Goal: Task Accomplishment & Management: Complete application form

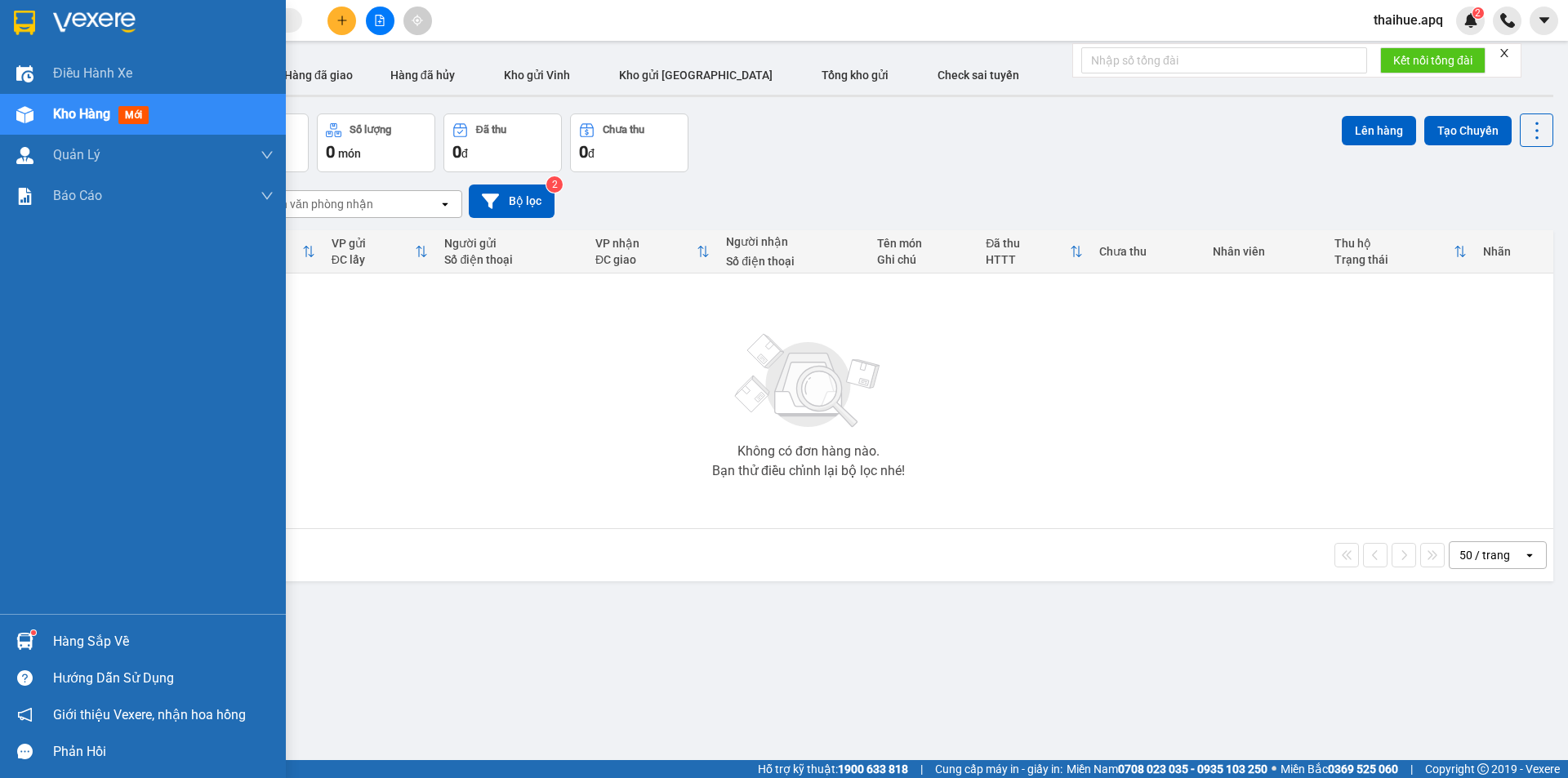
click at [90, 639] on div "Hàng sắp về" at bounding box center [163, 641] width 220 height 24
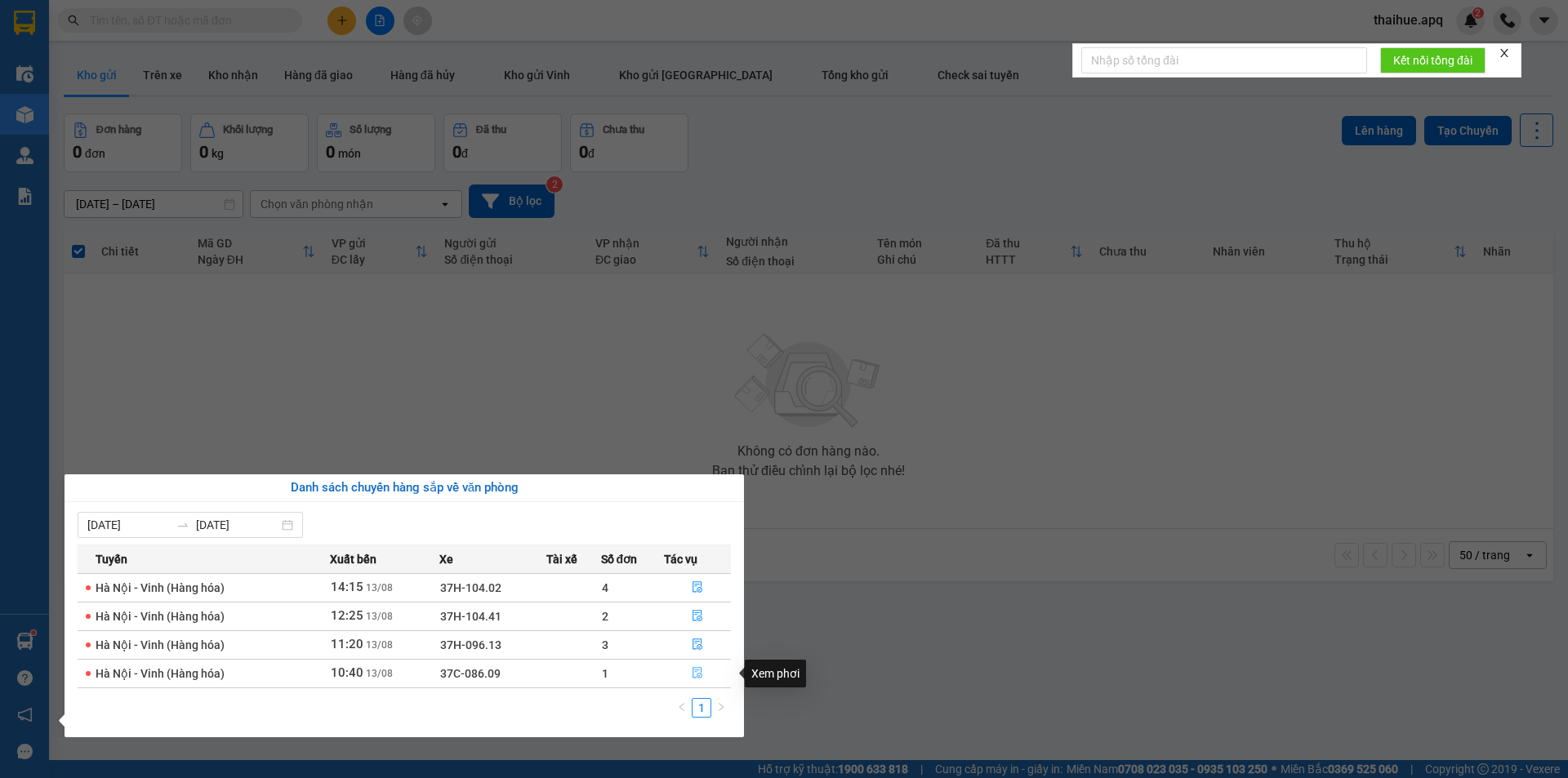
click at [694, 671] on icon "file-done" at bounding box center [698, 673] width 12 height 12
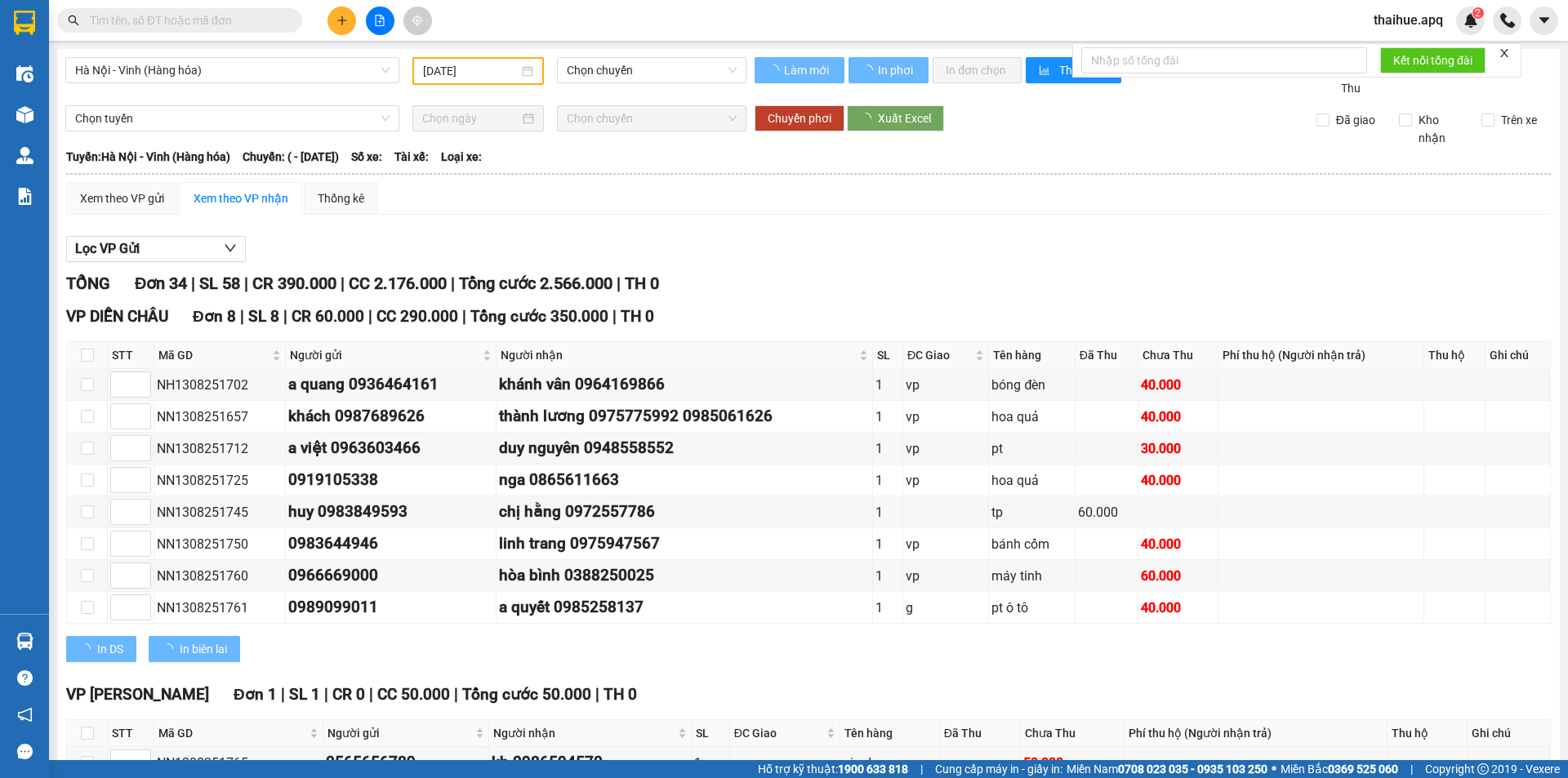
type input "[DATE]"
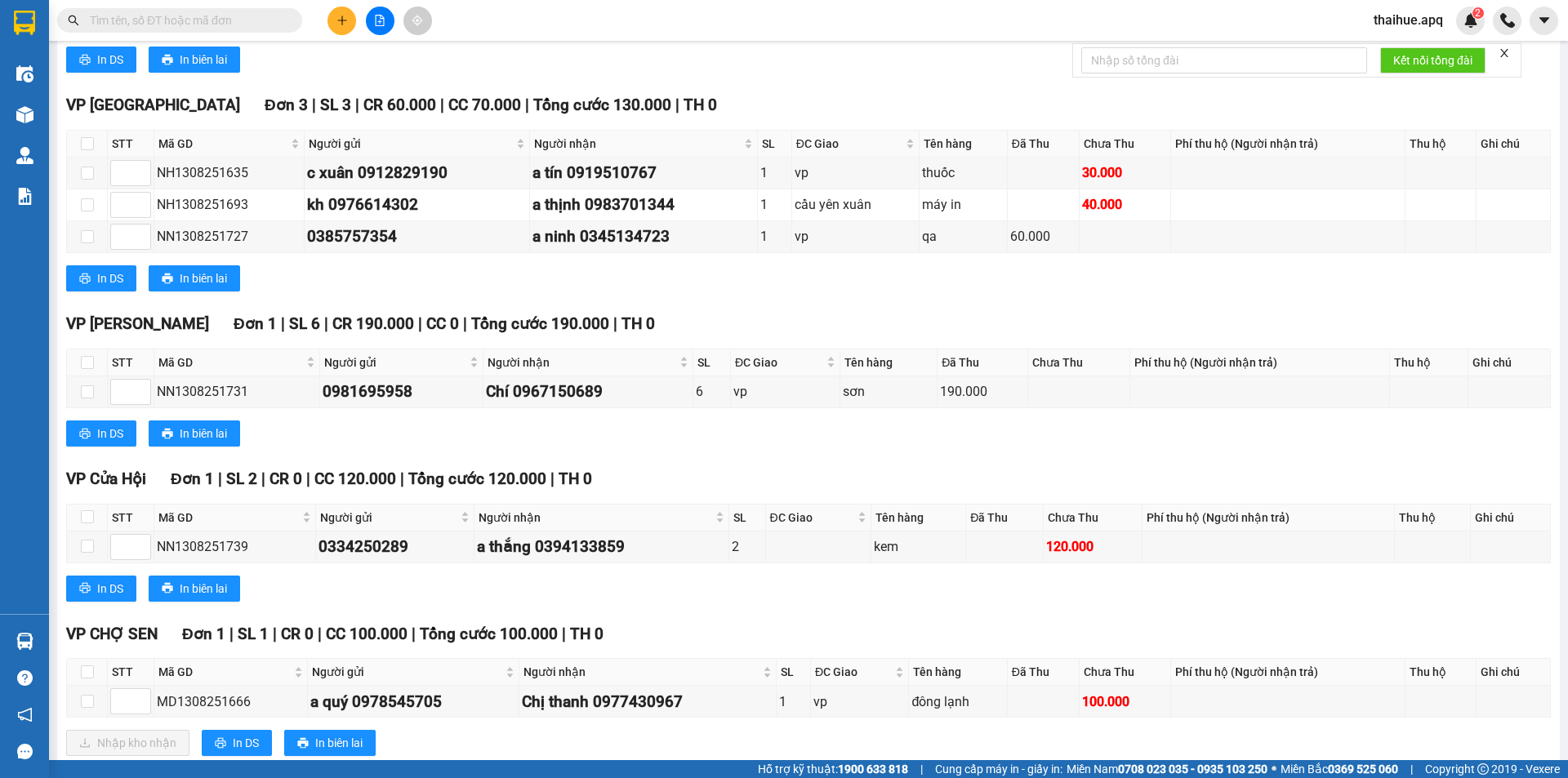
scroll to position [980, 0]
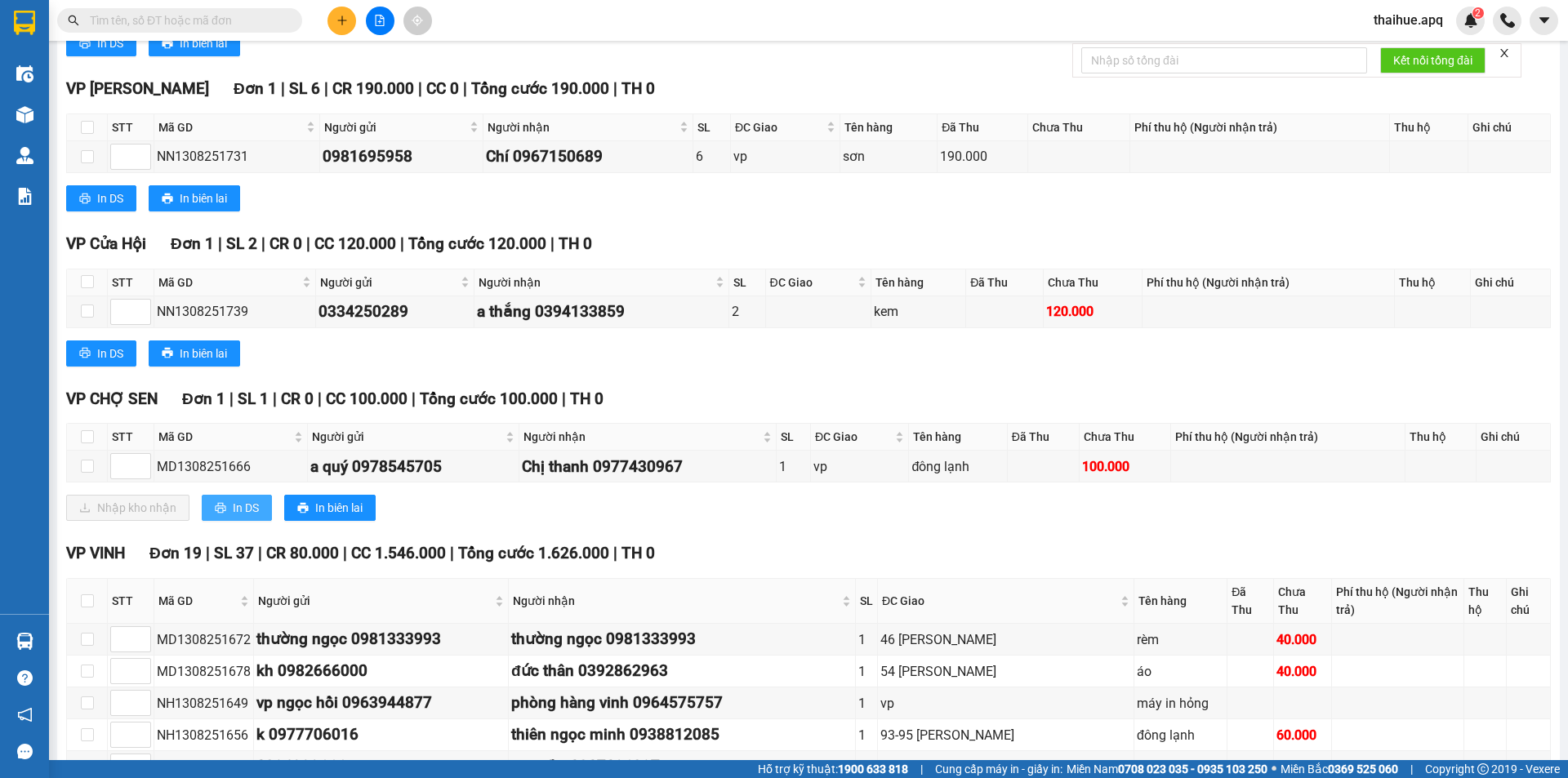
click at [239, 507] on span "In DS" at bounding box center [246, 508] width 26 height 18
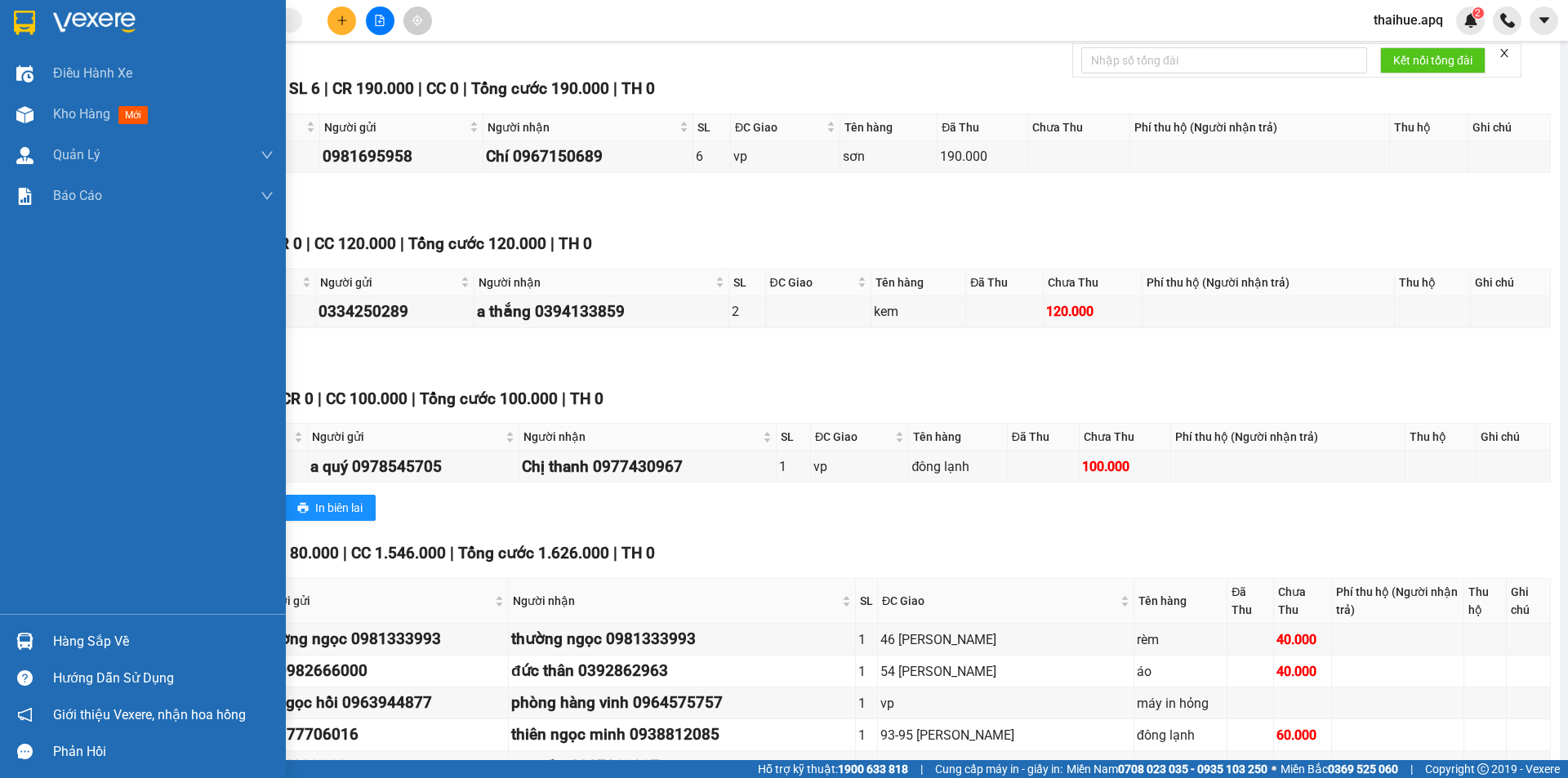
click at [79, 642] on div "Hàng sắp về" at bounding box center [163, 641] width 220 height 24
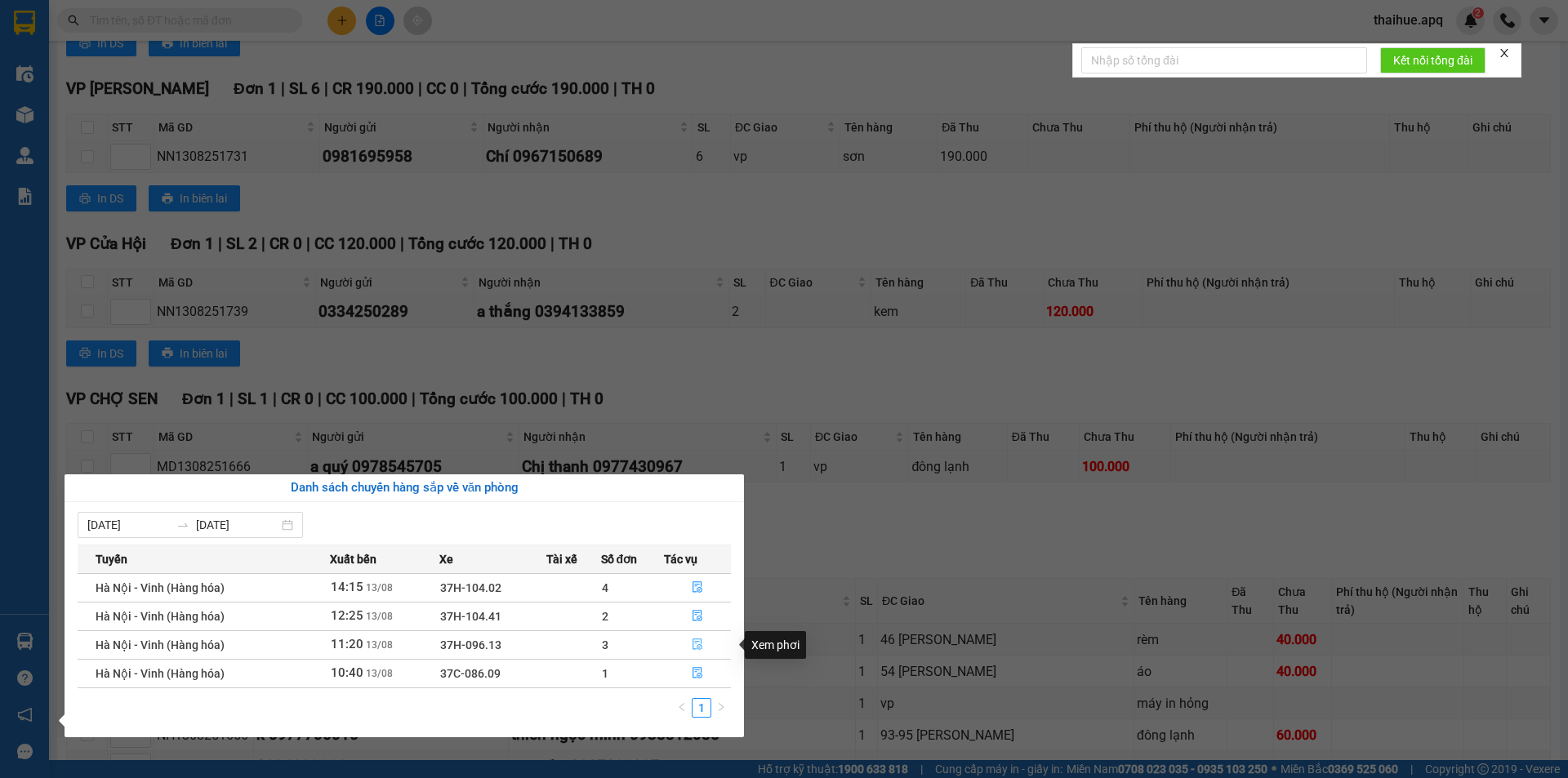
click at [697, 641] on icon "file-done" at bounding box center [698, 645] width 12 height 12
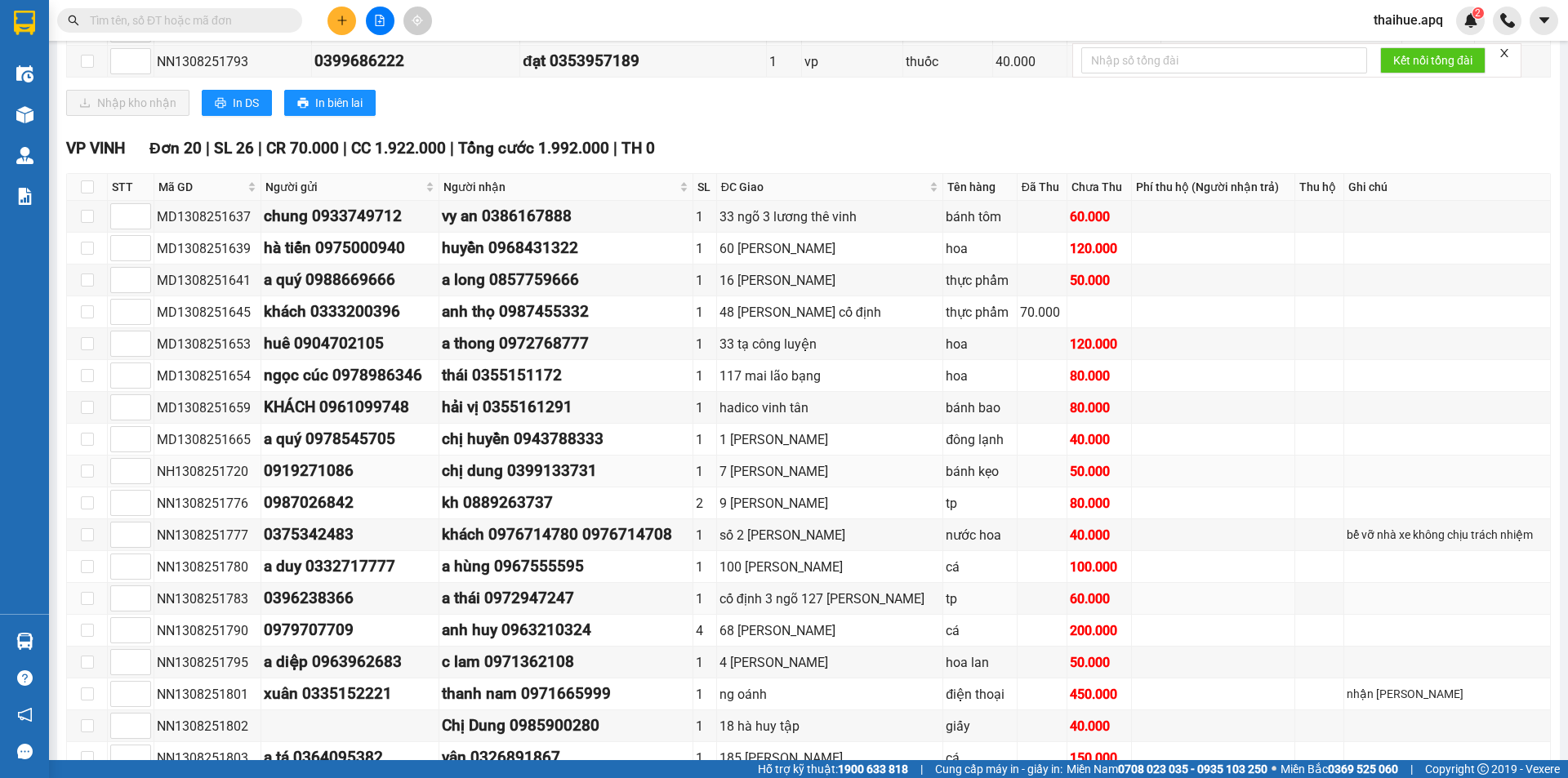
scroll to position [59, 0]
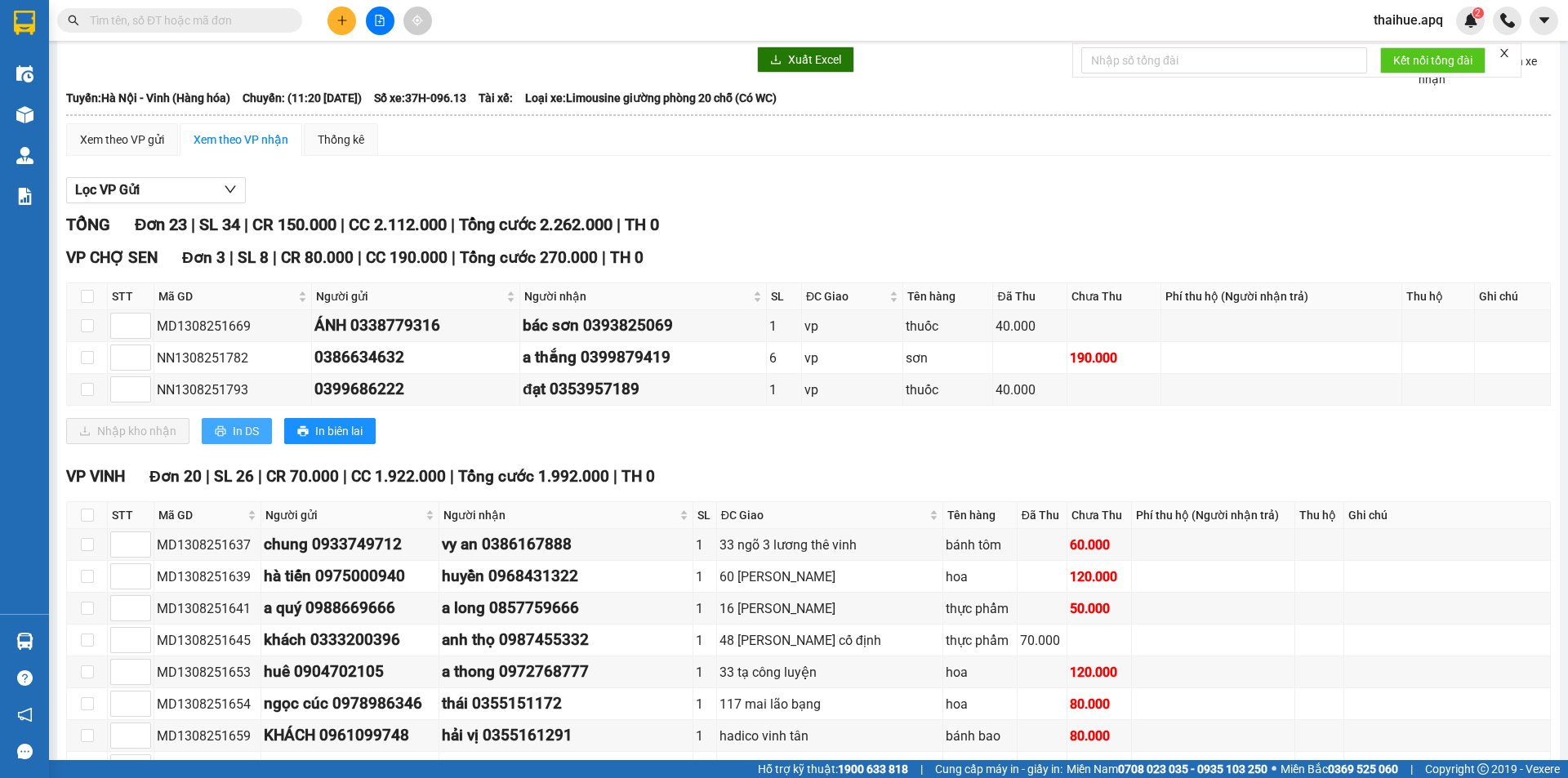
click at [243, 428] on span "In DS" at bounding box center [246, 431] width 26 height 18
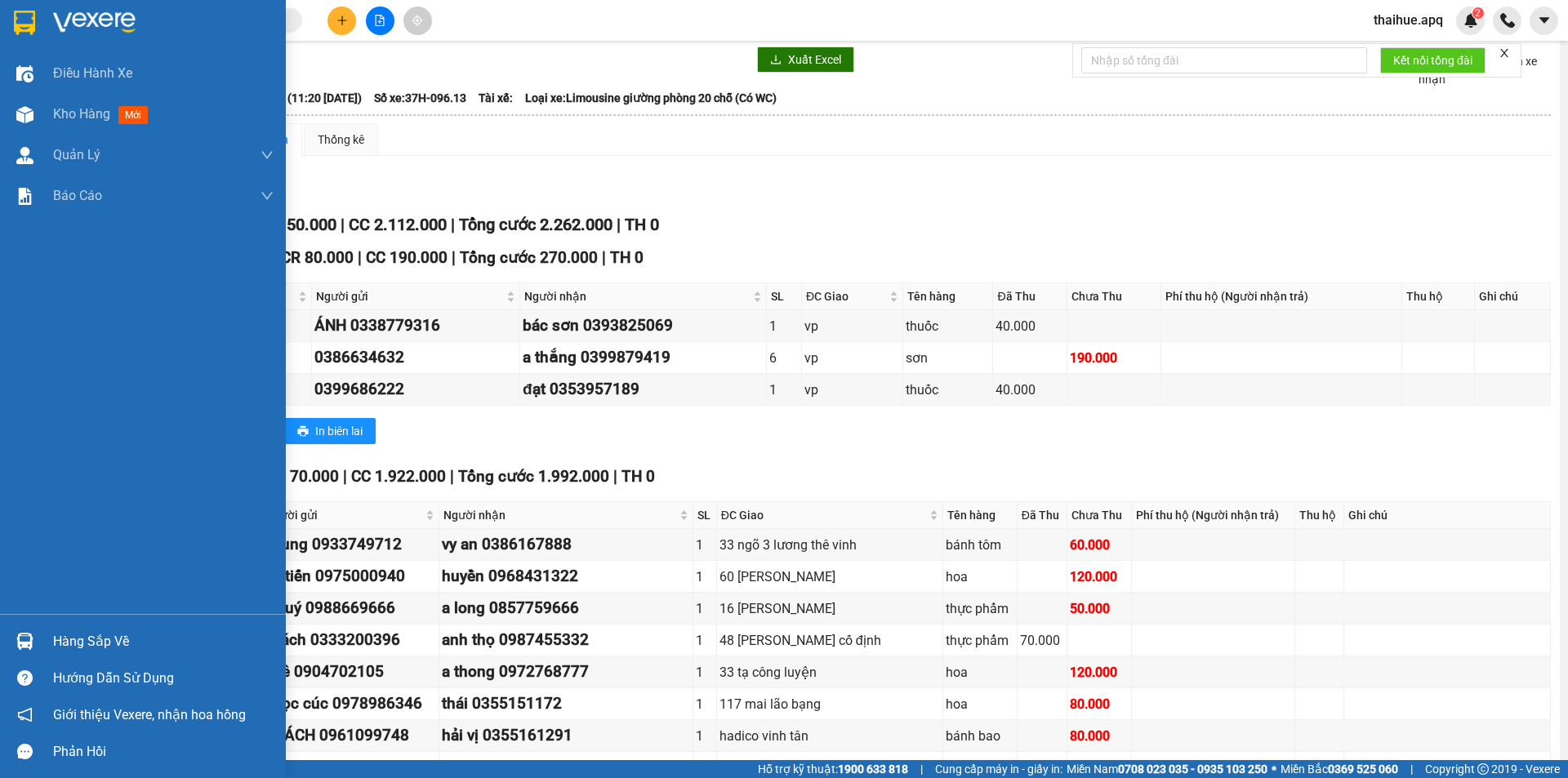
click at [61, 645] on div "Hàng sắp về" at bounding box center [163, 641] width 220 height 24
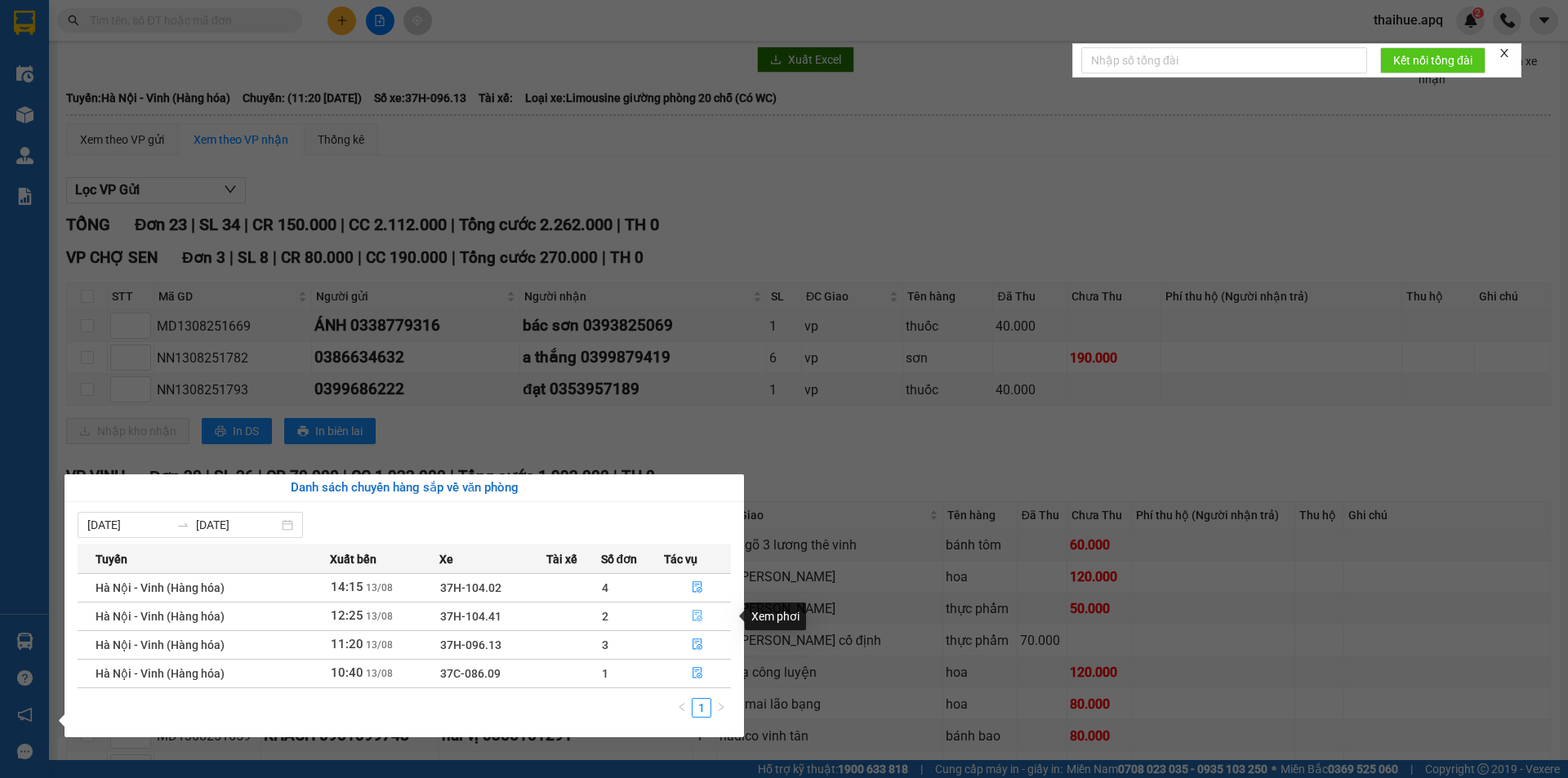
click at [698, 613] on icon "file-done" at bounding box center [698, 616] width 12 height 12
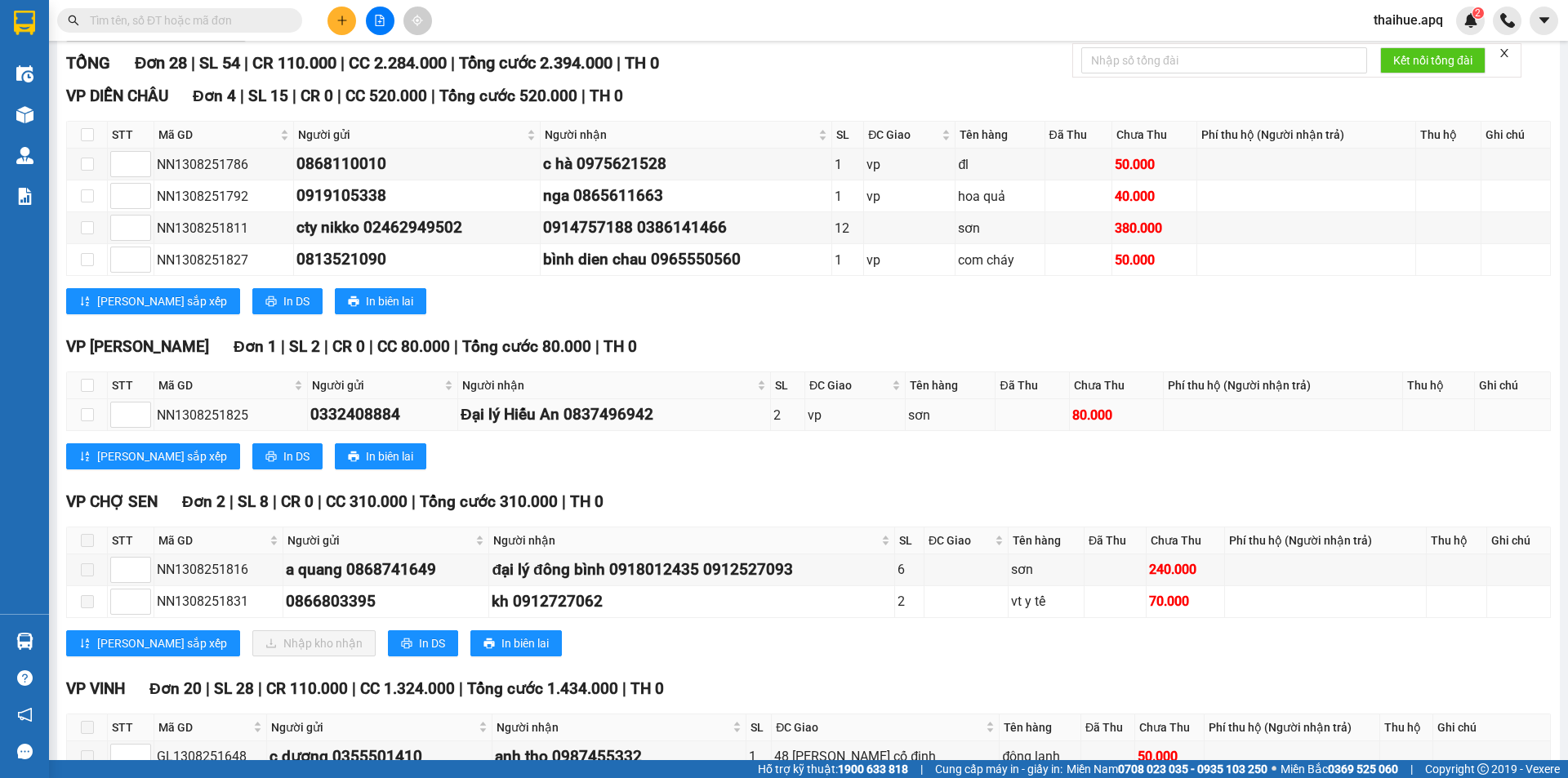
scroll to position [222, 0]
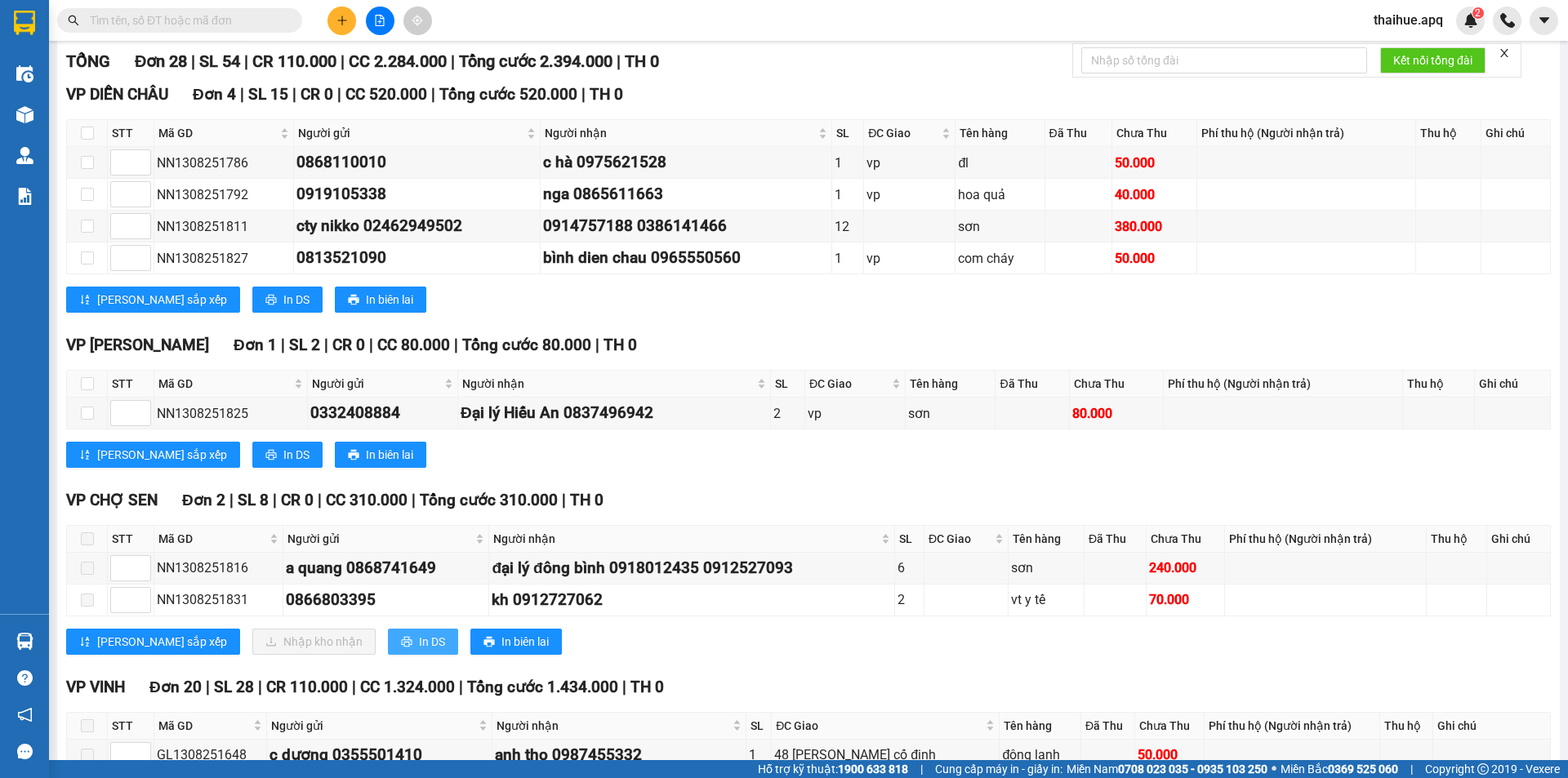
click at [419, 642] on span "In DS" at bounding box center [432, 641] width 26 height 18
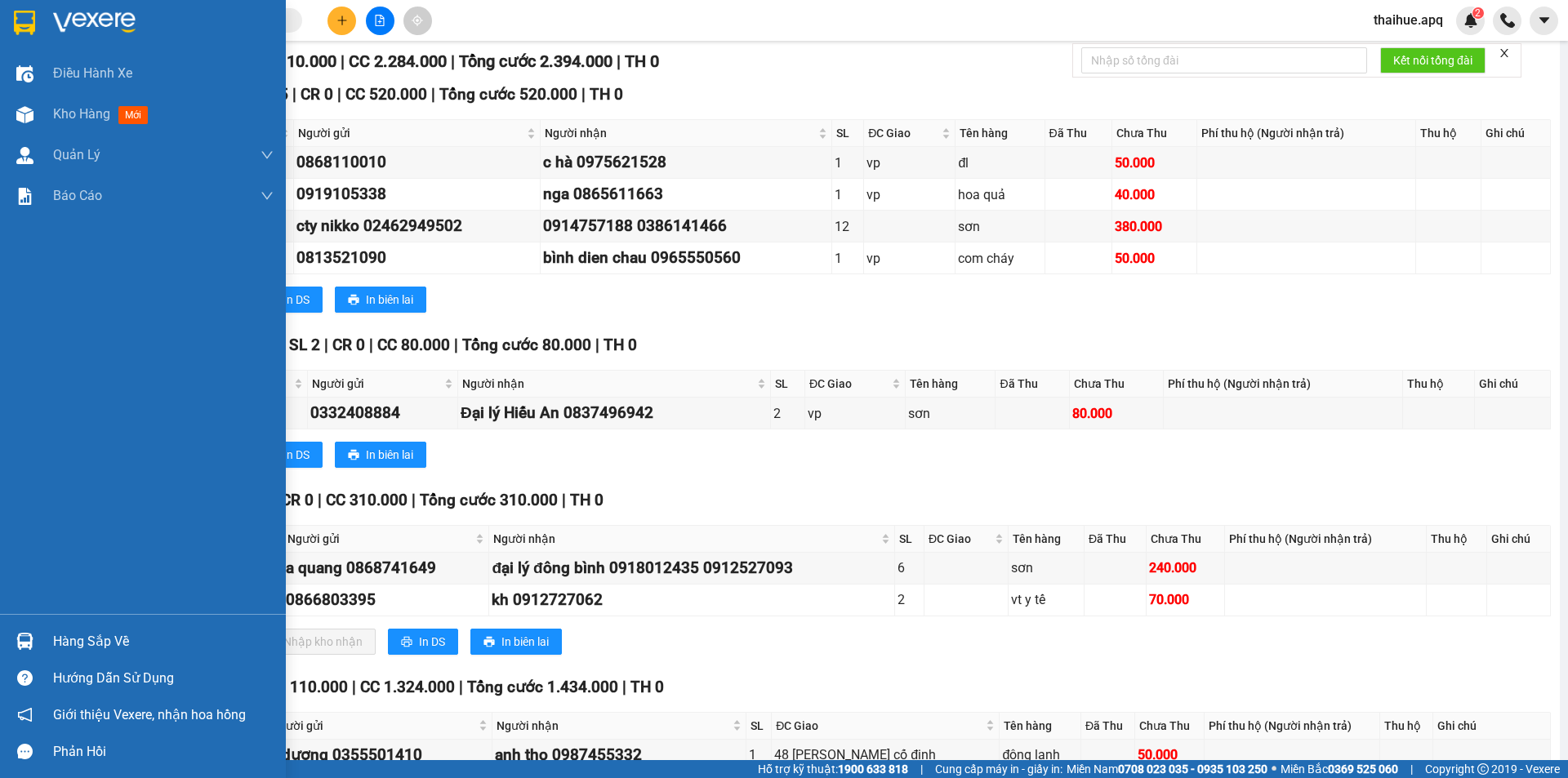
click at [97, 645] on div "Hàng sắp về" at bounding box center [163, 641] width 220 height 24
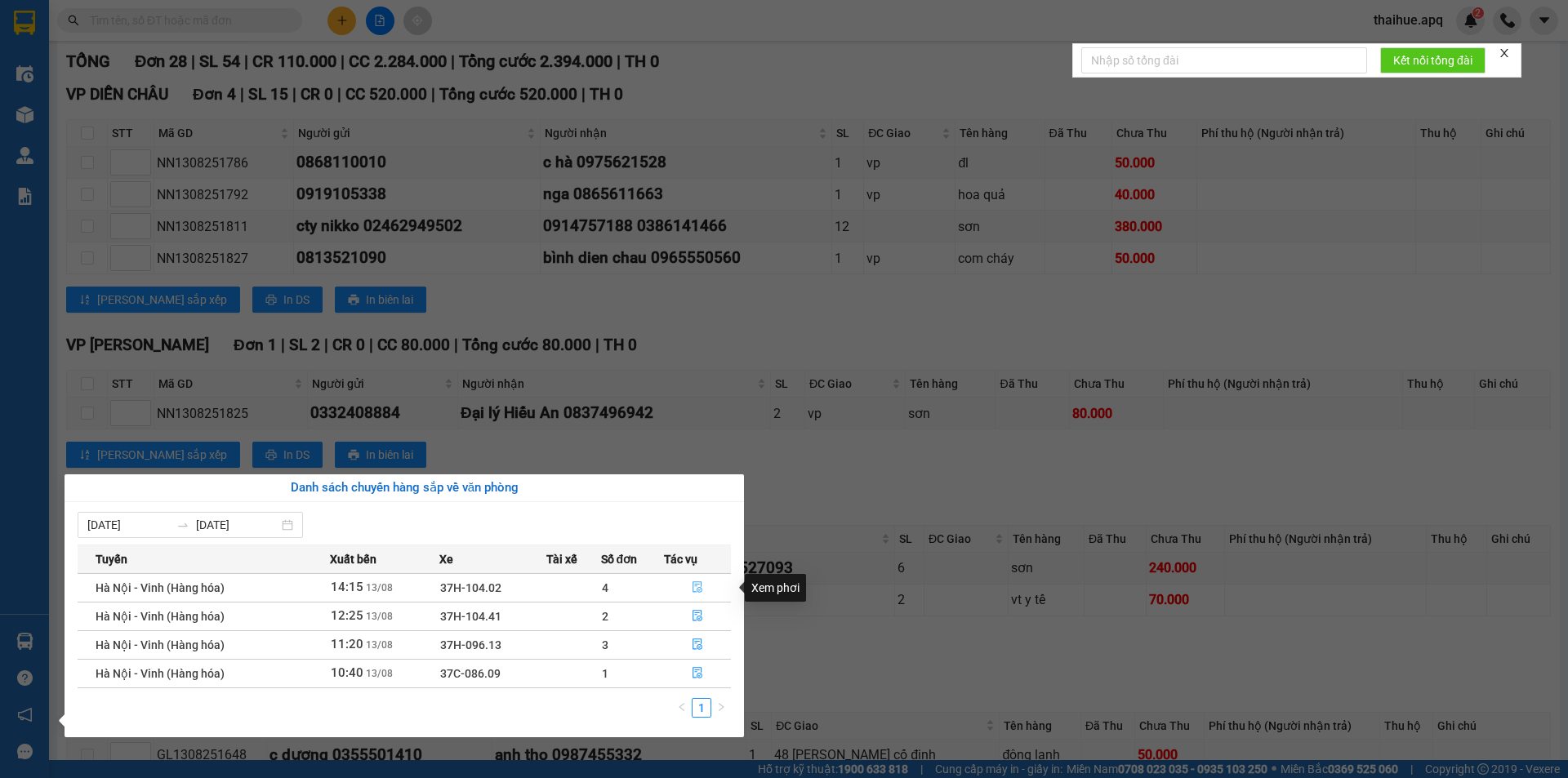
click at [695, 586] on icon "file-done" at bounding box center [698, 588] width 10 height 12
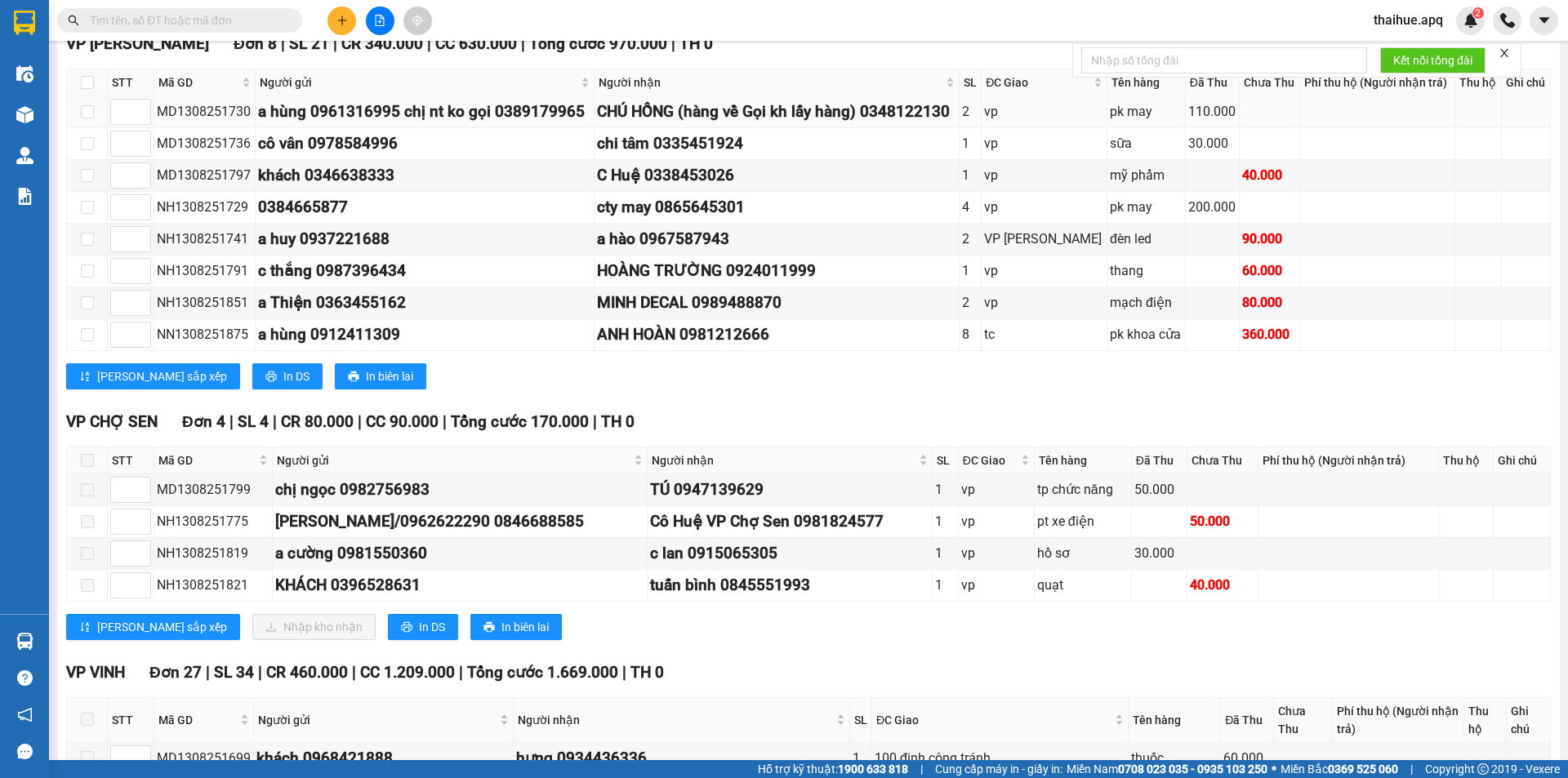
scroll to position [630, 0]
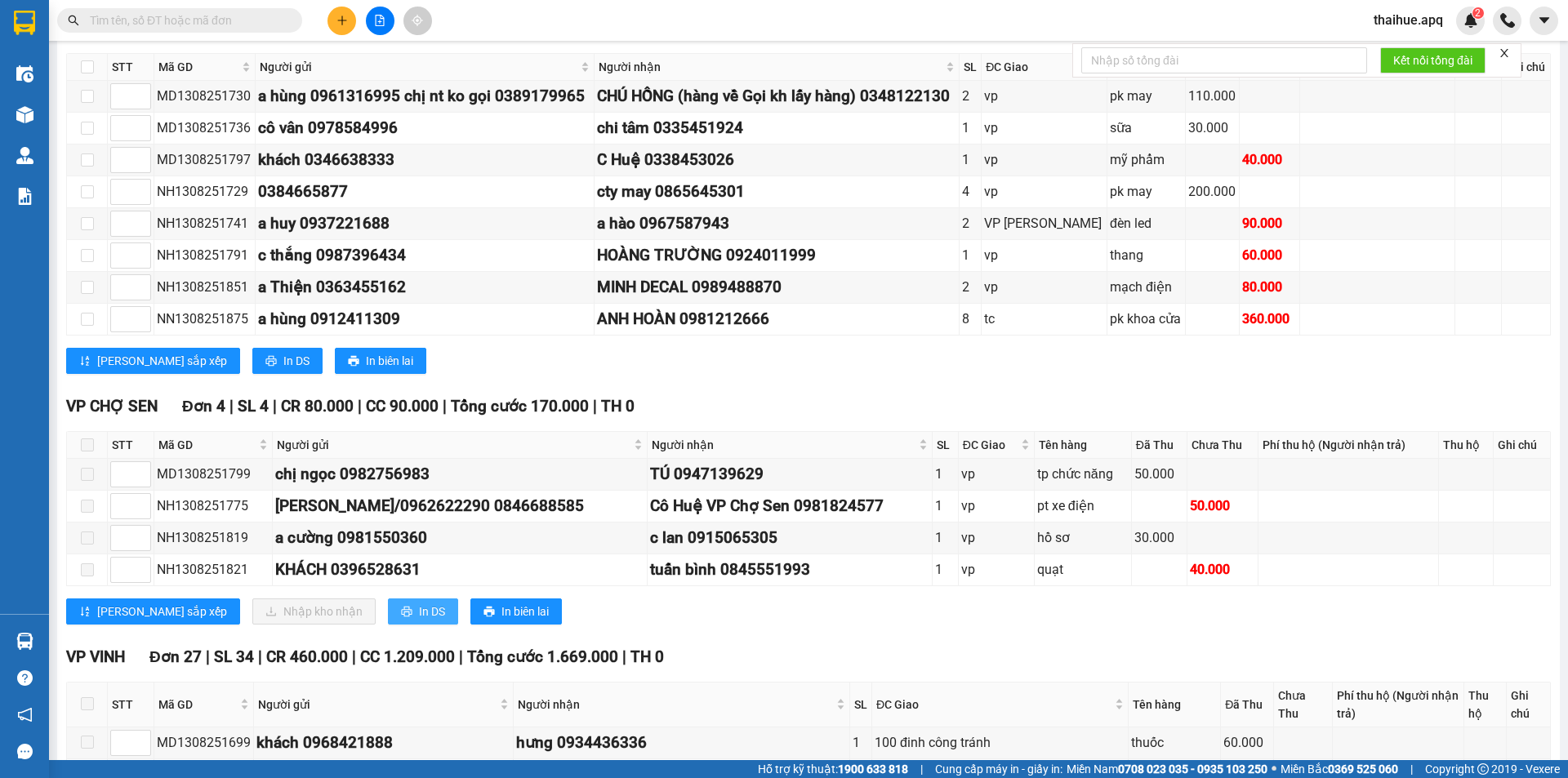
click at [419, 612] on span "In DS" at bounding box center [432, 611] width 26 height 18
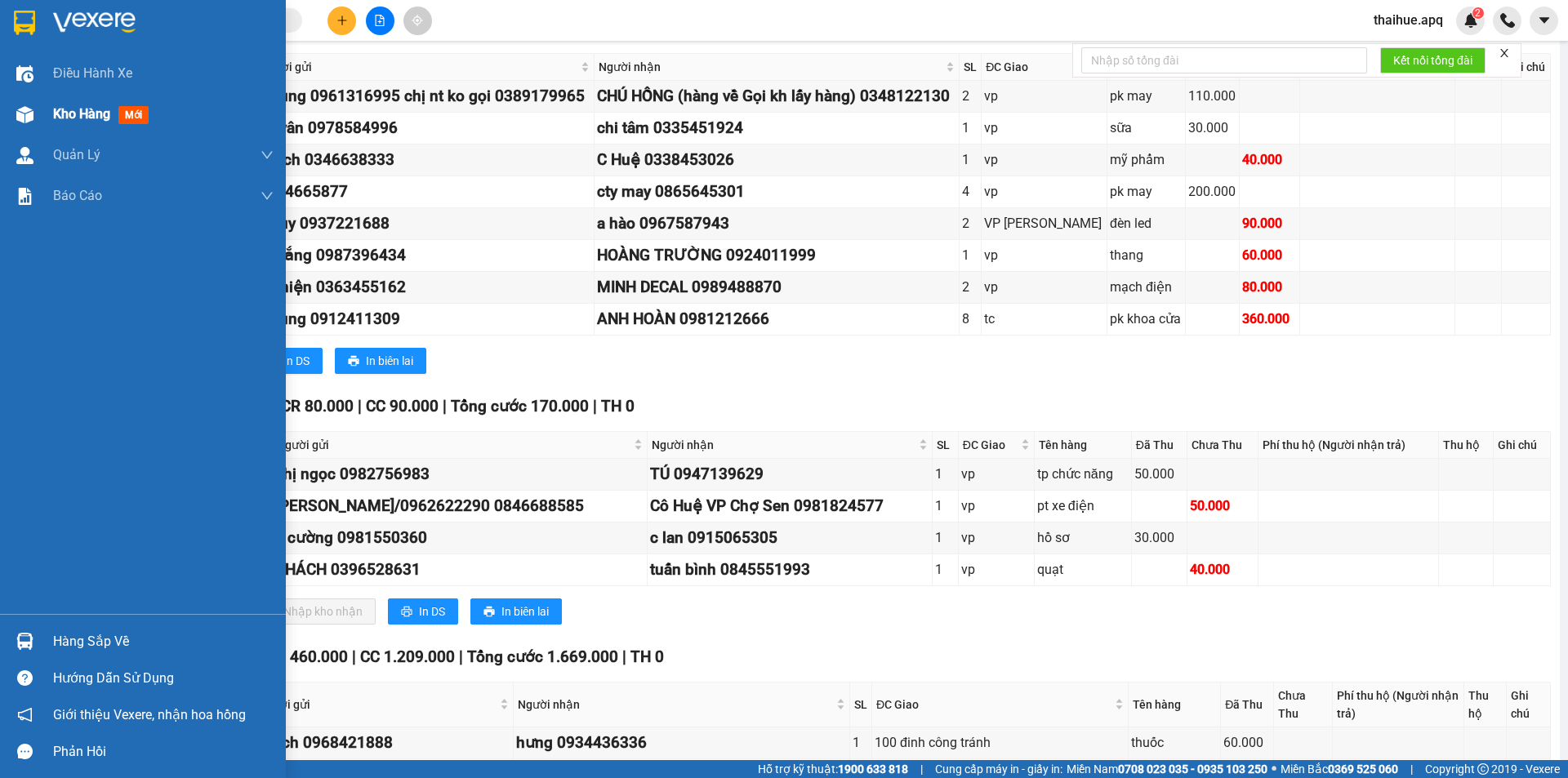
click at [87, 113] on span "Kho hàng" at bounding box center [82, 114] width 57 height 15
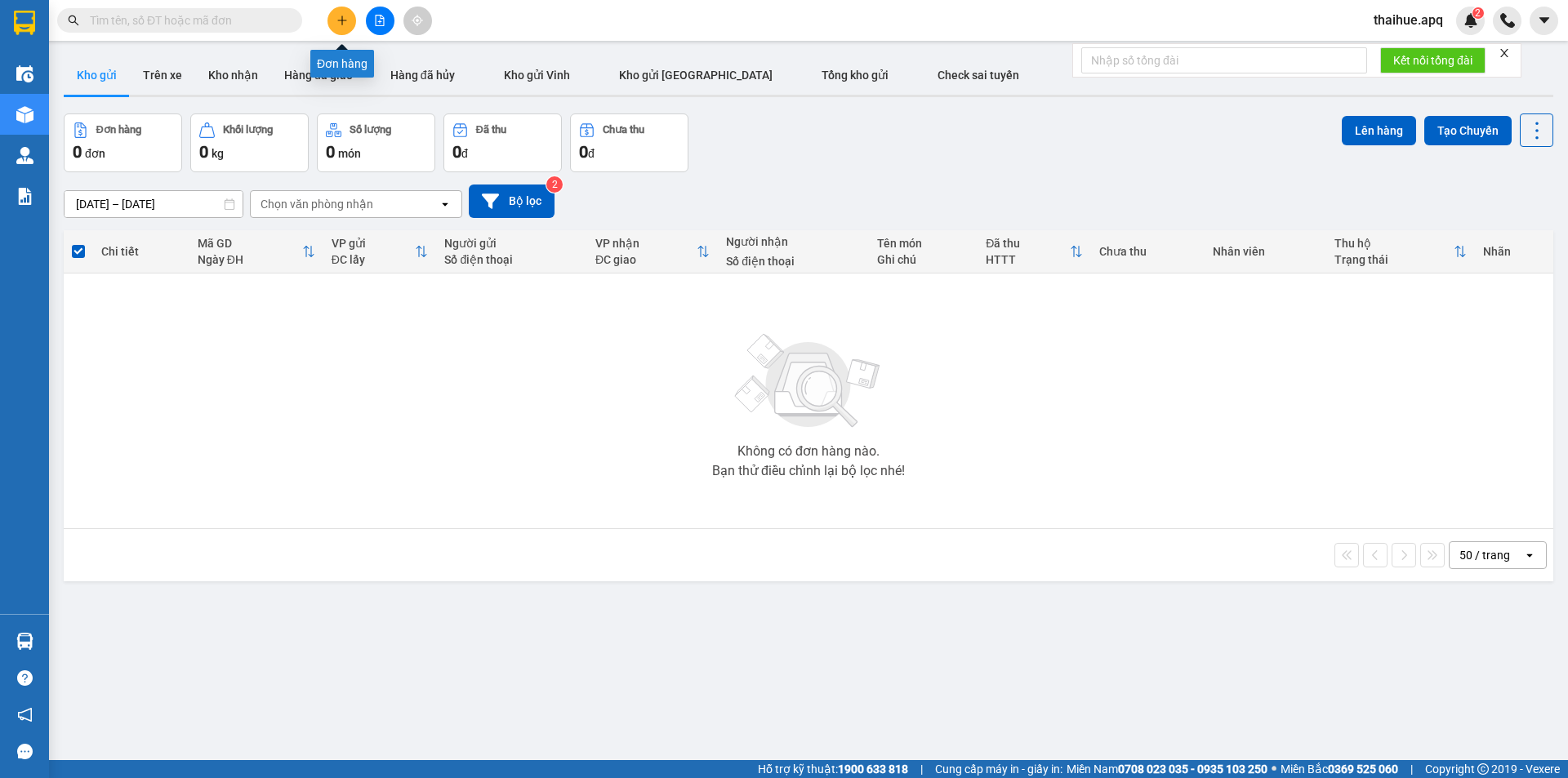
click at [340, 17] on icon "plus" at bounding box center [342, 20] width 12 height 12
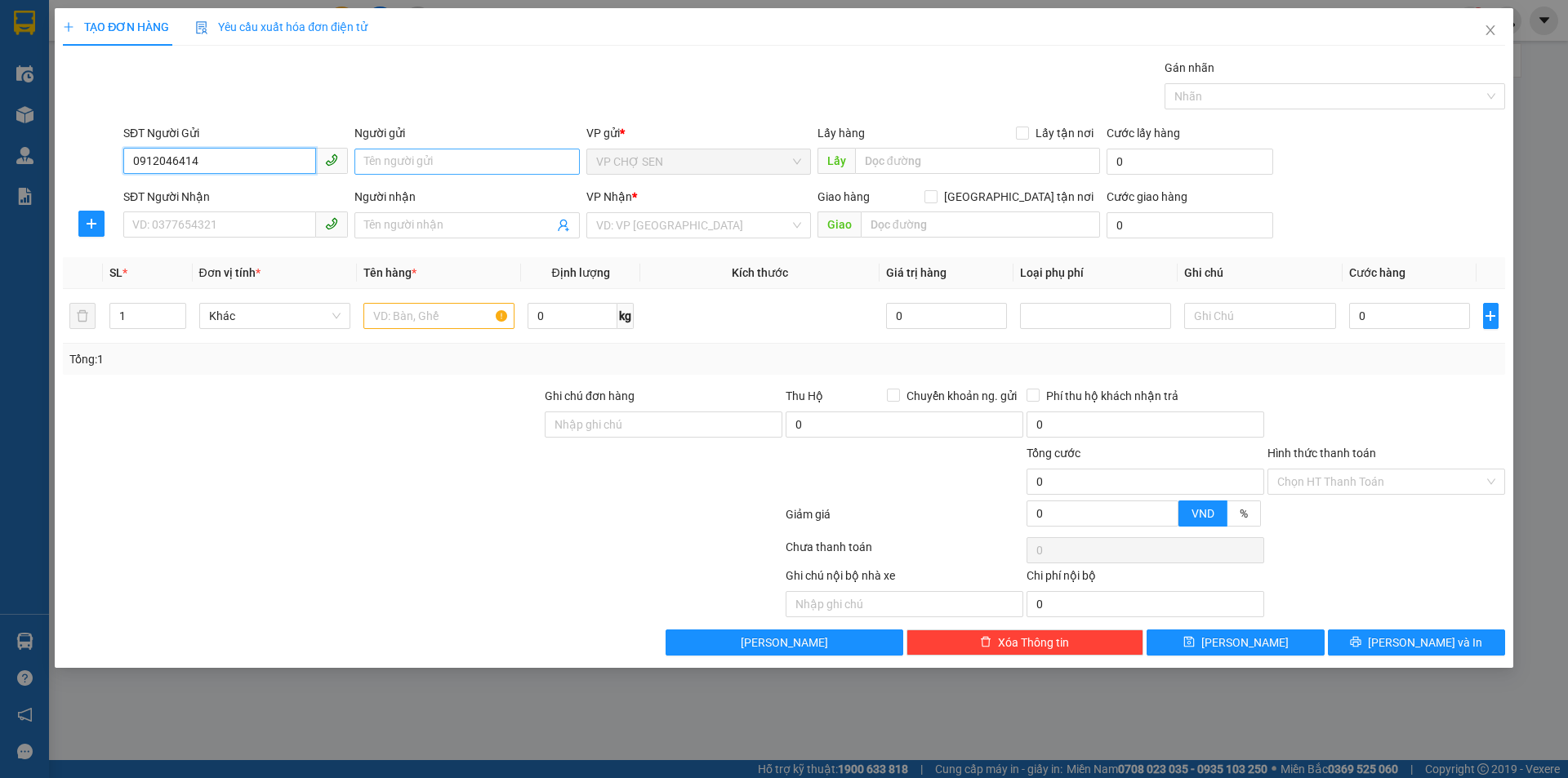
type input "0912046414"
click at [367, 161] on input "Người gửi" at bounding box center [467, 161] width 225 height 26
type input "A [PERSON_NAME]"
click at [153, 229] on input "SĐT Người Nhận" at bounding box center [220, 224] width 193 height 26
type input "0912046414"
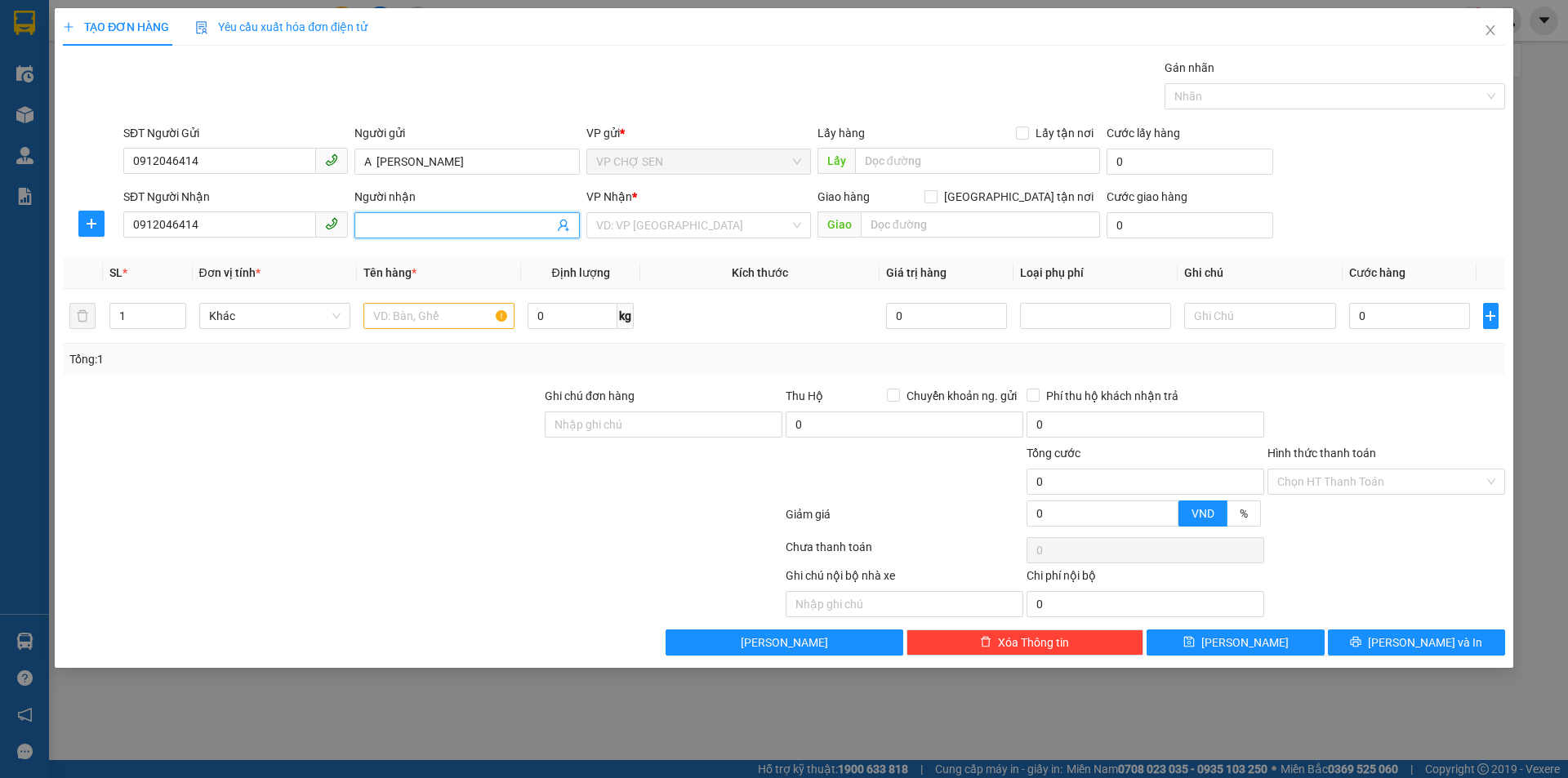
click at [368, 229] on input "Người nhận" at bounding box center [458, 225] width 188 height 18
type input "A [PERSON_NAME]"
click at [691, 226] on input "search" at bounding box center [693, 225] width 193 height 24
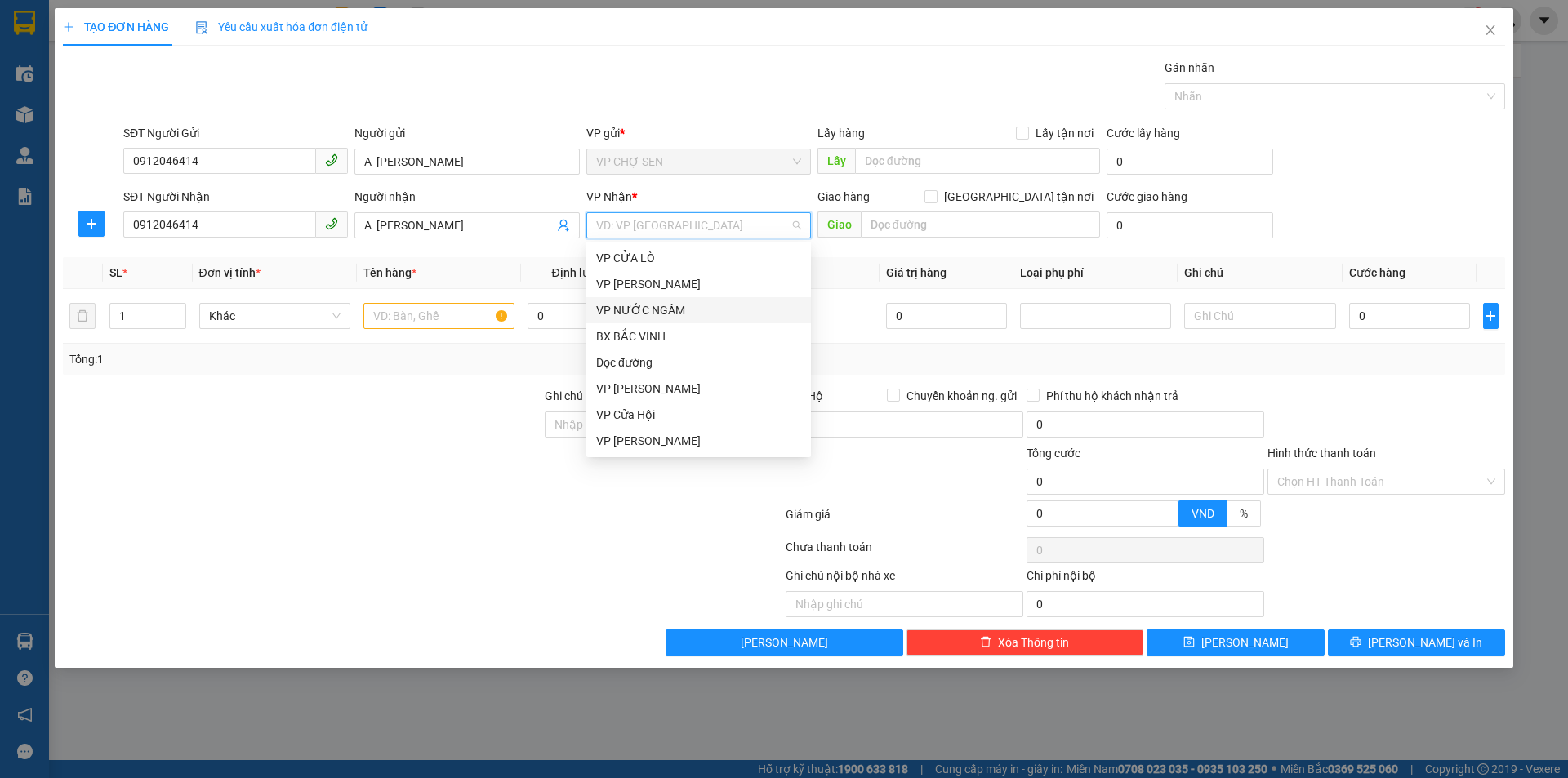
scroll to position [229, 0]
click at [652, 292] on div "VP [PERSON_NAME]" at bounding box center [699, 291] width 205 height 18
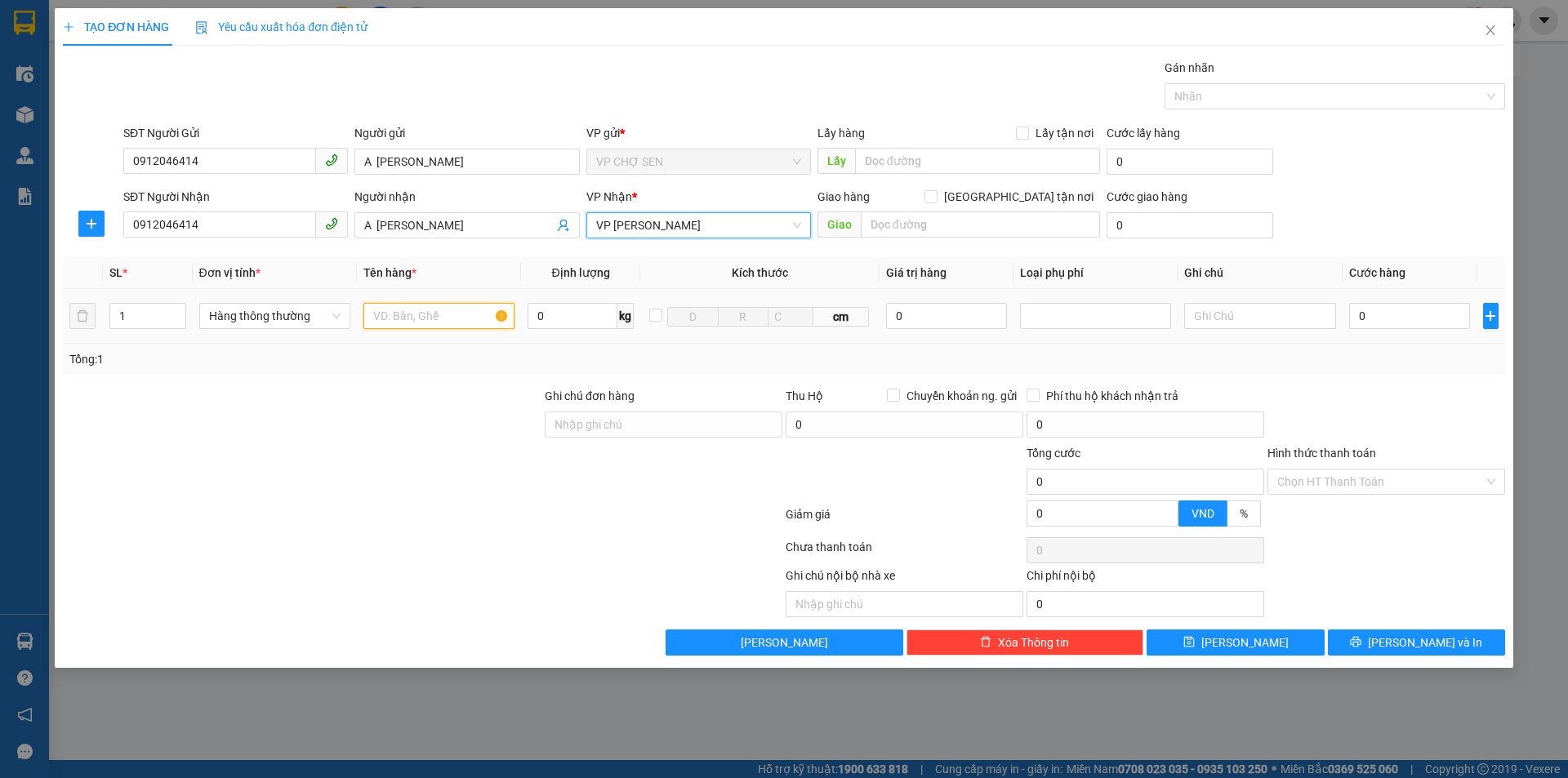
click at [395, 321] on input "text" at bounding box center [438, 316] width 151 height 26
type input "máy giặt(hành lý theo người khách nằm giường C4TA chuyến 22h"
click at [1367, 319] on input "0" at bounding box center [1410, 316] width 122 height 26
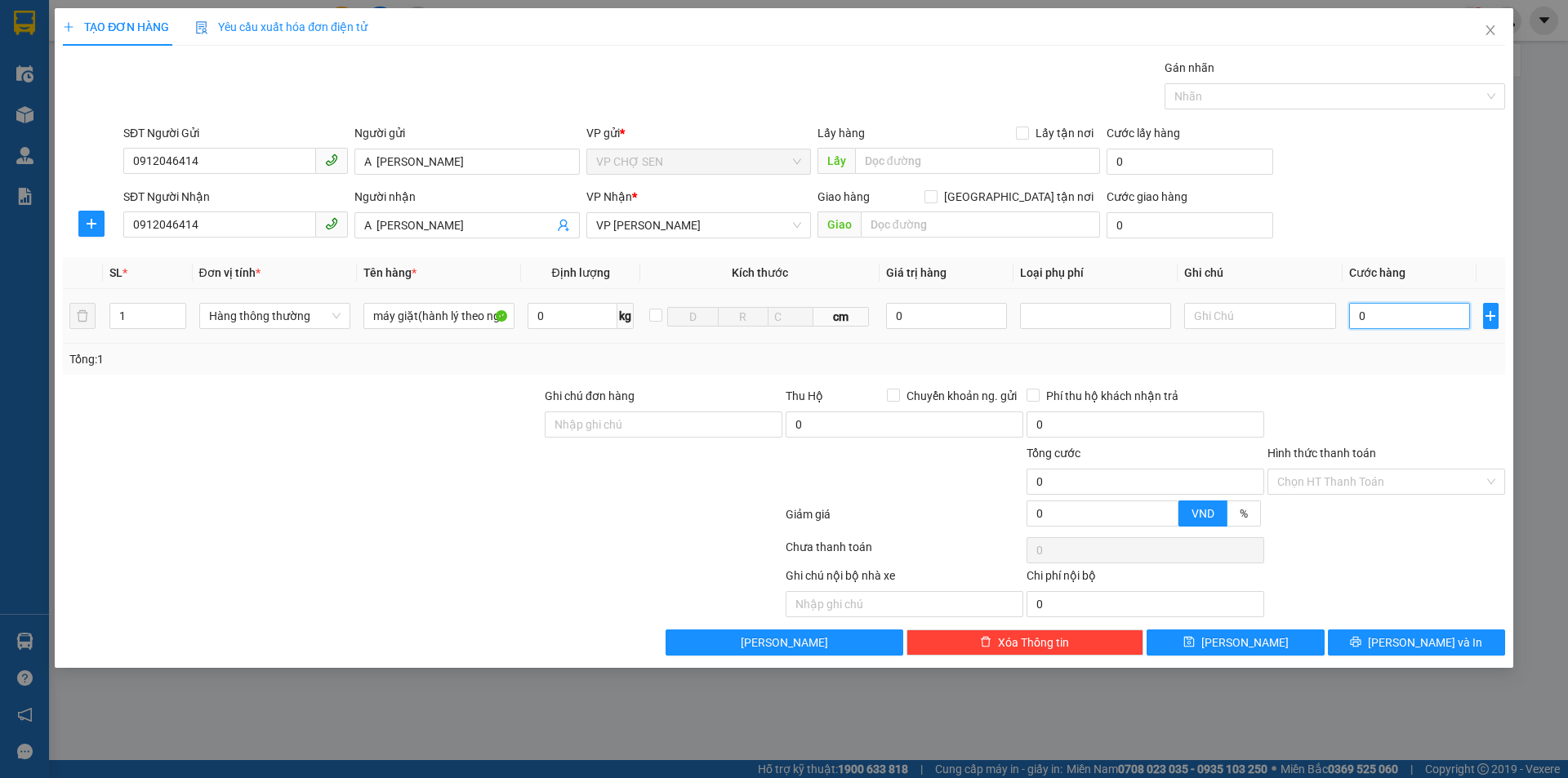
type input "1"
type input "15"
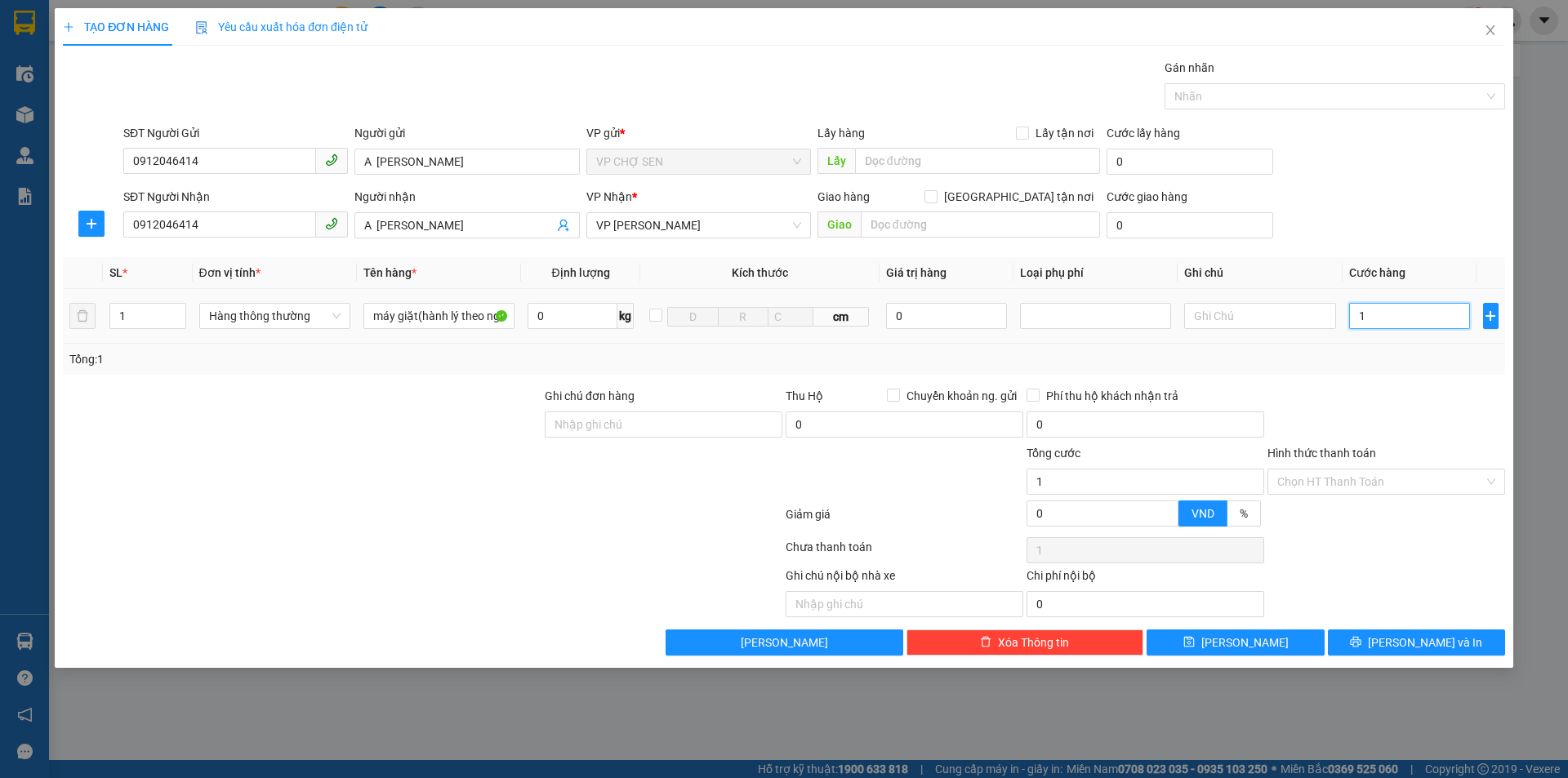
type input "15"
type input "150"
type input "1.500"
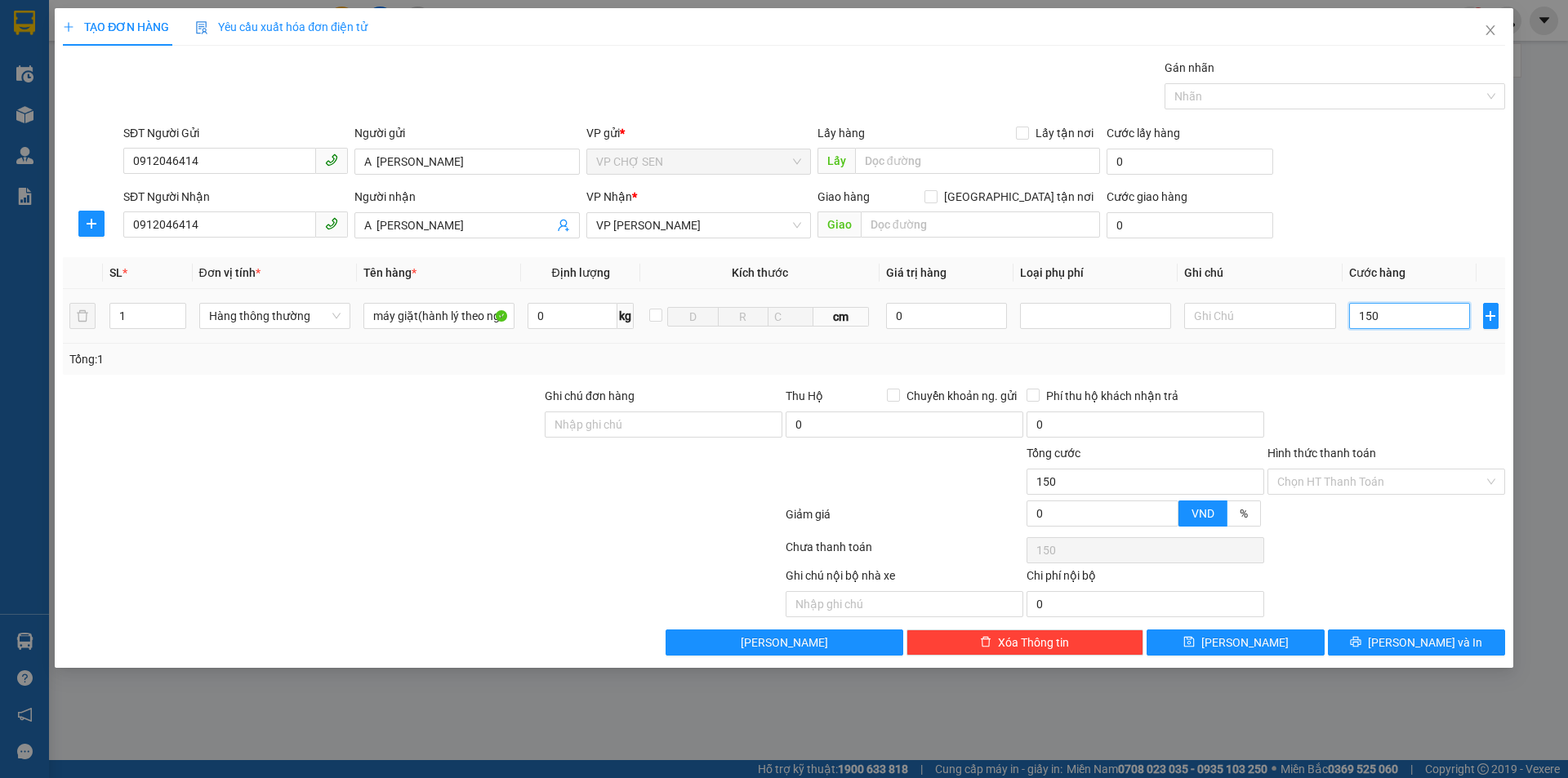
type input "1.500"
type input "15.000"
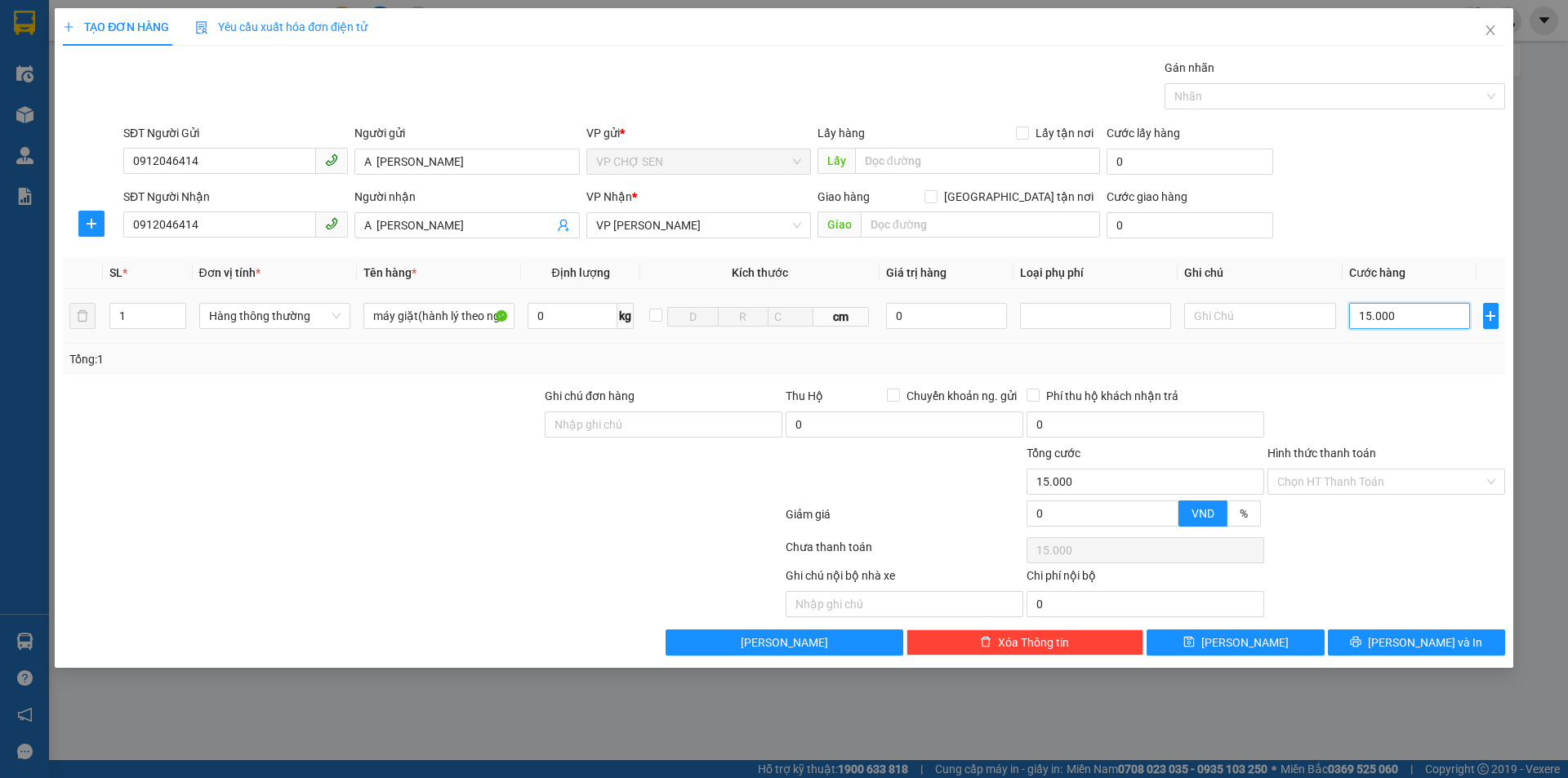
type input "150.000"
click at [1369, 479] on input "Hình thức thanh toán" at bounding box center [1380, 481] width 207 height 24
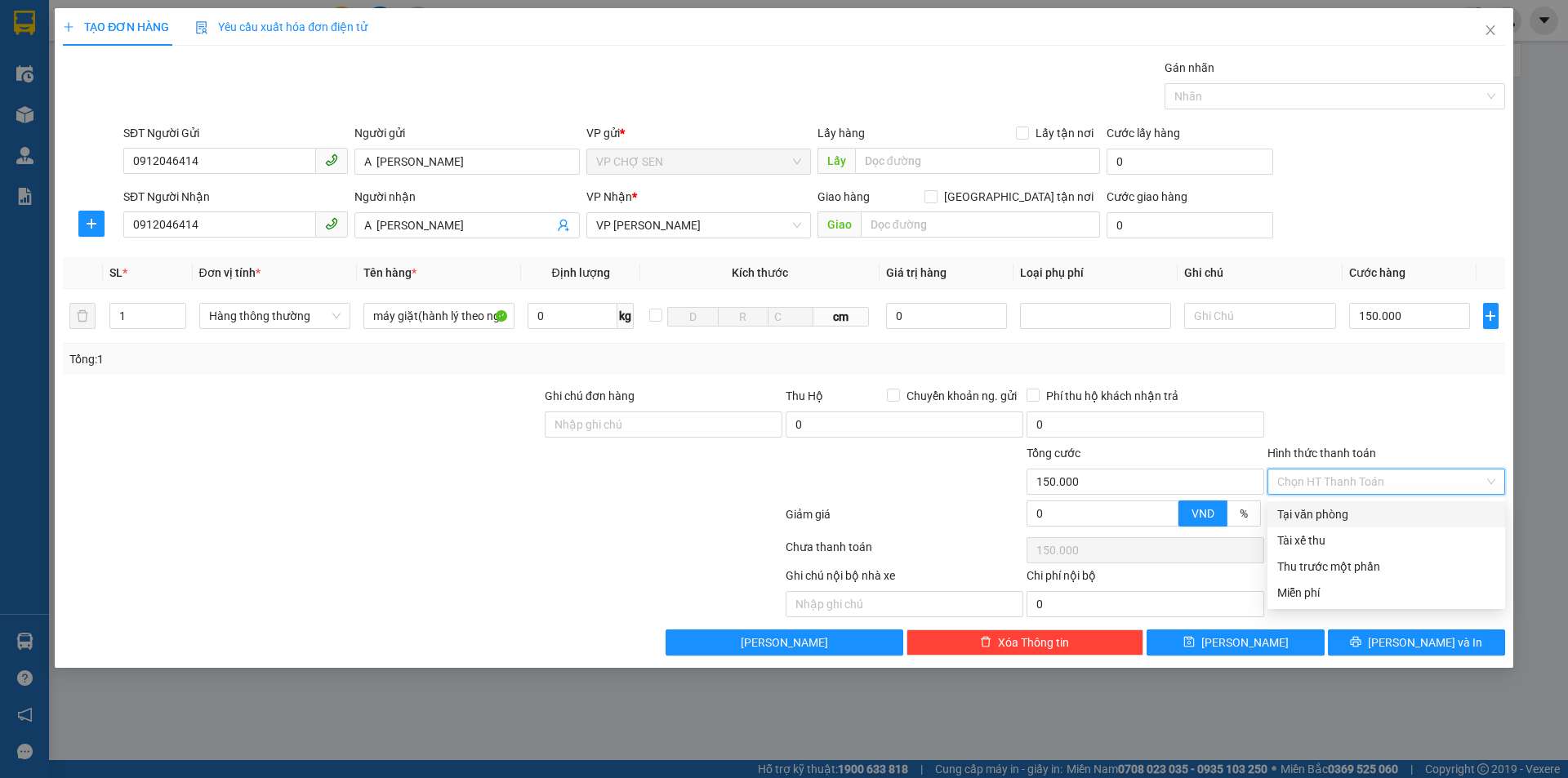
click at [1324, 519] on div "Tại văn phòng" at bounding box center [1386, 514] width 218 height 18
type input "0"
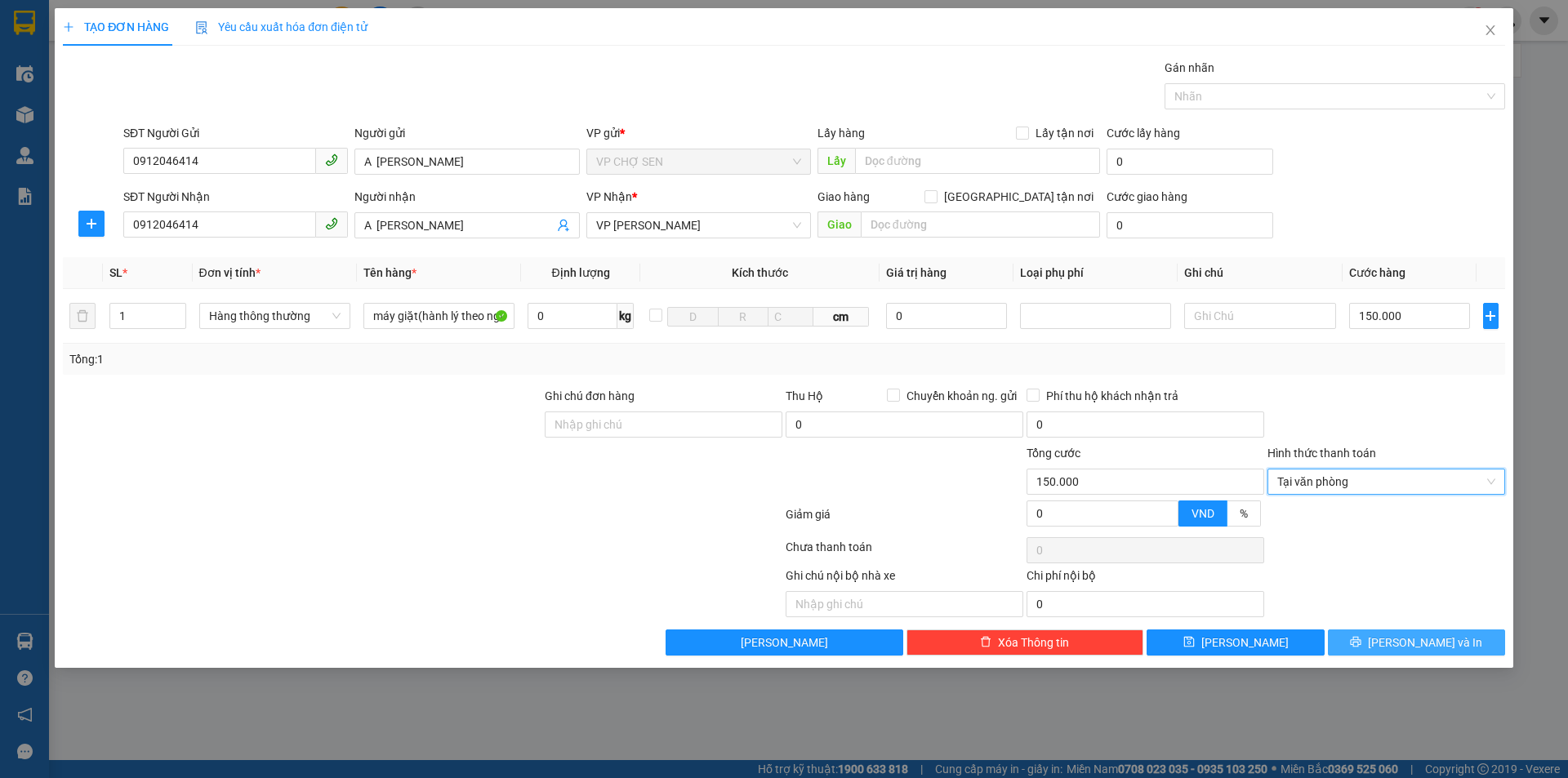
click at [1399, 647] on button "[PERSON_NAME] và In" at bounding box center [1417, 642] width 177 height 26
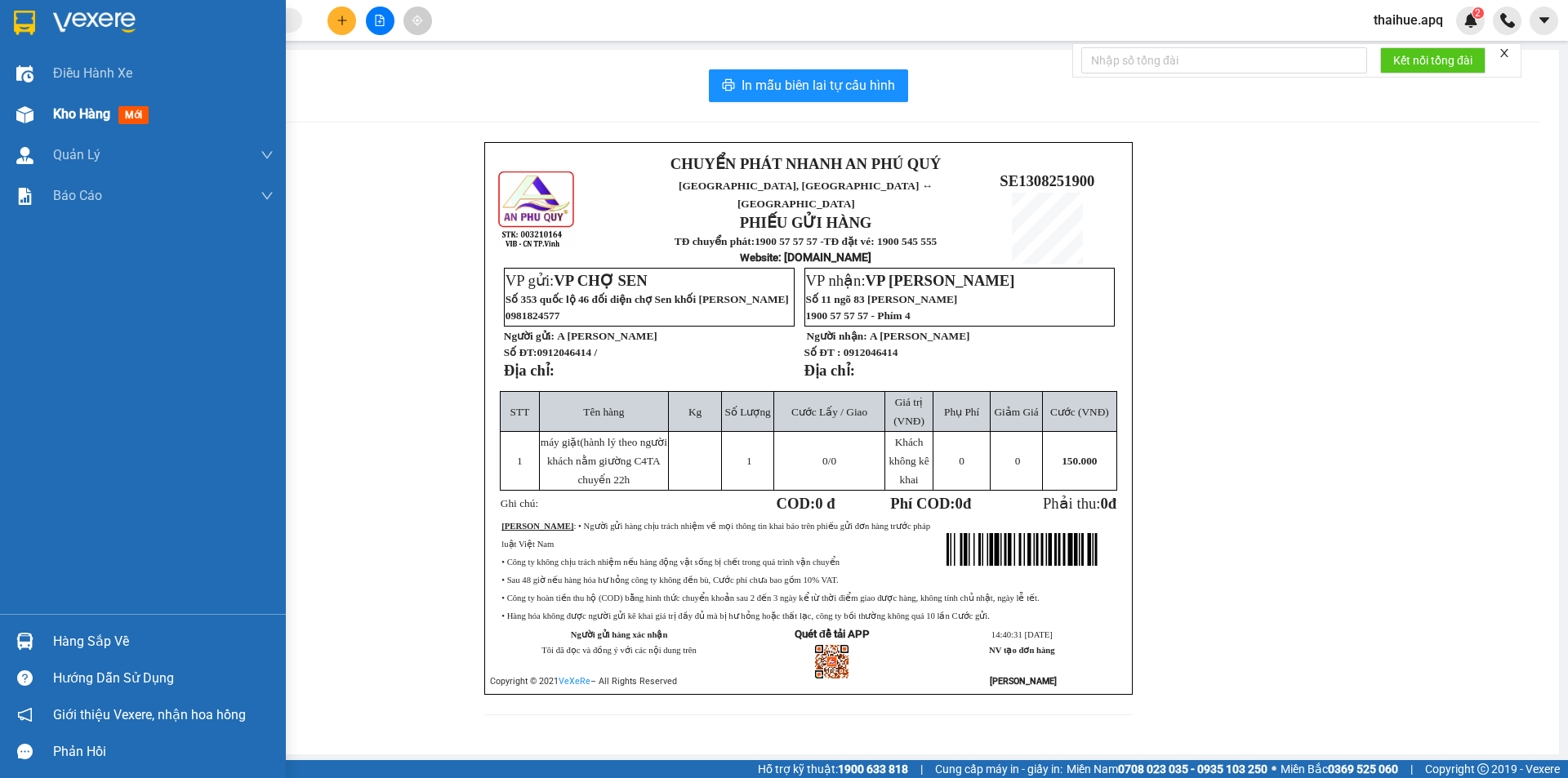
click at [90, 113] on span "Kho hàng" at bounding box center [82, 114] width 57 height 15
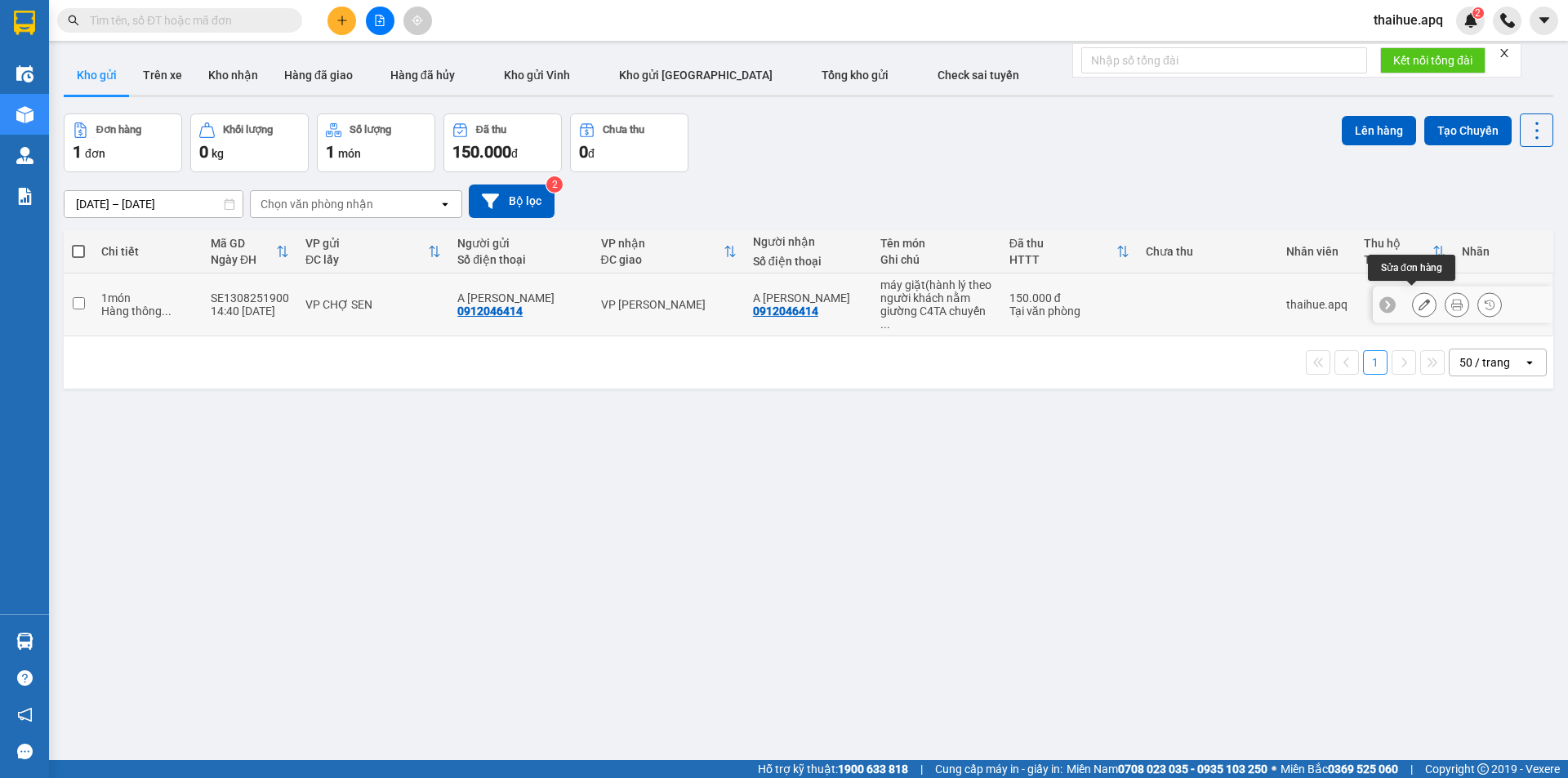
click at [1418, 299] on icon at bounding box center [1424, 305] width 12 height 12
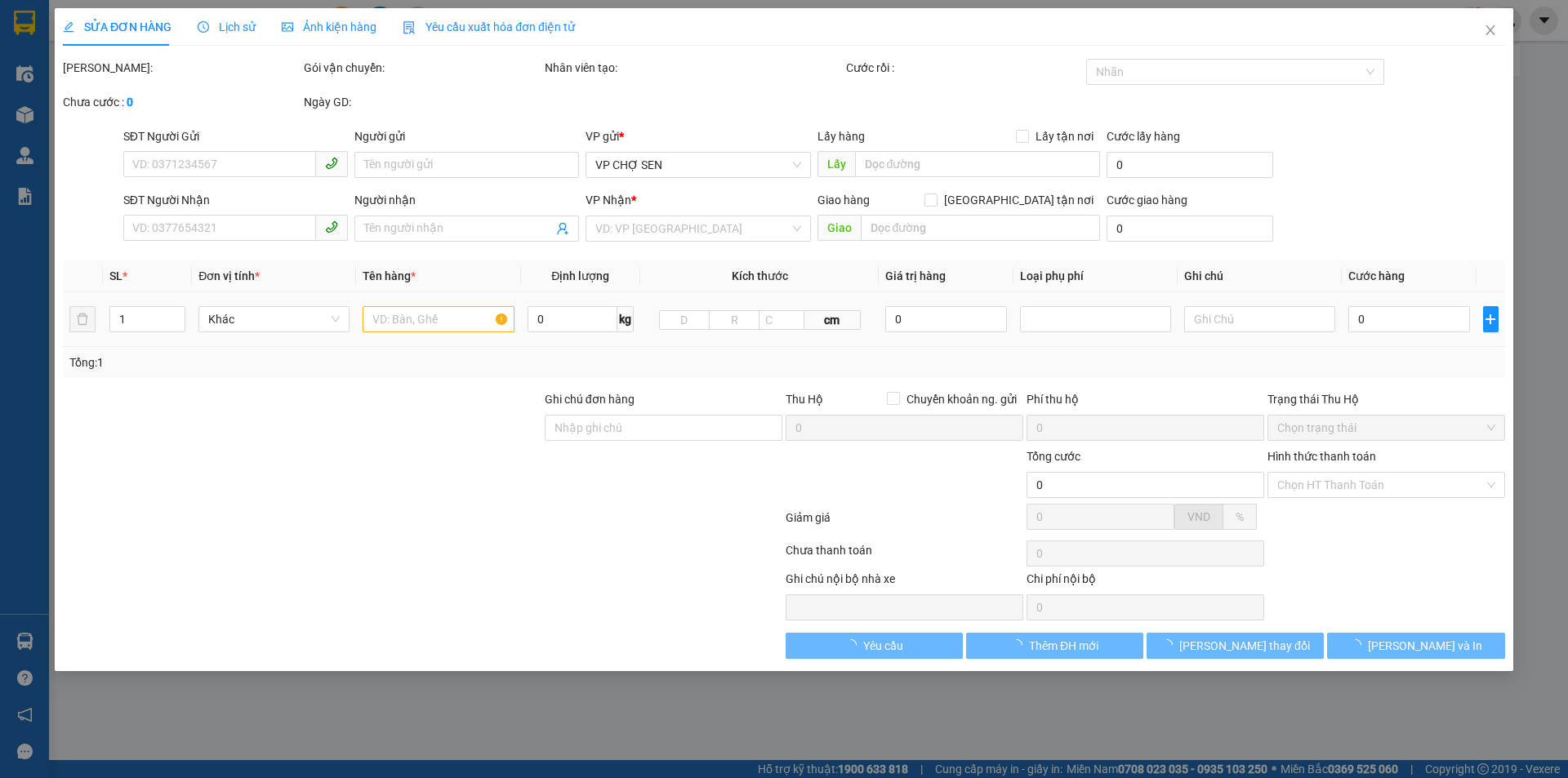
type input "0912046414"
type input "A [PERSON_NAME]"
type input "0912046414"
type input "A [PERSON_NAME]"
type input "150.000"
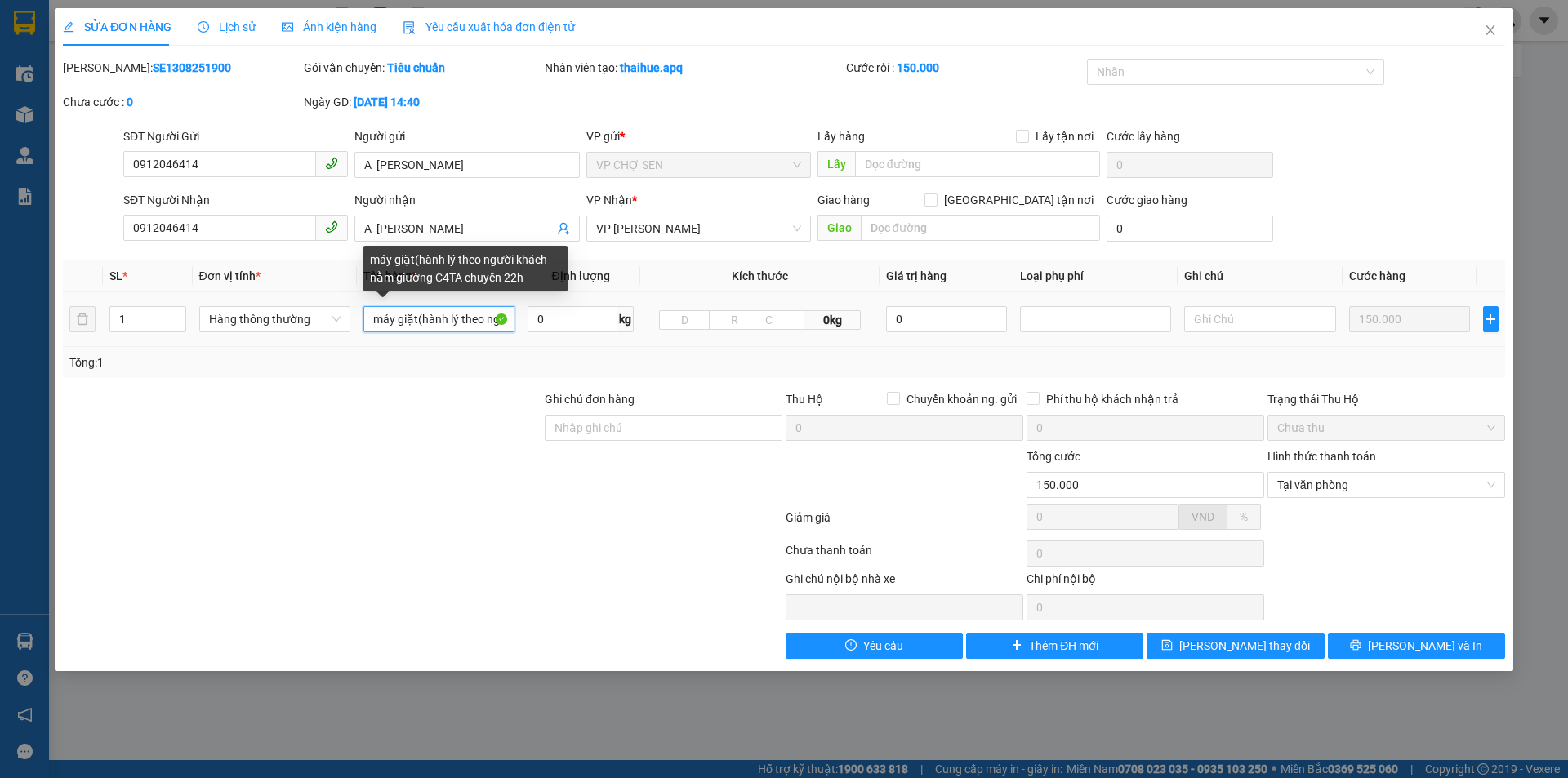
click at [485, 317] on input "máy giặt(hành lý theo người khách nằm giường C4TA chuyến 22h" at bounding box center [438, 319] width 151 height 26
click at [487, 318] on input "máy giặt(hành lý theo người khách nằm giường C4TA chuyến 22h" at bounding box center [438, 319] width 151 height 26
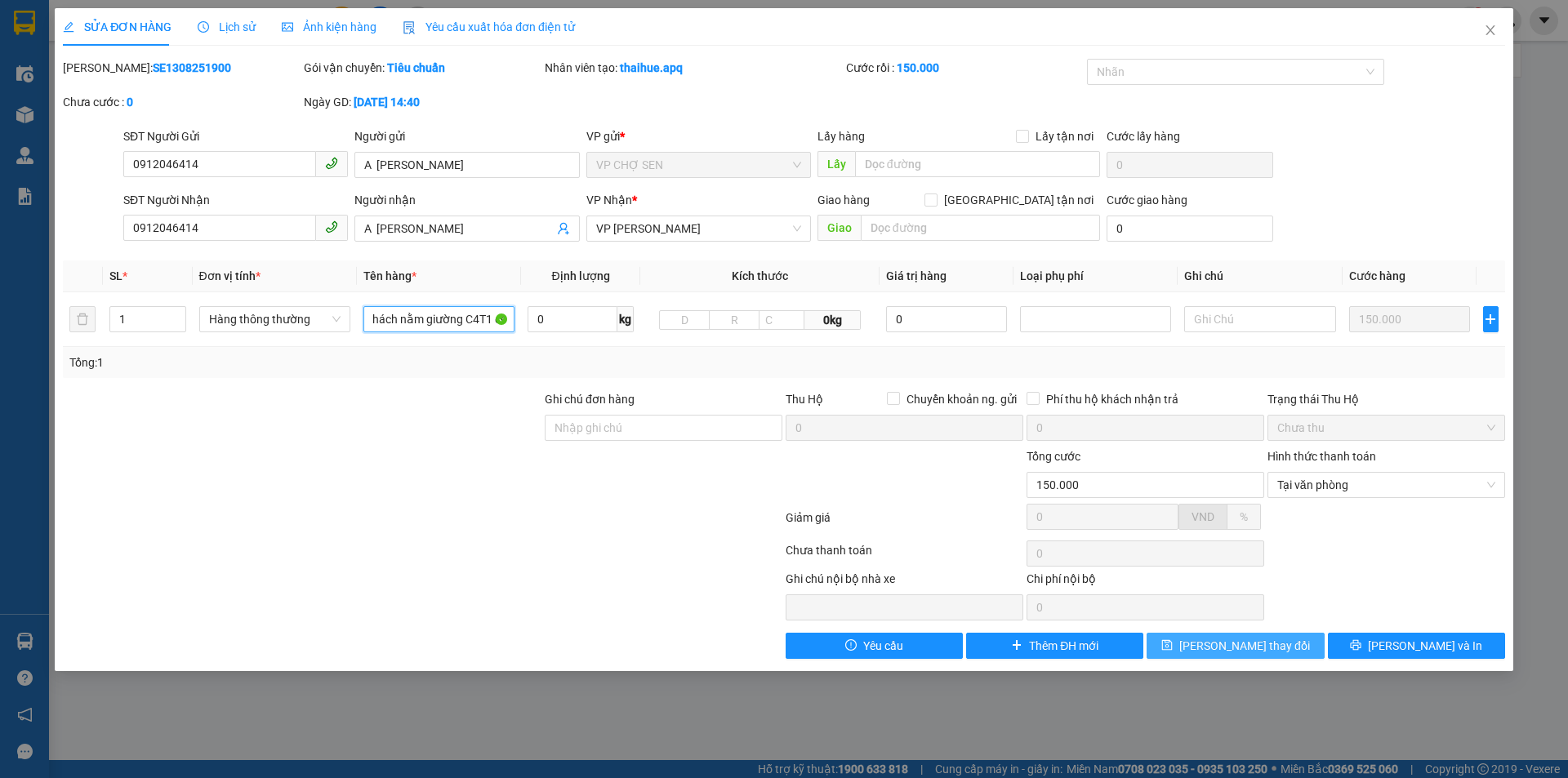
type input "máy giặt(hành lý theo người khách nằm giường C4T1 chuyến 22h"
click at [1240, 645] on span "[PERSON_NAME] thay đổi" at bounding box center [1244, 645] width 131 height 18
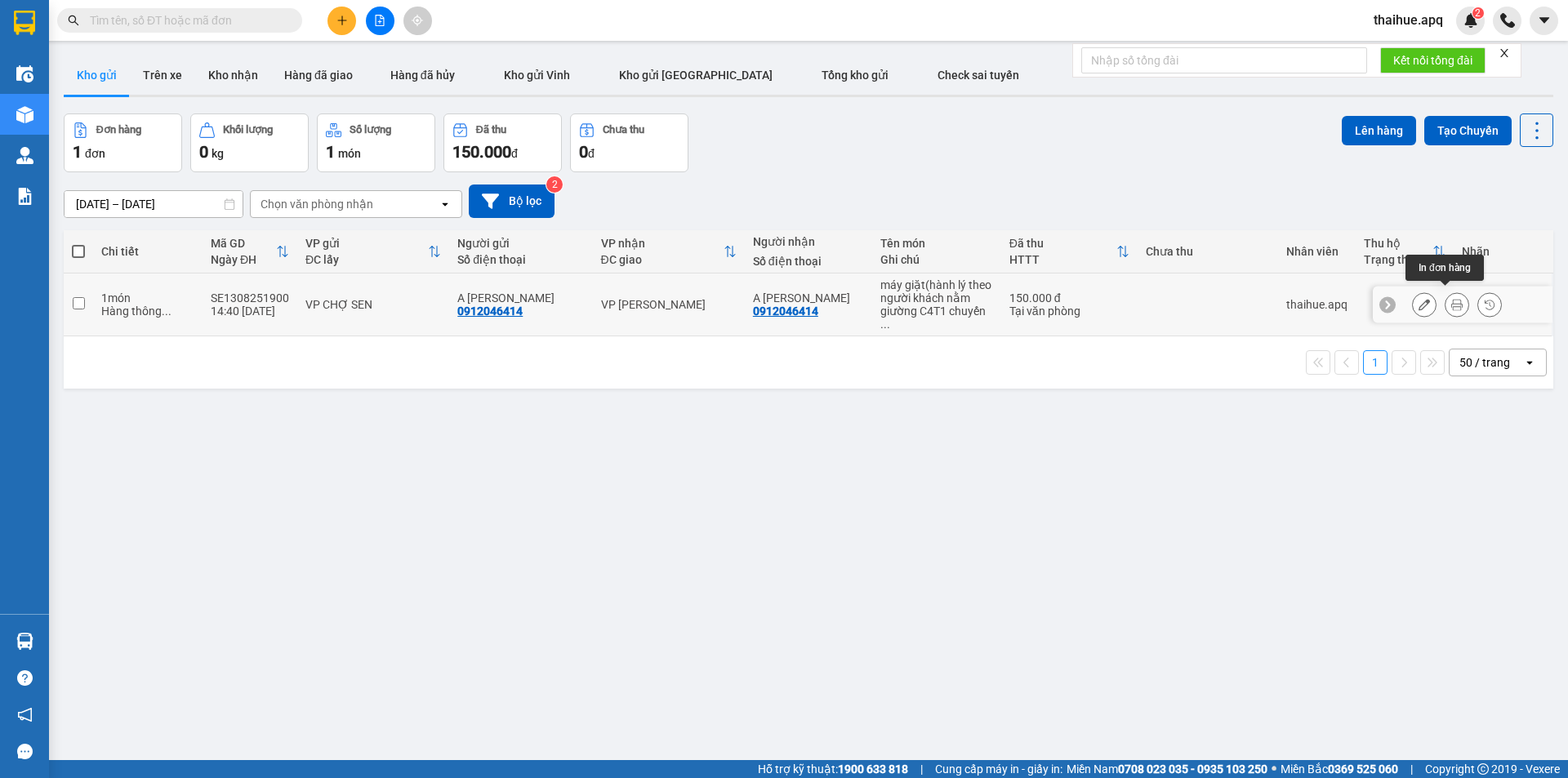
click at [1451, 299] on icon at bounding box center [1457, 305] width 12 height 12
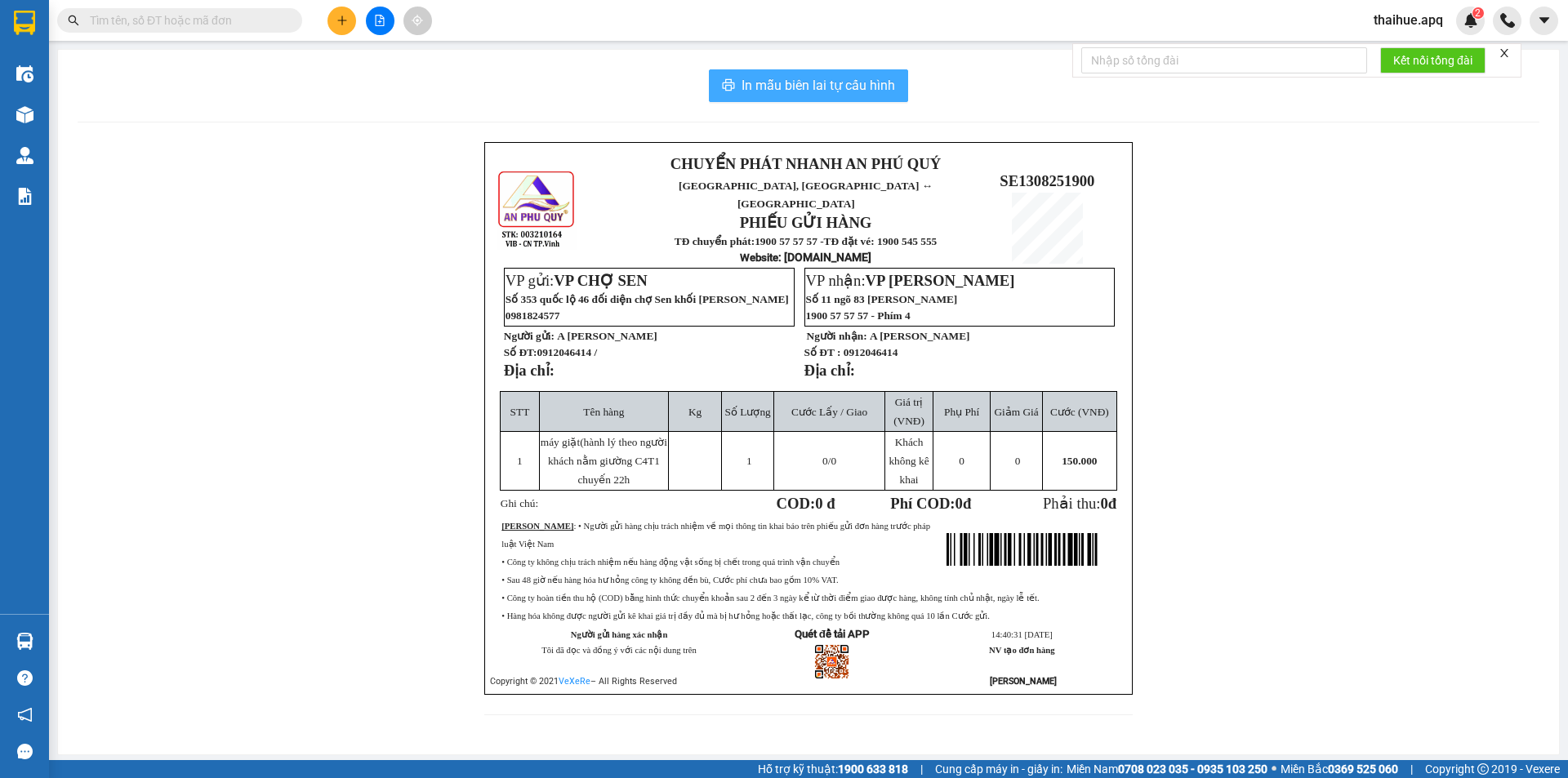
click at [809, 85] on span "In mẫu biên lai tự cấu hình" at bounding box center [819, 85] width 154 height 20
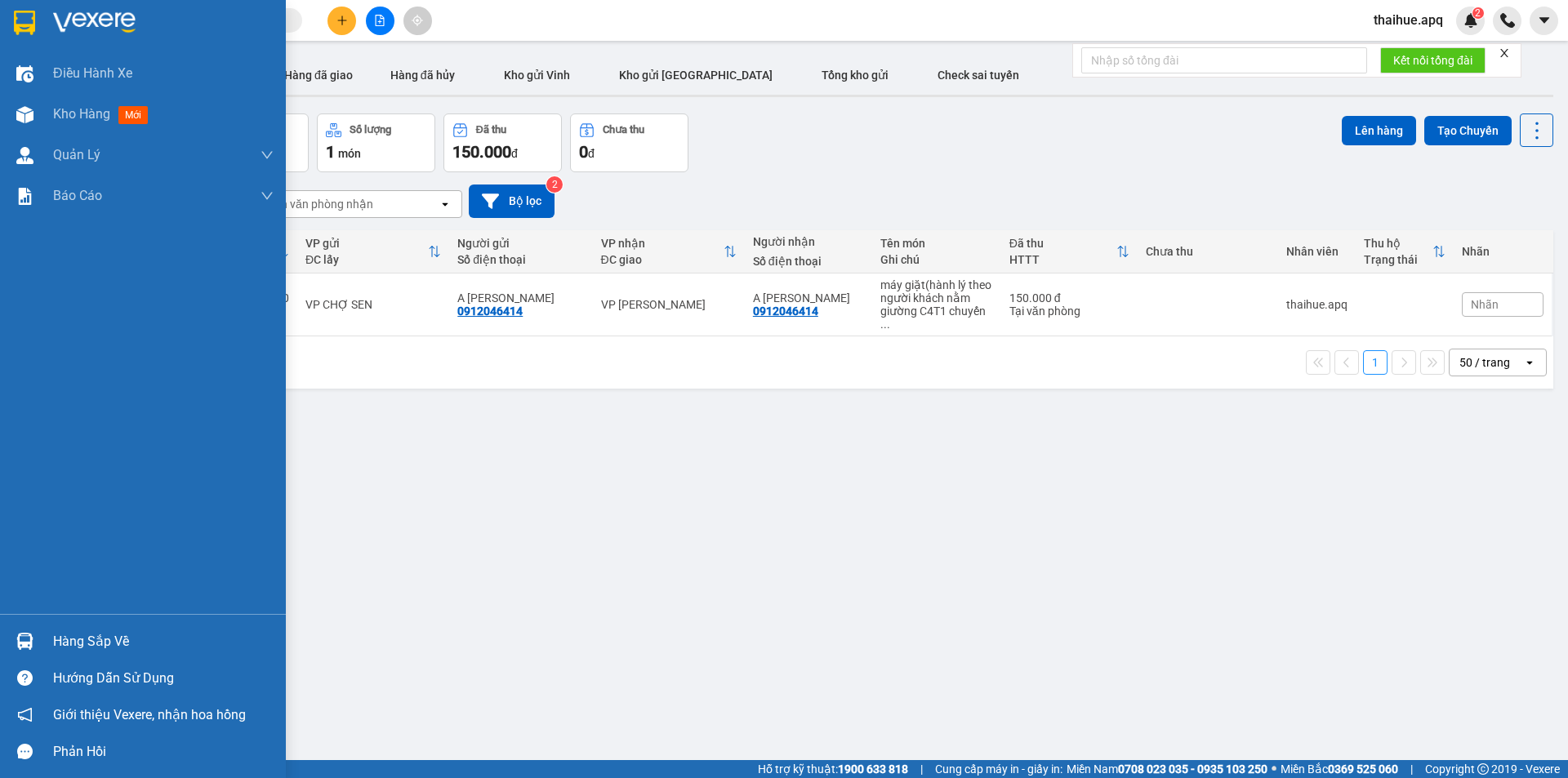
click at [74, 639] on div "Hàng sắp về" at bounding box center [163, 641] width 220 height 24
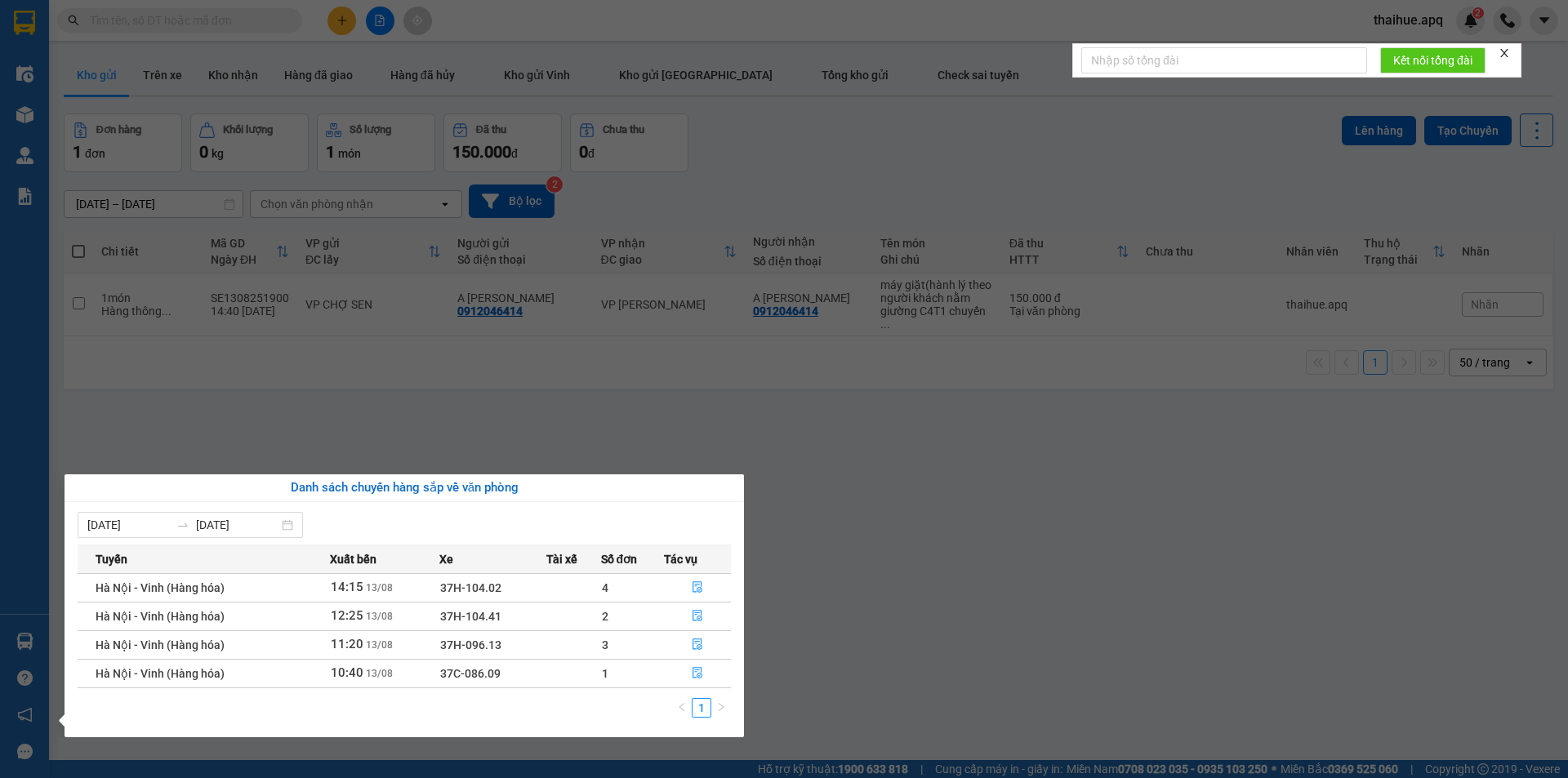
click at [1019, 553] on section "Kết quả tìm kiếm ( 1 ) Bộ lọc Mã ĐH Trạng thái Món hàng Thu hộ Tổng cước Chưa c…" at bounding box center [784, 389] width 1568 height 778
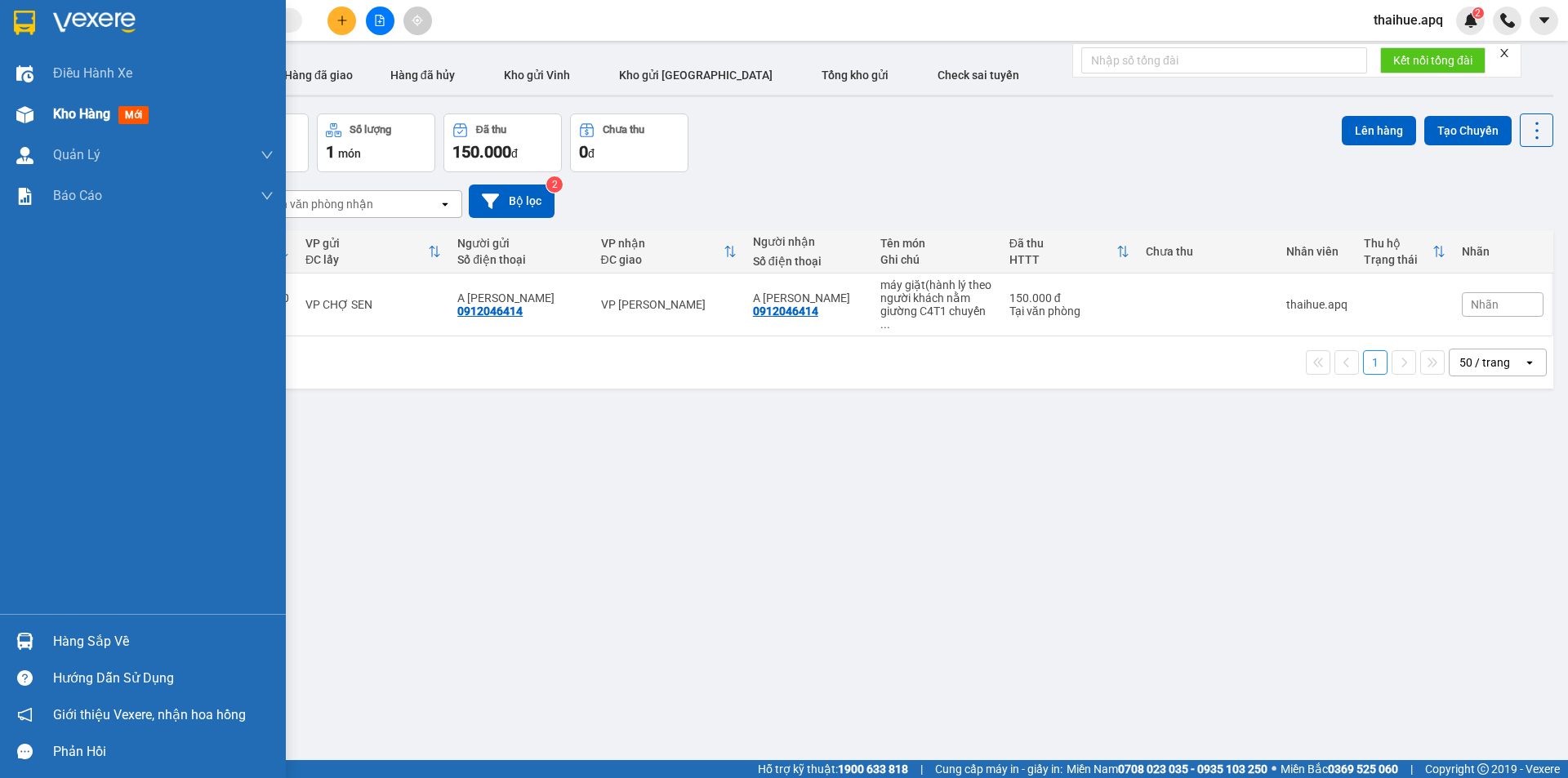
click at [68, 117] on span "Kho hàng" at bounding box center [82, 114] width 57 height 15
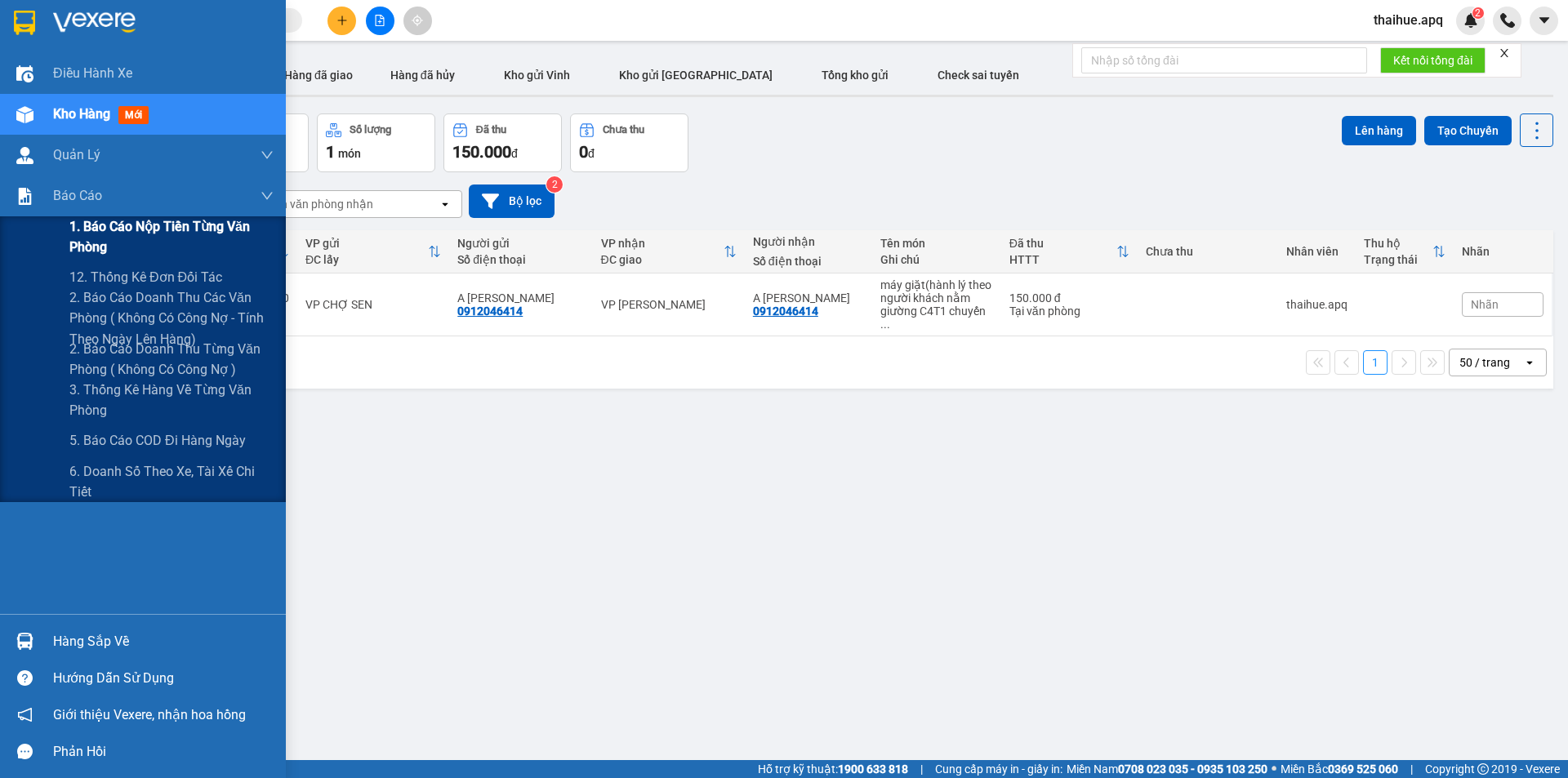
click at [89, 233] on span "1. Báo cáo nộp tiền từng văn phòng" at bounding box center [172, 237] width 204 height 41
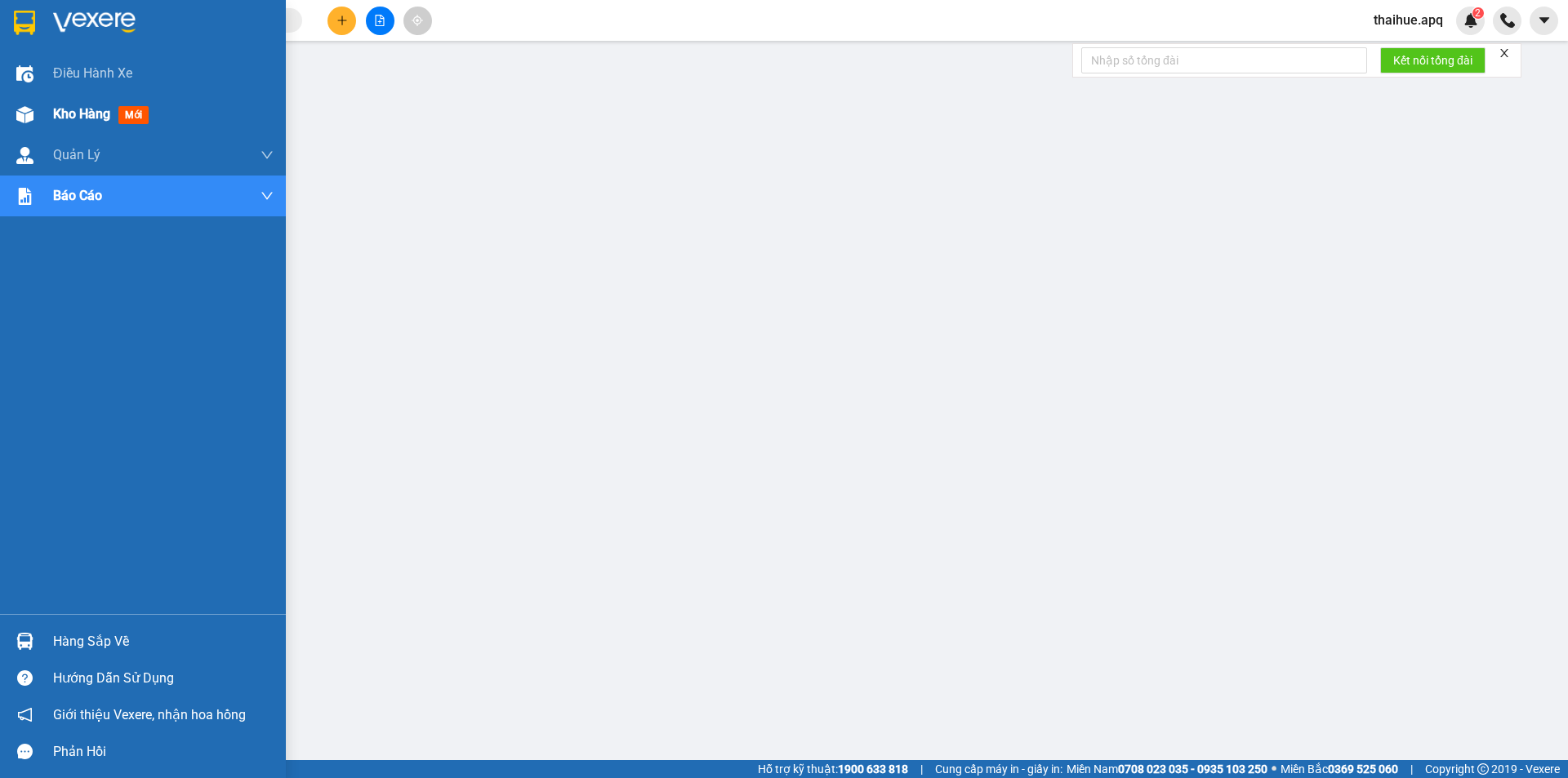
click at [71, 111] on span "Kho hàng" at bounding box center [82, 114] width 57 height 15
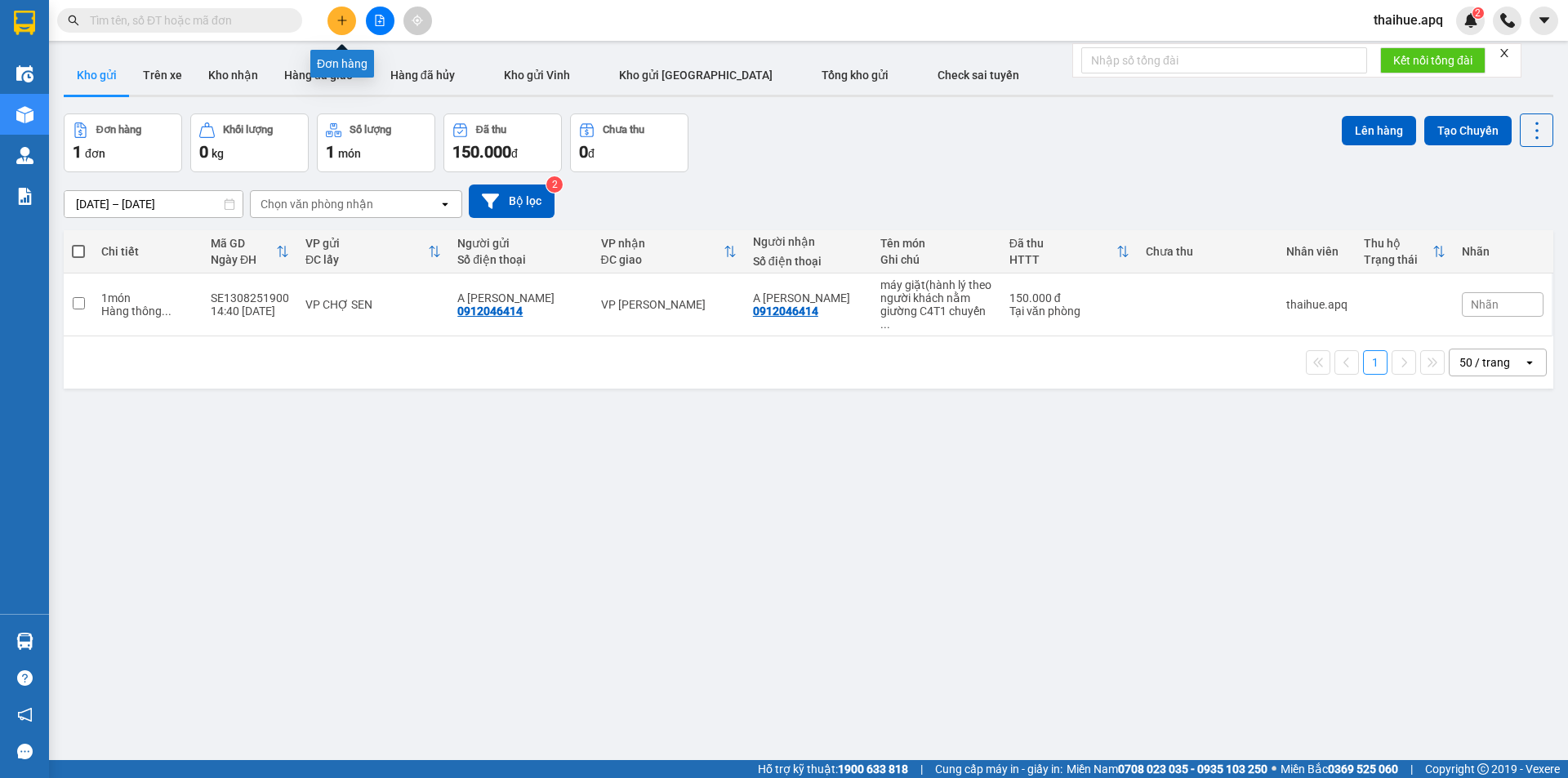
click at [343, 21] on icon "plus" at bounding box center [342, 20] width 12 height 12
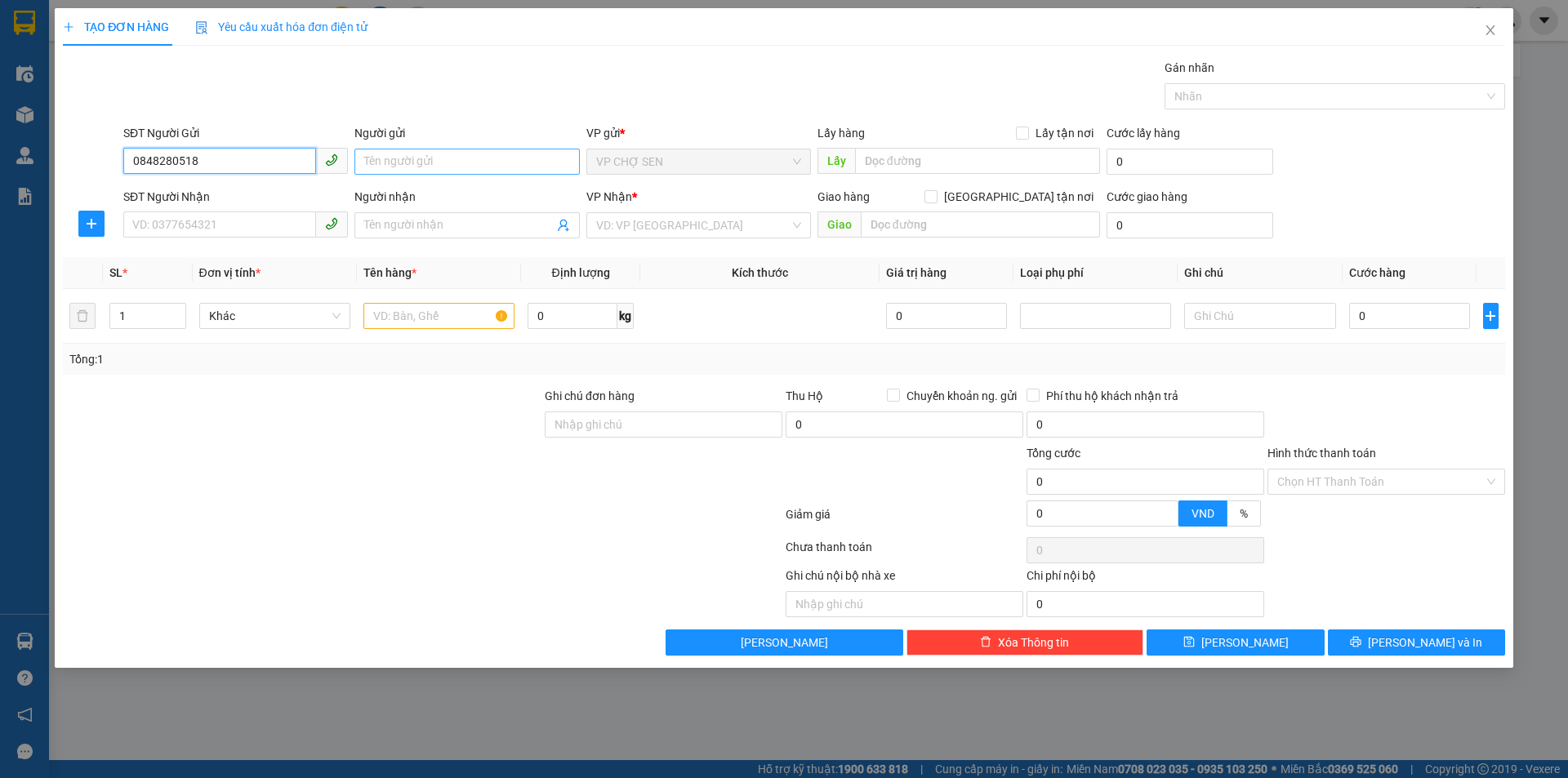
type input "0848280518"
click at [394, 162] on input "Người gửi" at bounding box center [467, 161] width 225 height 26
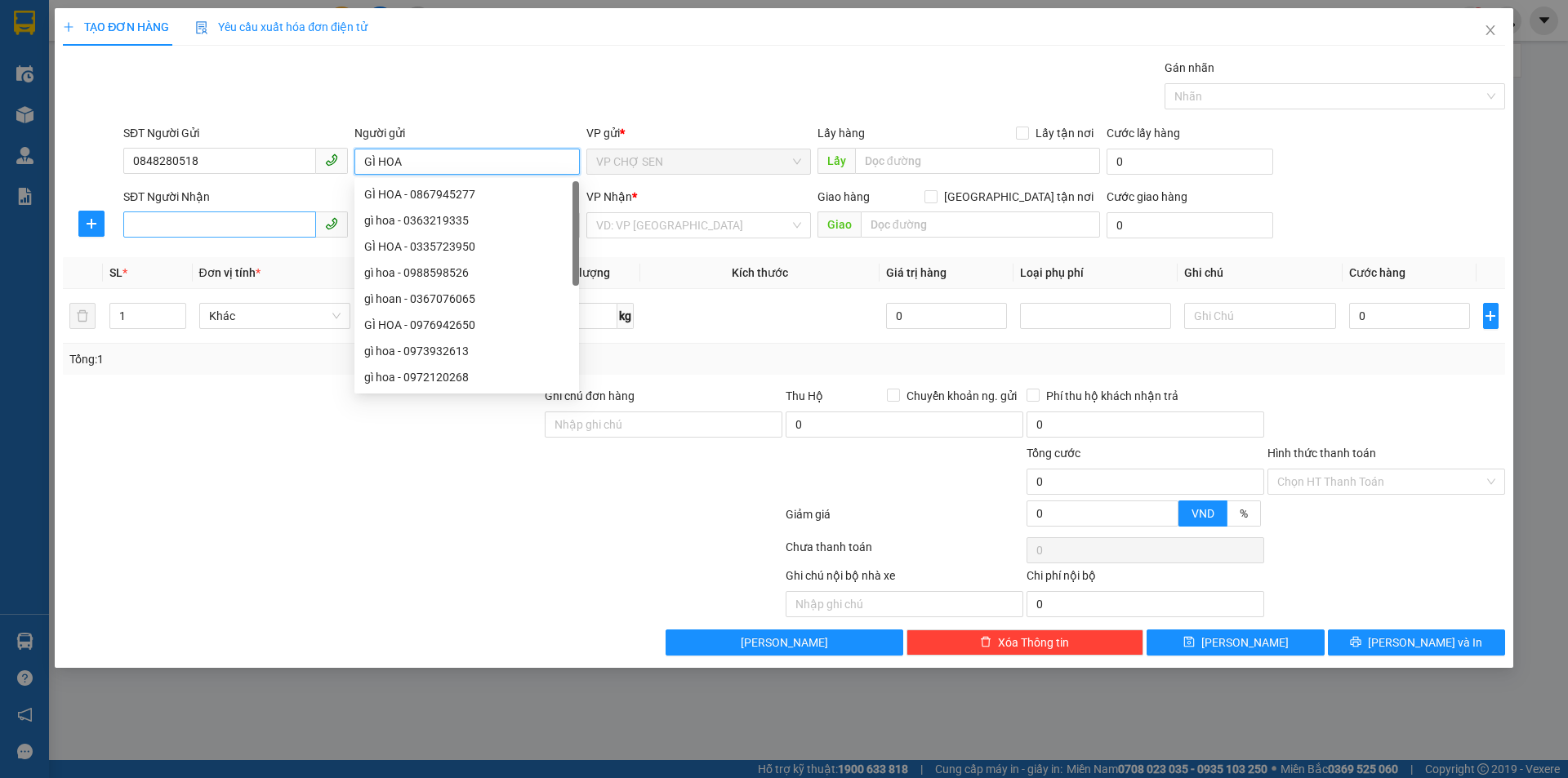
type input "GÌ HOA"
click at [145, 230] on input "SĐT Người Nhận" at bounding box center [220, 224] width 193 height 26
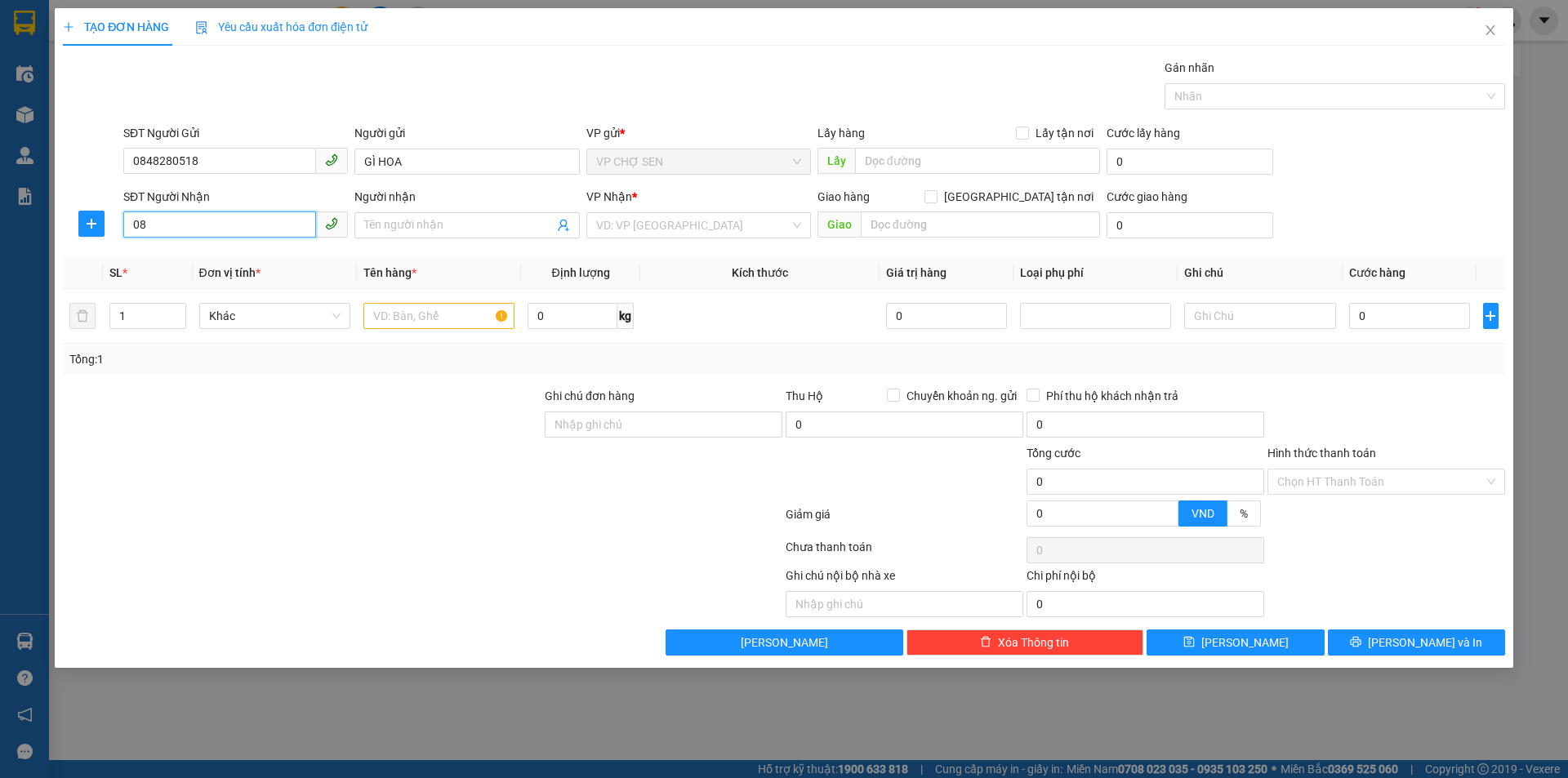
type input "0"
type input "0838331126"
click at [409, 218] on input "Người nhận" at bounding box center [458, 225] width 188 height 18
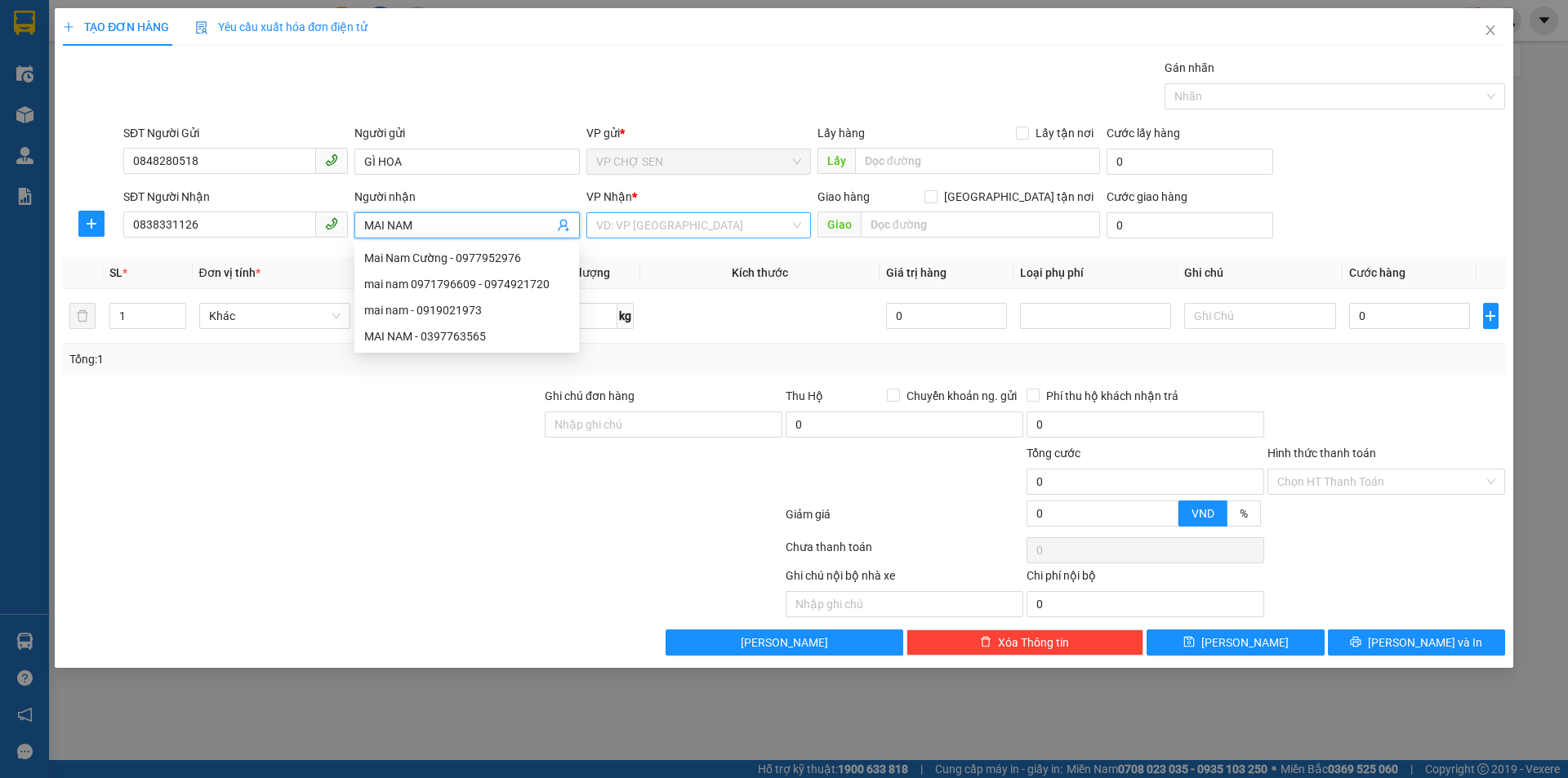
type input "MAI NAM"
click at [694, 229] on input "search" at bounding box center [693, 225] width 193 height 24
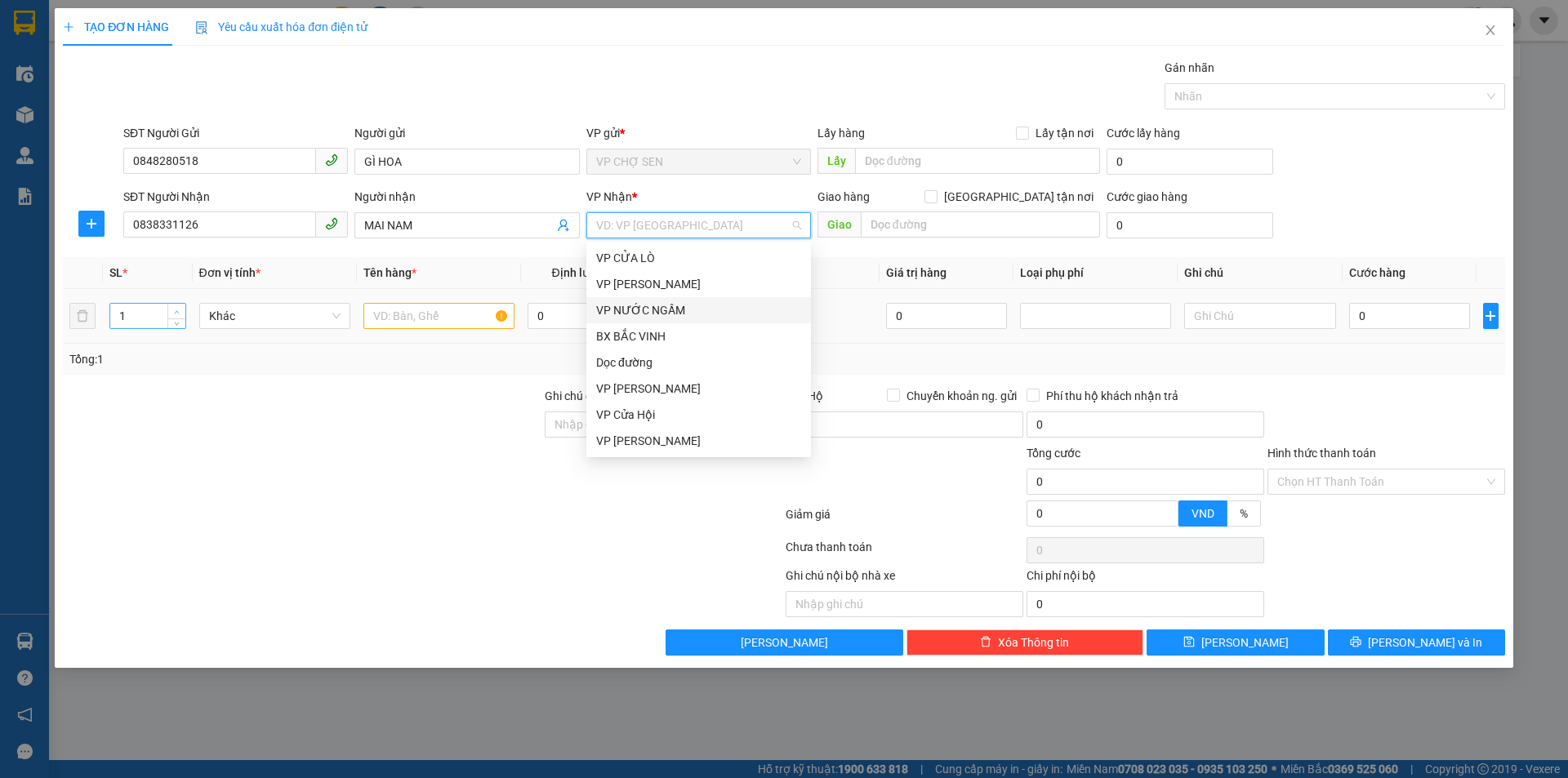
type input "2"
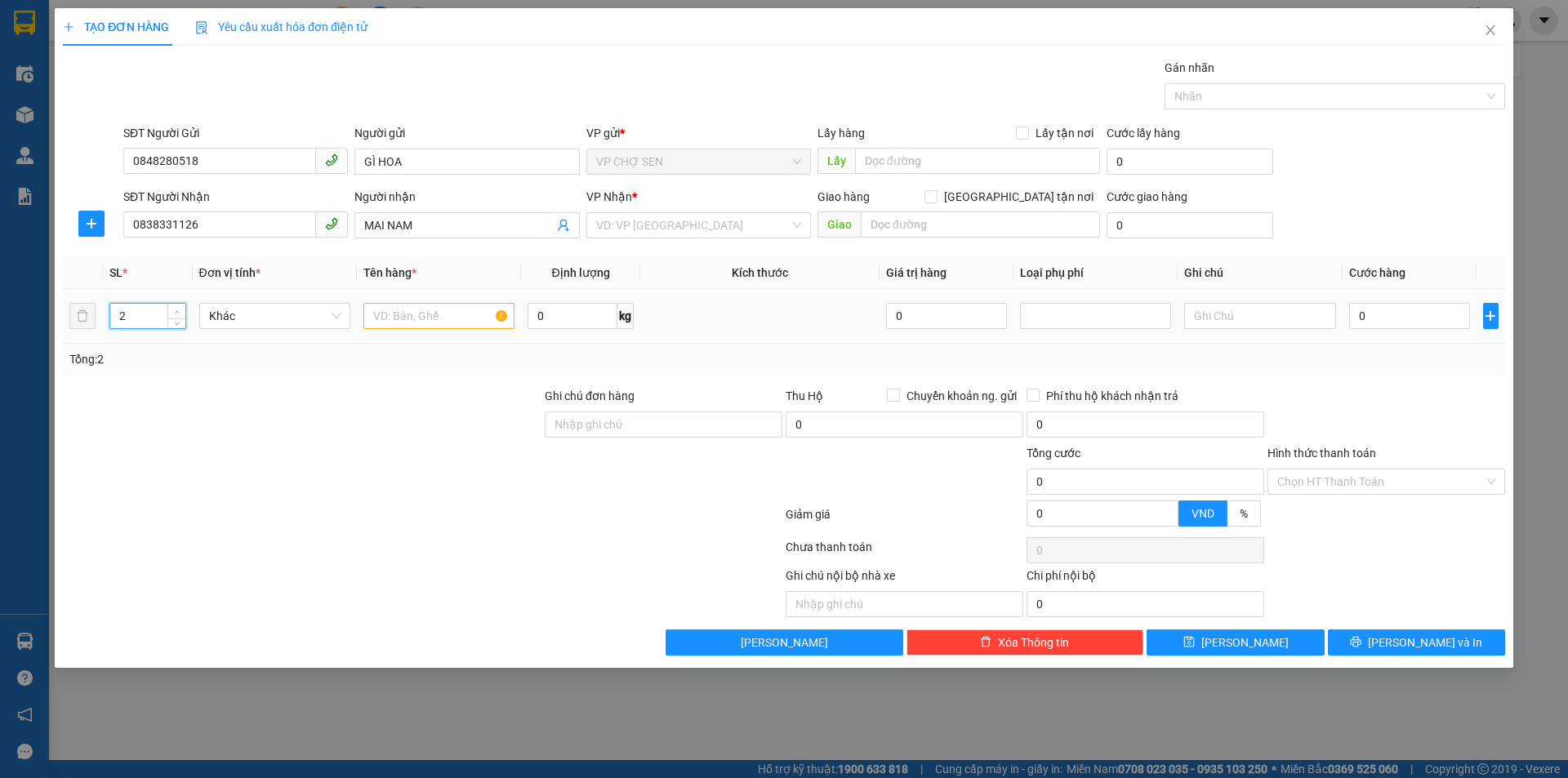
click at [181, 309] on span "up" at bounding box center [177, 312] width 10 height 10
click at [376, 322] on input "text" at bounding box center [438, 316] width 151 height 26
type input "GẠO+MẬT ONG"
click at [1361, 313] on input "0" at bounding box center [1410, 316] width 122 height 26
click at [873, 220] on input "text" at bounding box center [980, 224] width 239 height 26
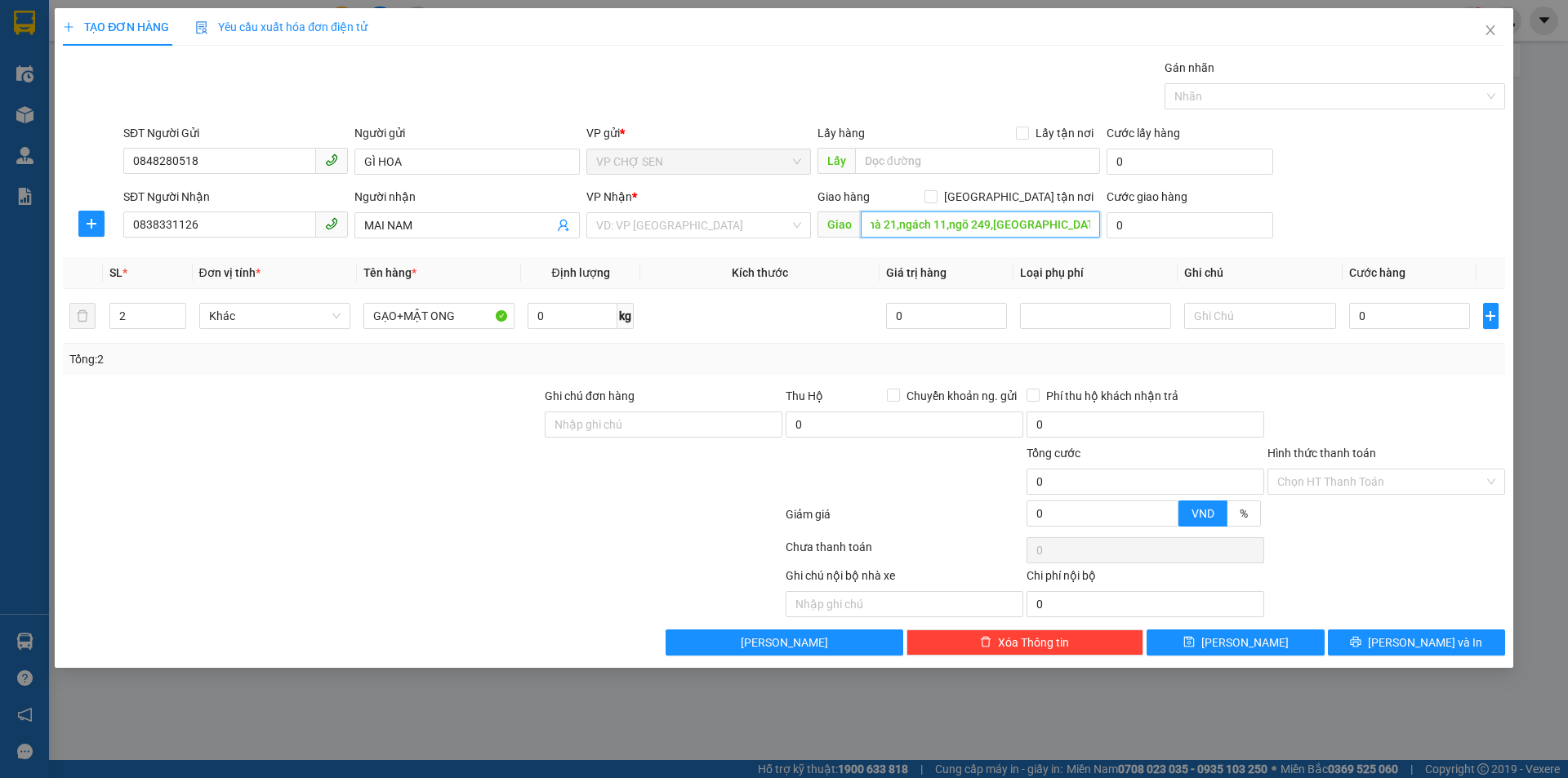
scroll to position [0, 30]
type input "số nhà 21,ngách 11,ngõ 249,[GEOGRAPHIC_DATA],[GEOGRAPHIC_DATA]"
click at [936, 196] on input "[GEOGRAPHIC_DATA] tận nơi" at bounding box center [930, 196] width 12 height 12
checkbox input "true"
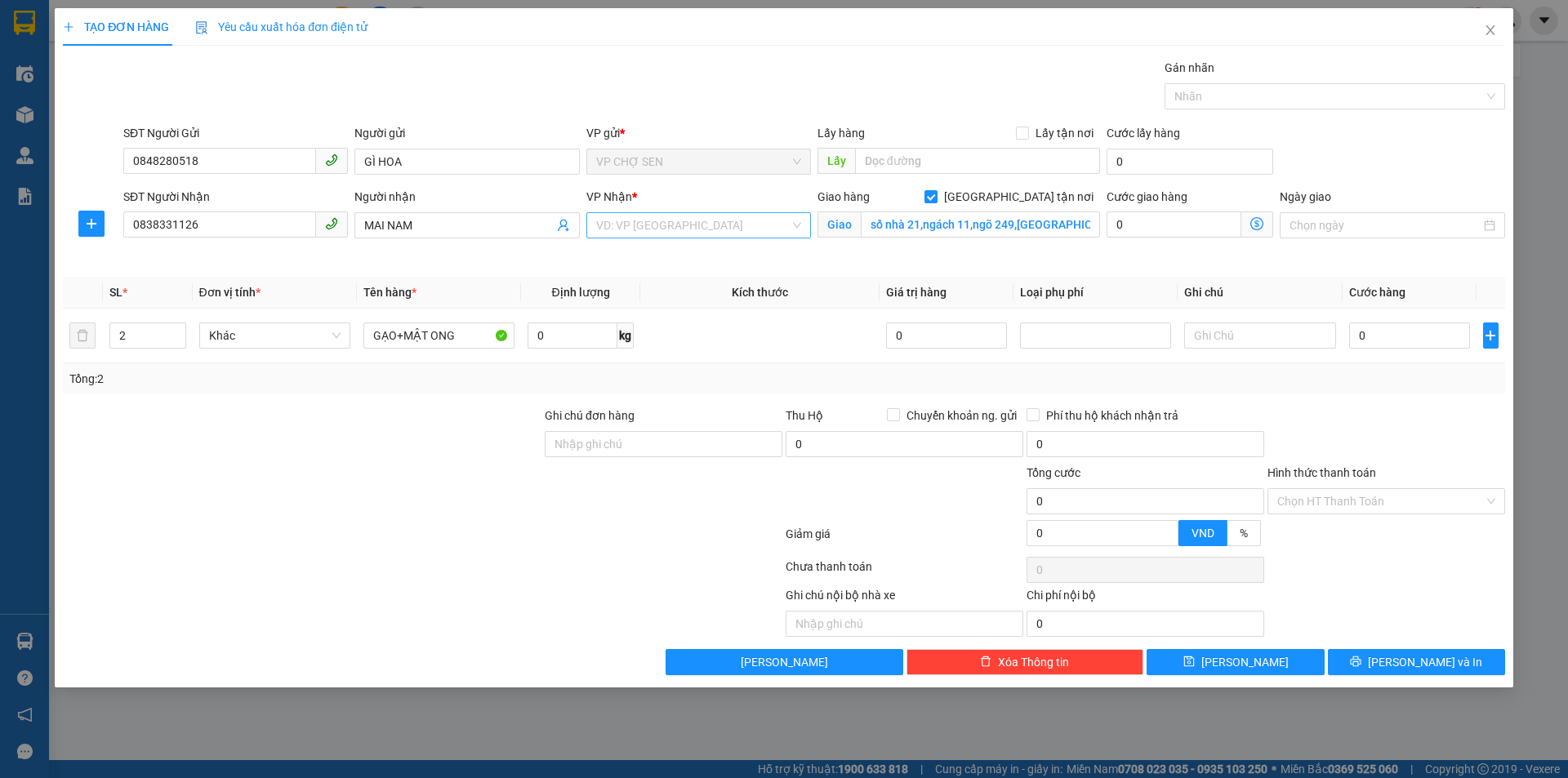
click at [755, 221] on input "search" at bounding box center [693, 225] width 193 height 24
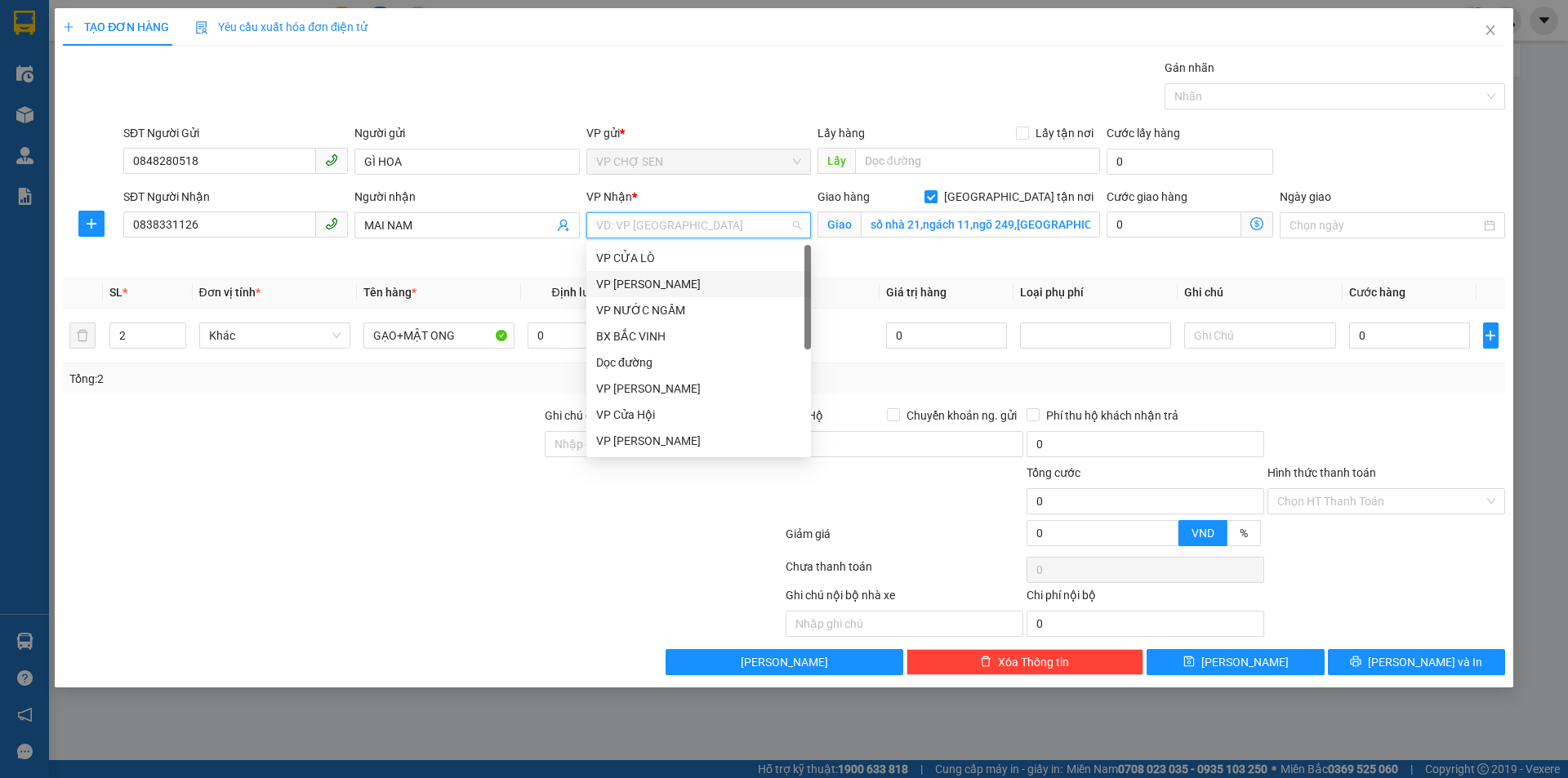
click at [634, 280] on div "VP [PERSON_NAME]" at bounding box center [699, 284] width 205 height 18
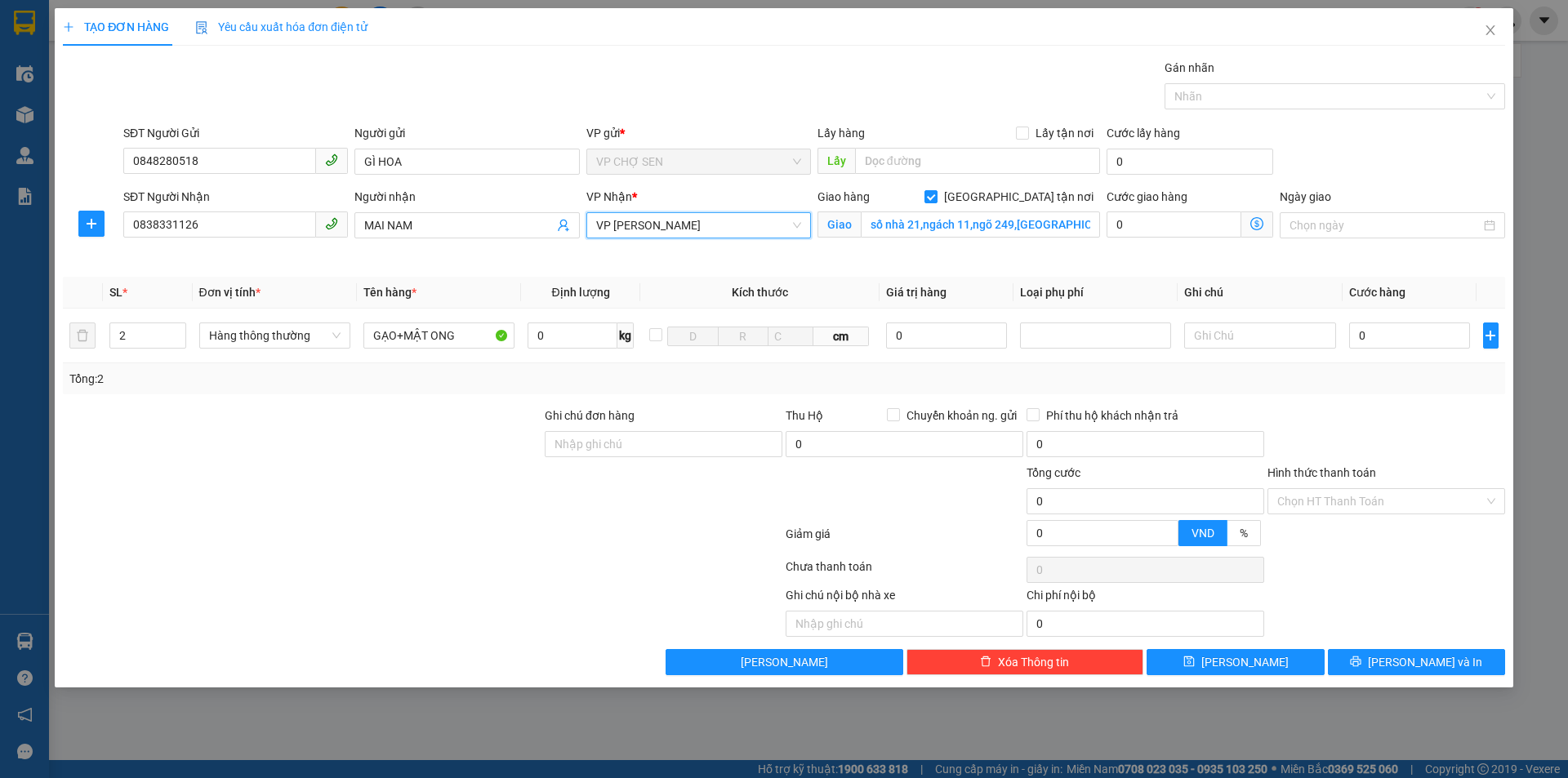
click at [1259, 223] on icon "dollar-circle" at bounding box center [1256, 223] width 13 height 13
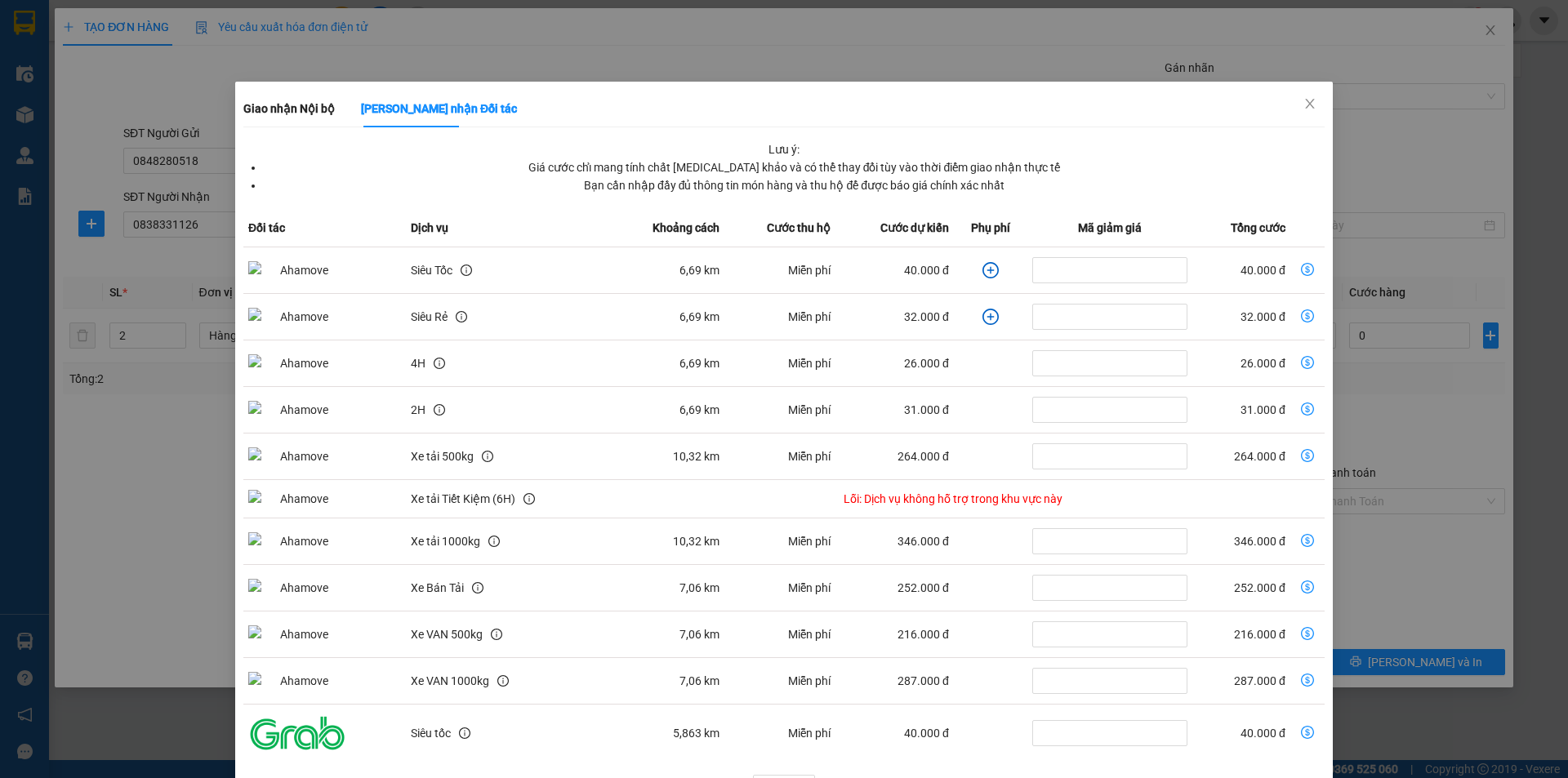
click at [1301, 269] on icon "dollar-circle" at bounding box center [1307, 269] width 13 height 13
type input "40.000"
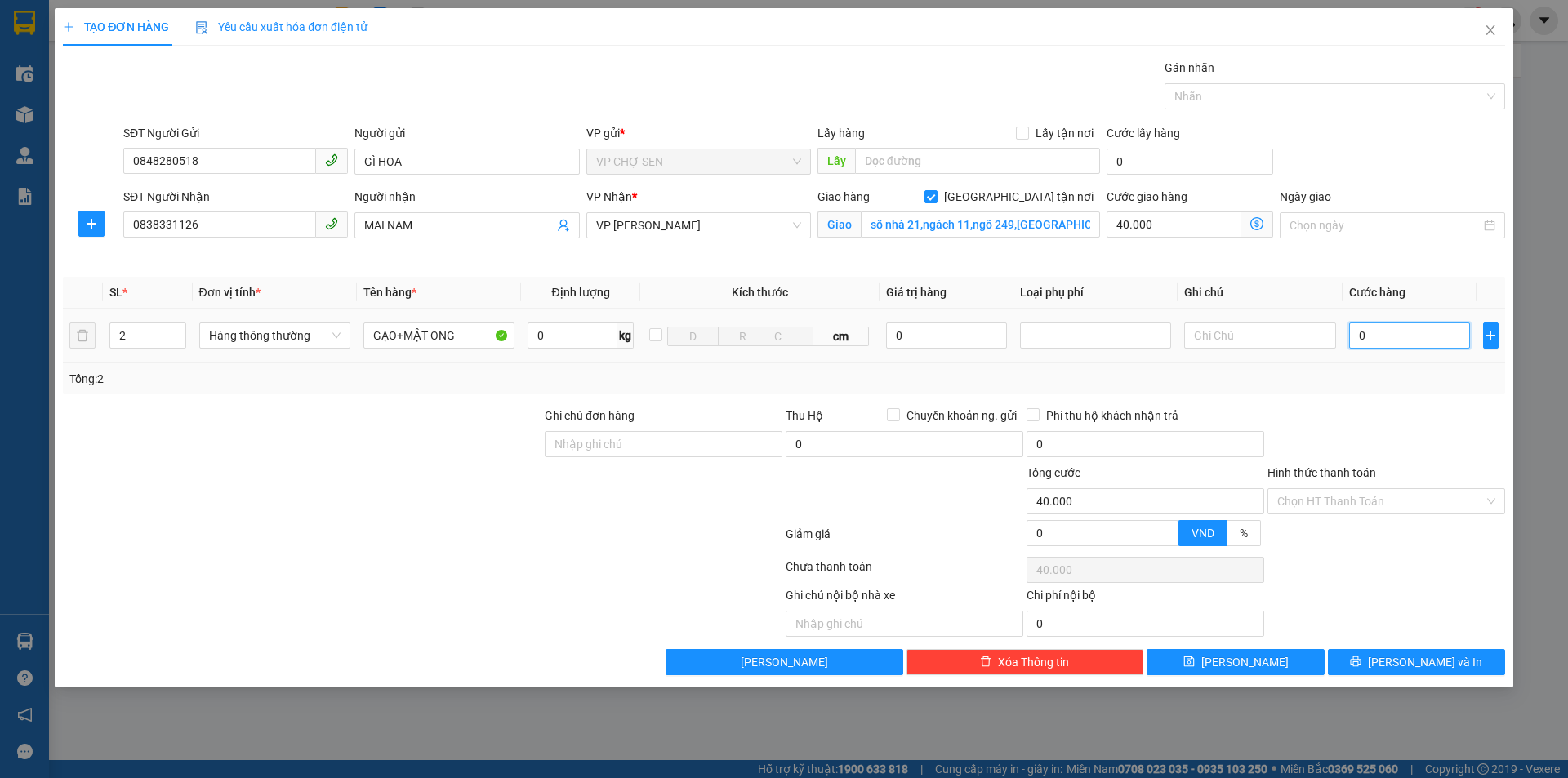
click at [1360, 331] on input "0" at bounding box center [1410, 335] width 122 height 26
type input "9"
type input "40.009"
type input "90"
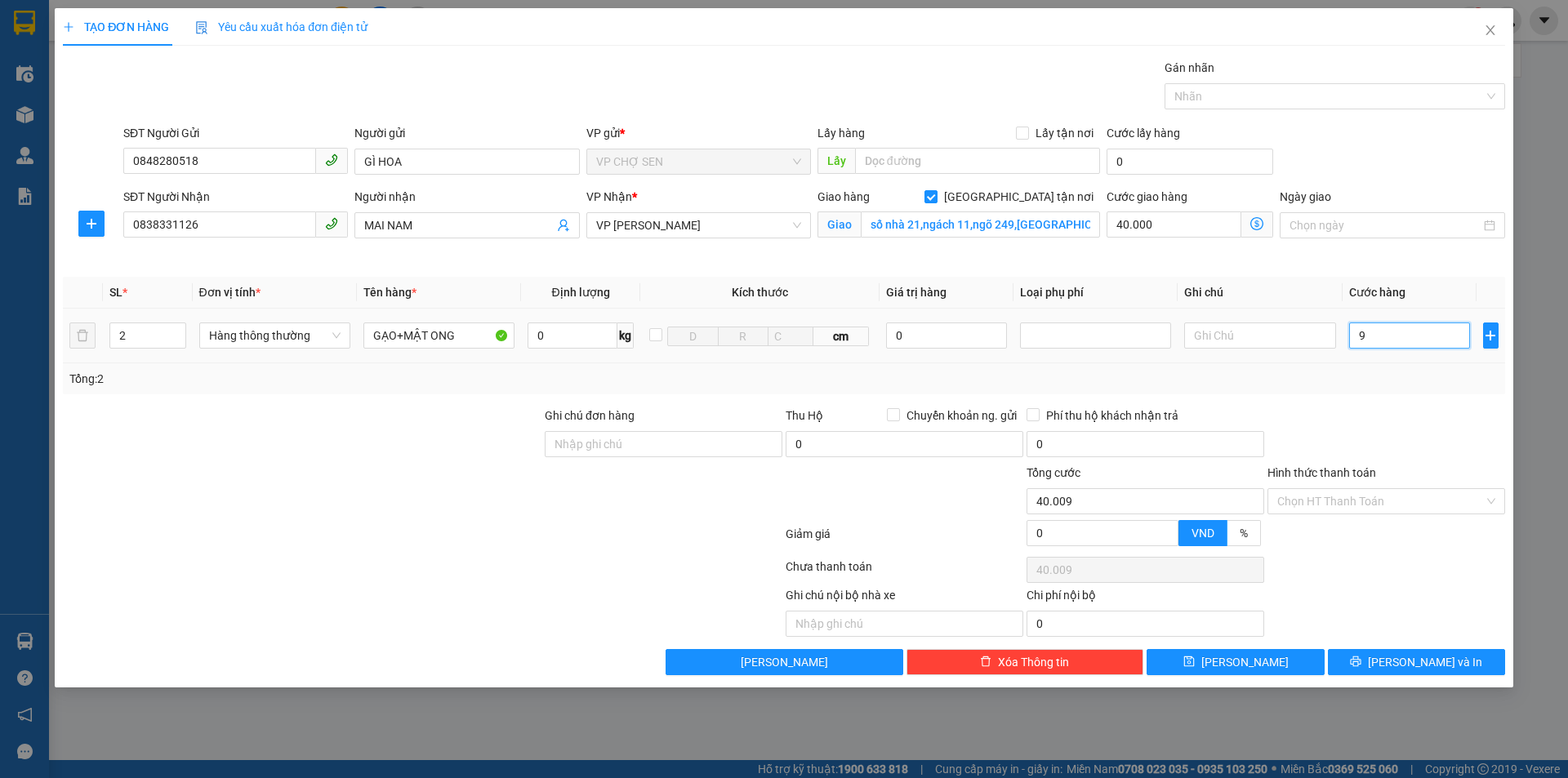
type input "40.090"
type input "900"
type input "40.900"
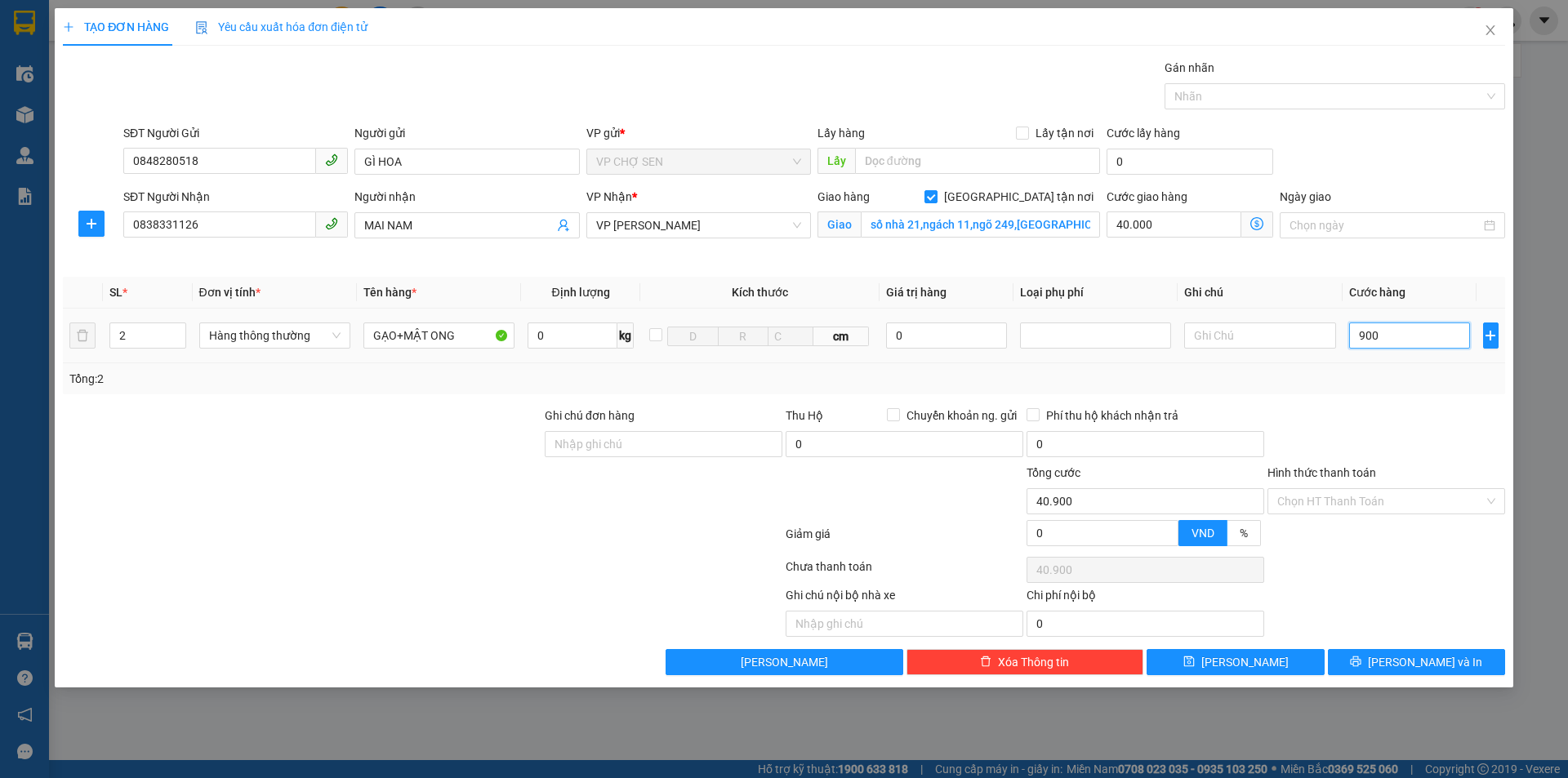
type input "9.000"
type input "49.000"
type input "90.000"
type input "130.000"
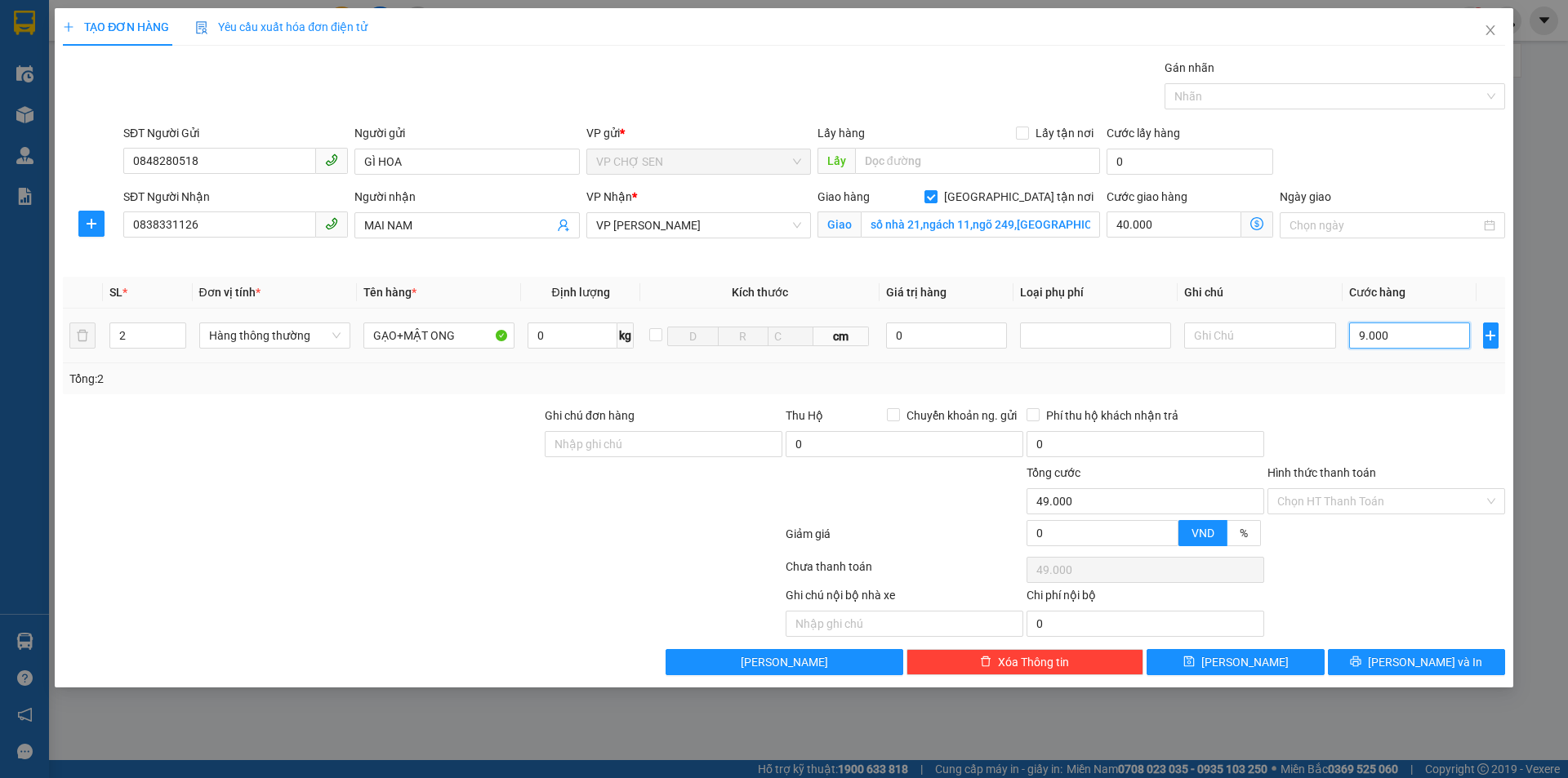
type input "130.000"
type input "90.000"
click at [1168, 233] on input "40.000" at bounding box center [1174, 224] width 135 height 26
type input "90.000"
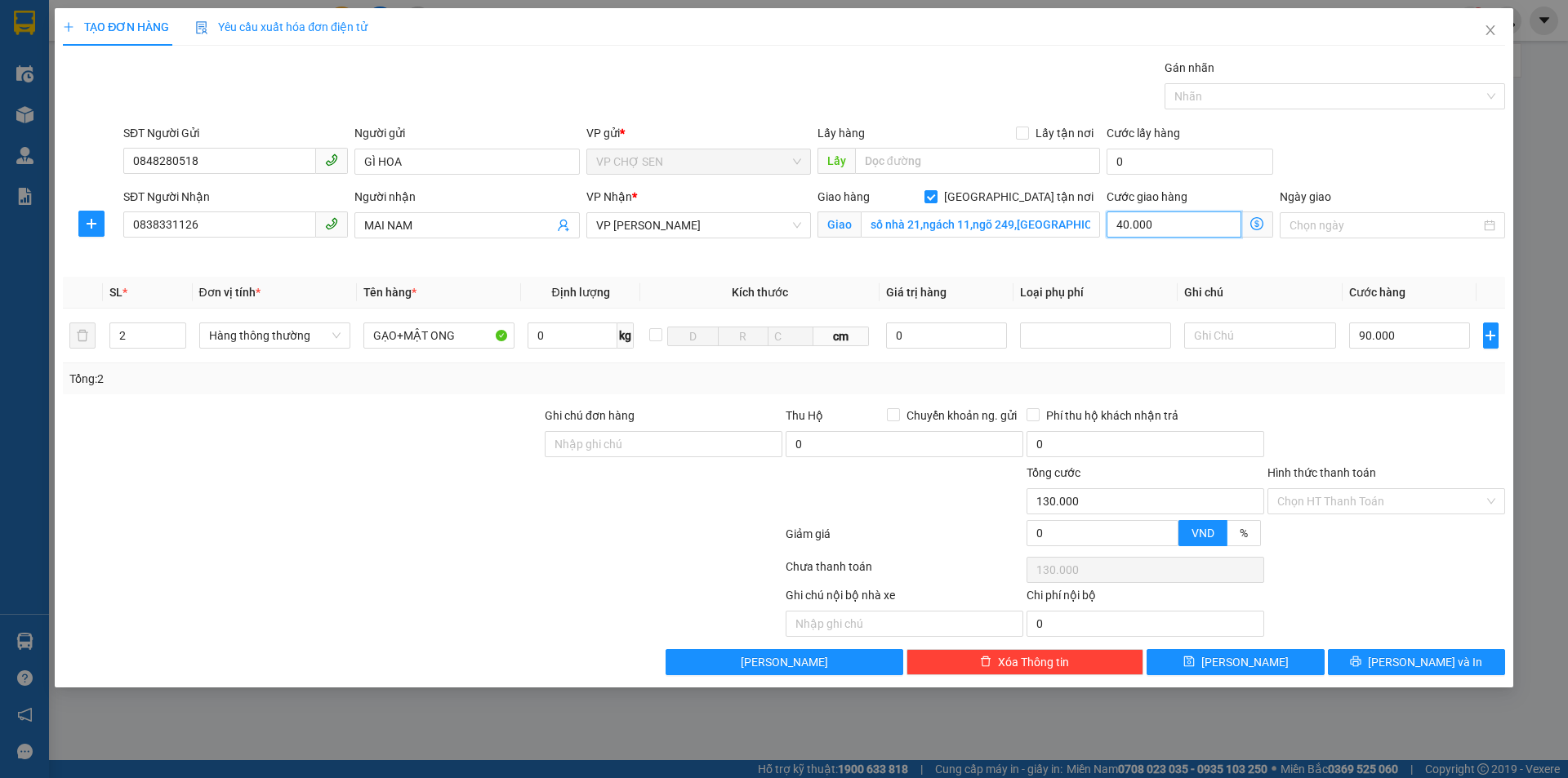
type input "0"
type input "90.007"
type input "7"
type input "90.070"
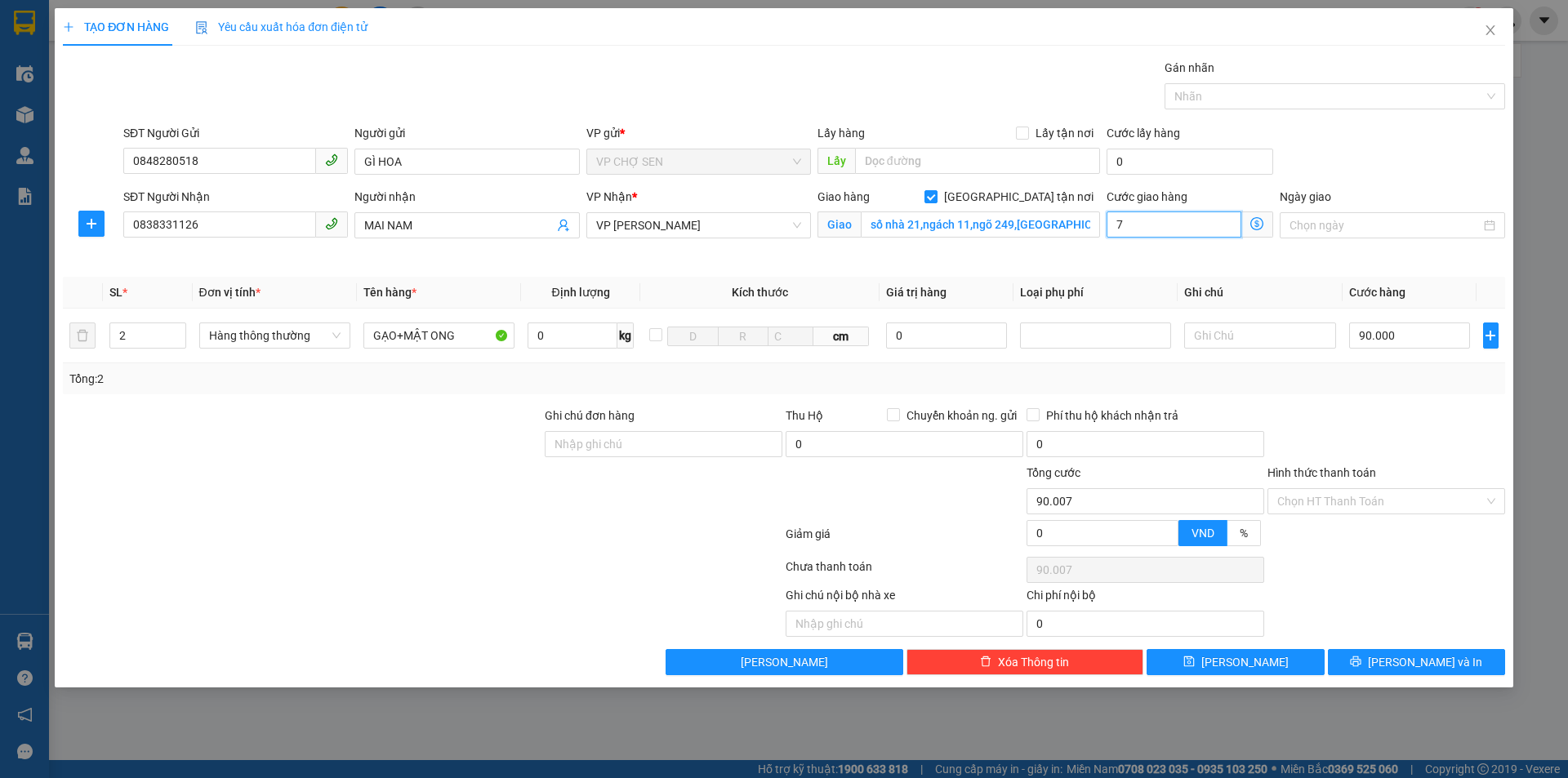
type input "90.070"
type input "70"
type input "90.700"
type input "7.000"
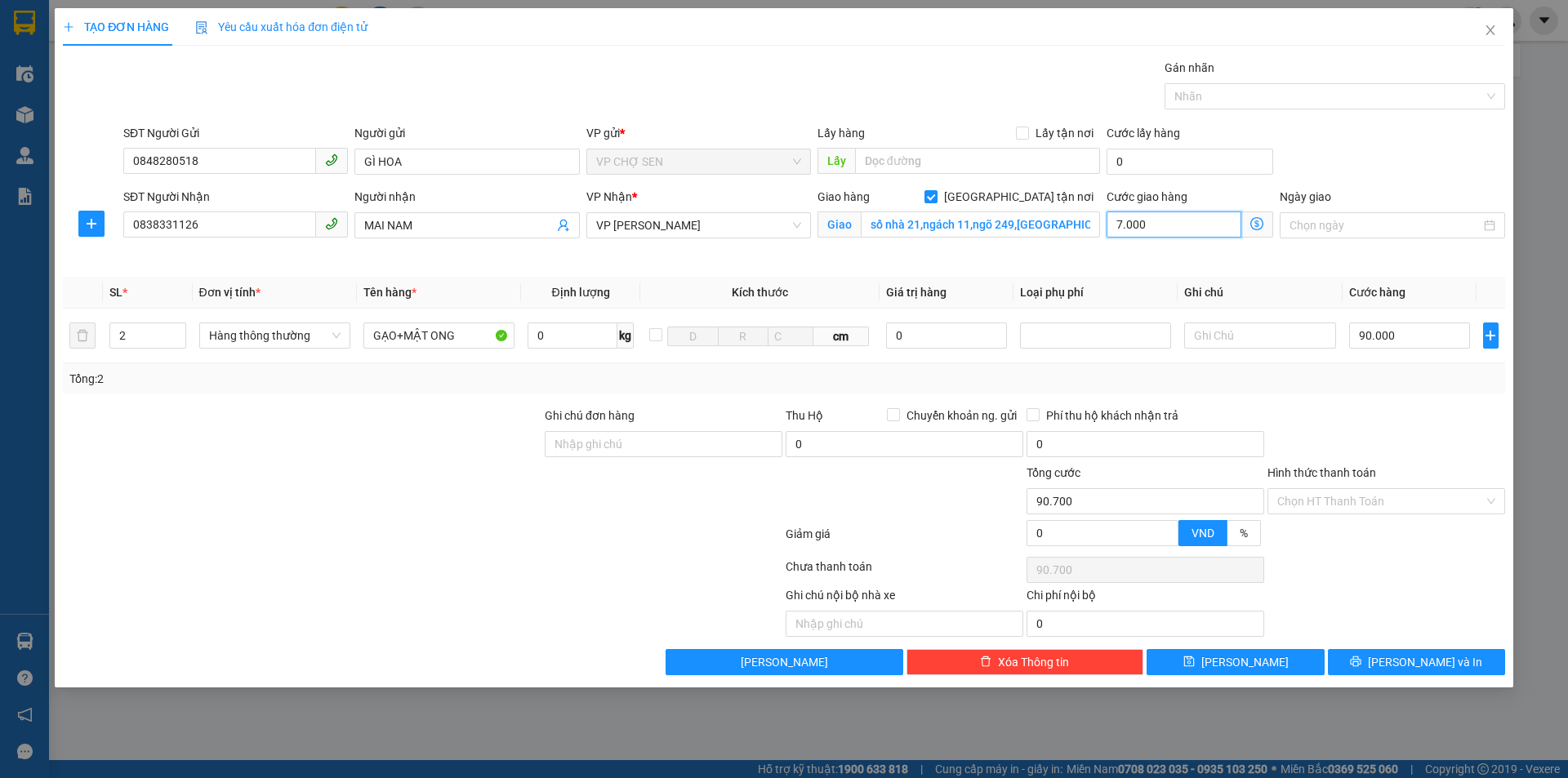
type input "97.000"
type input "160.000"
type input "70.000"
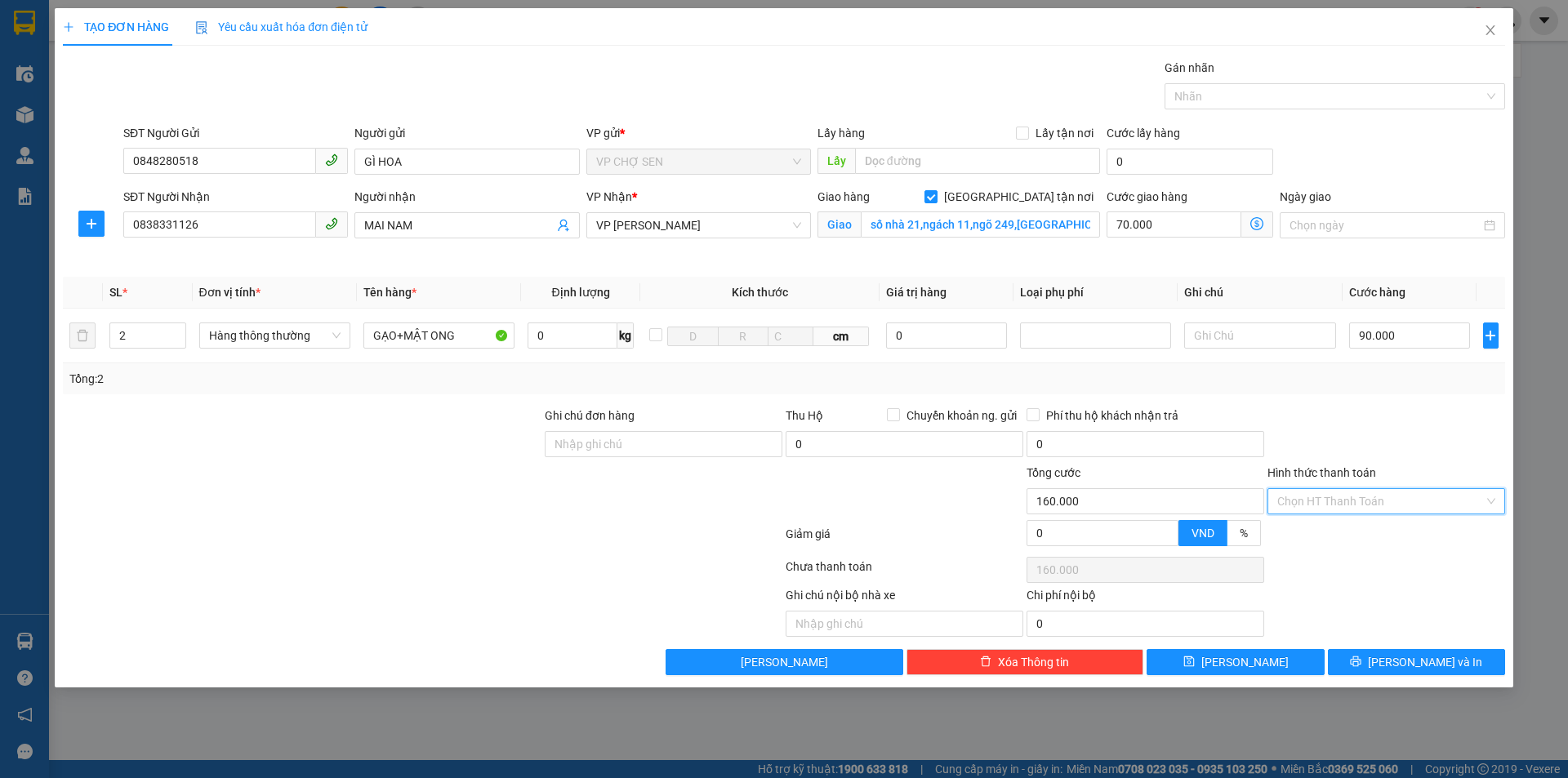
click at [1358, 498] on input "Hình thức thanh toán" at bounding box center [1380, 501] width 207 height 24
click at [1333, 537] on div "Tại văn phòng" at bounding box center [1386, 534] width 218 height 18
type input "0"
click at [1362, 660] on icon "printer" at bounding box center [1356, 661] width 11 height 11
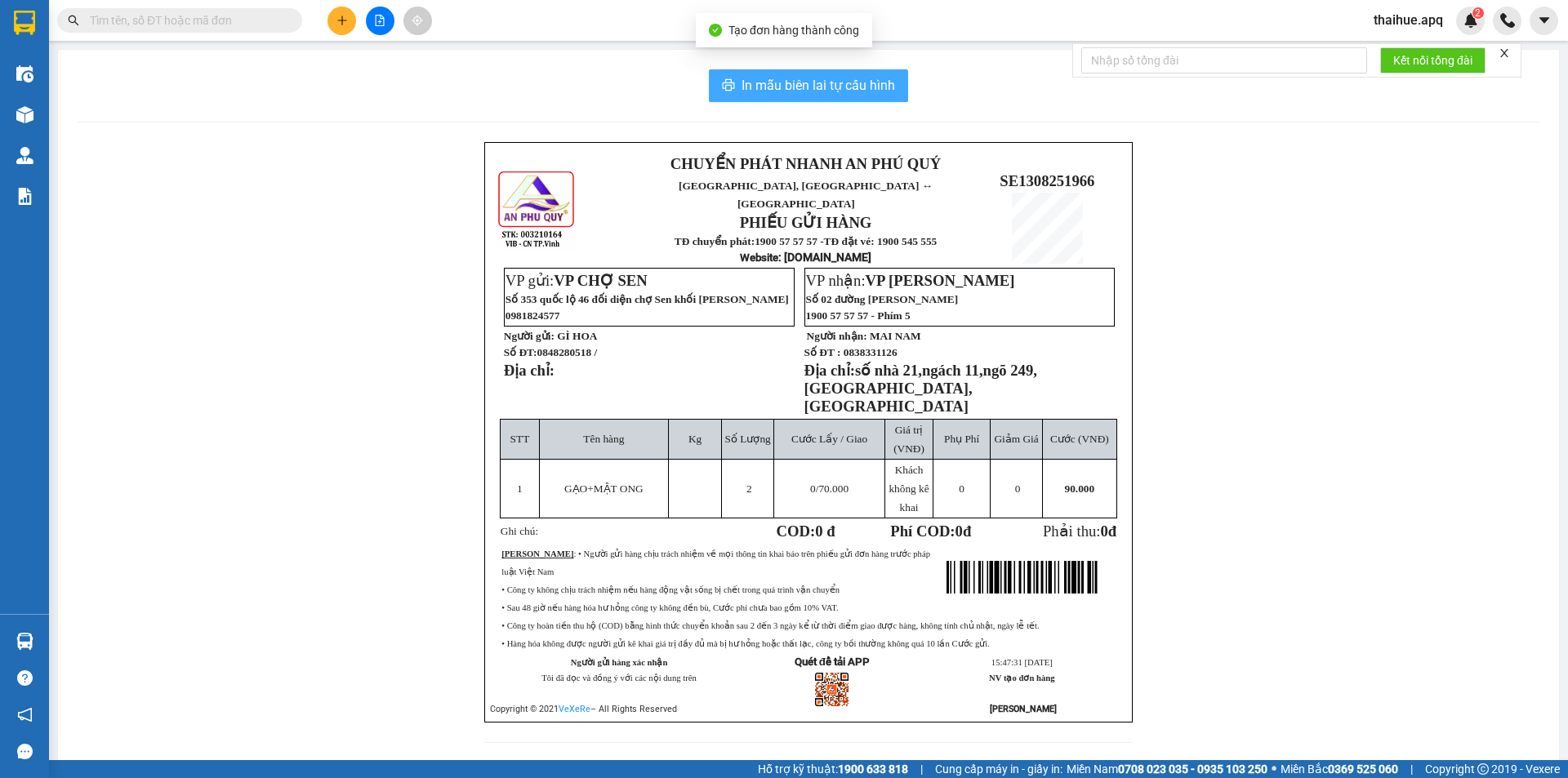
click at [786, 84] on span "In mẫu biên lai tự cấu hình" at bounding box center [819, 85] width 154 height 20
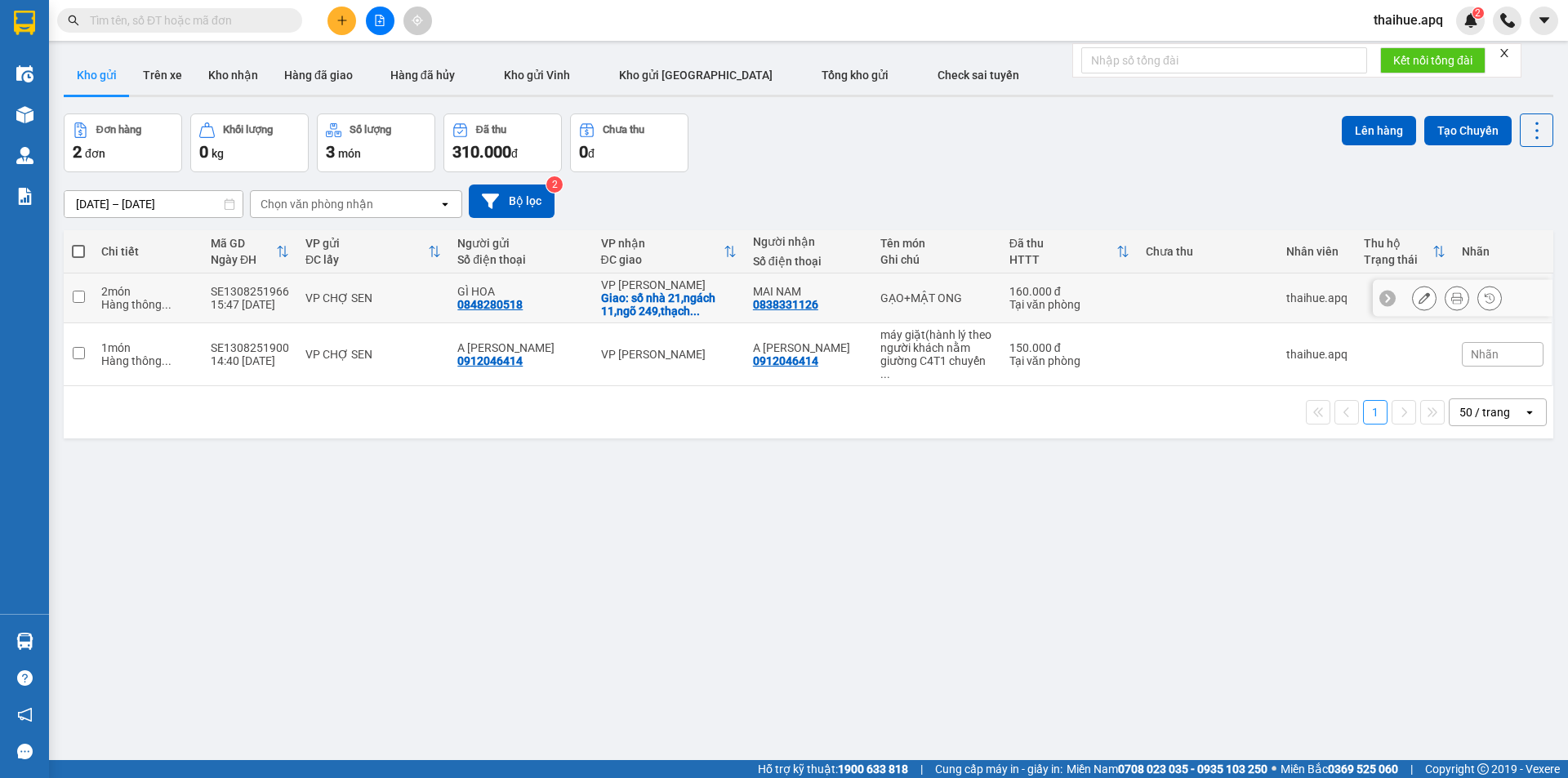
drag, startPoint x: 384, startPoint y: 293, endPoint x: 366, endPoint y: 293, distance: 18.0
click at [385, 292] on div "VP CHỢ SEN" at bounding box center [373, 297] width 135 height 13
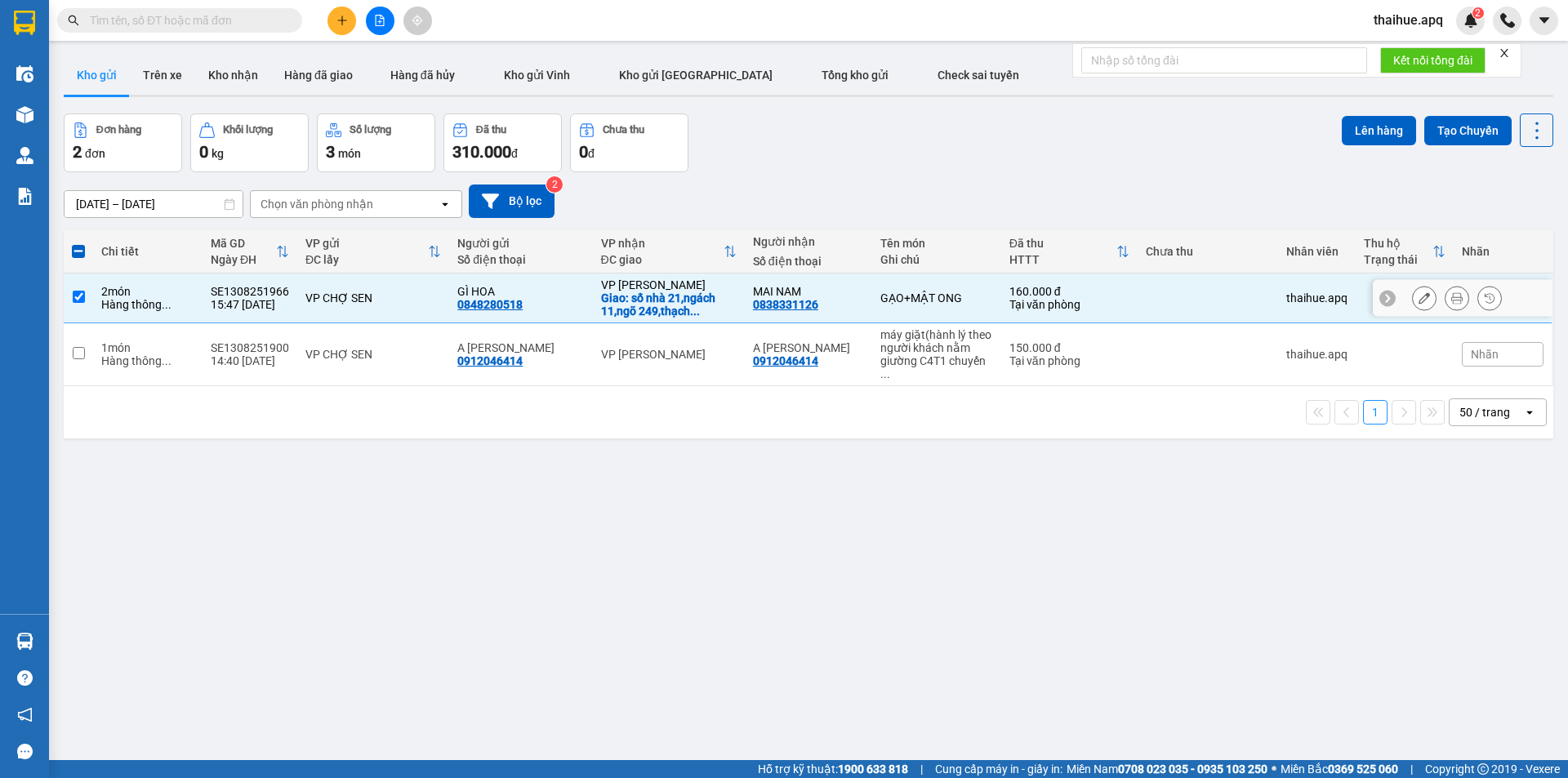
click at [1203, 300] on td at bounding box center [1208, 298] width 140 height 50
checkbox input "false"
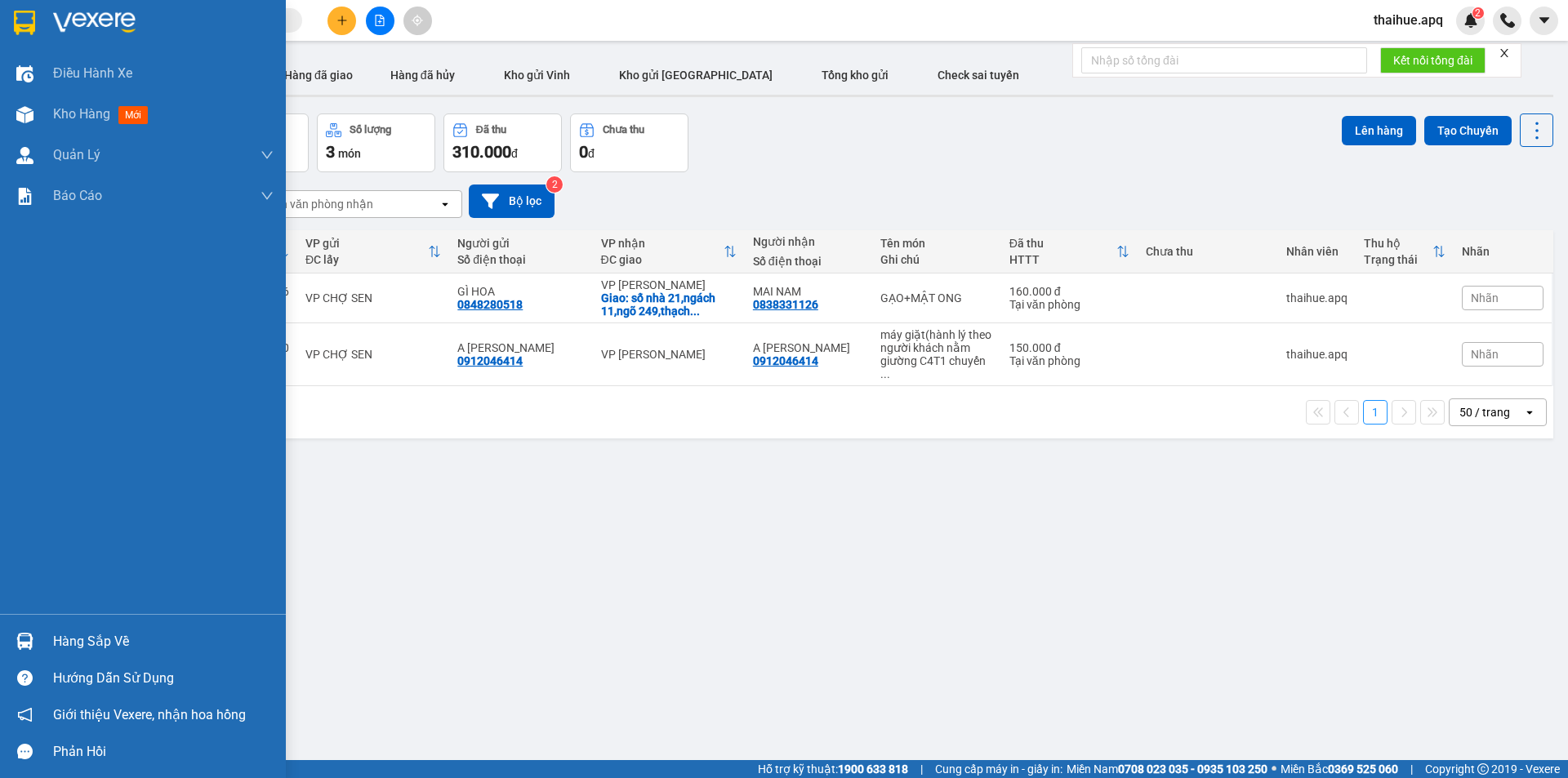
click at [57, 635] on div "Hàng sắp về" at bounding box center [163, 641] width 220 height 24
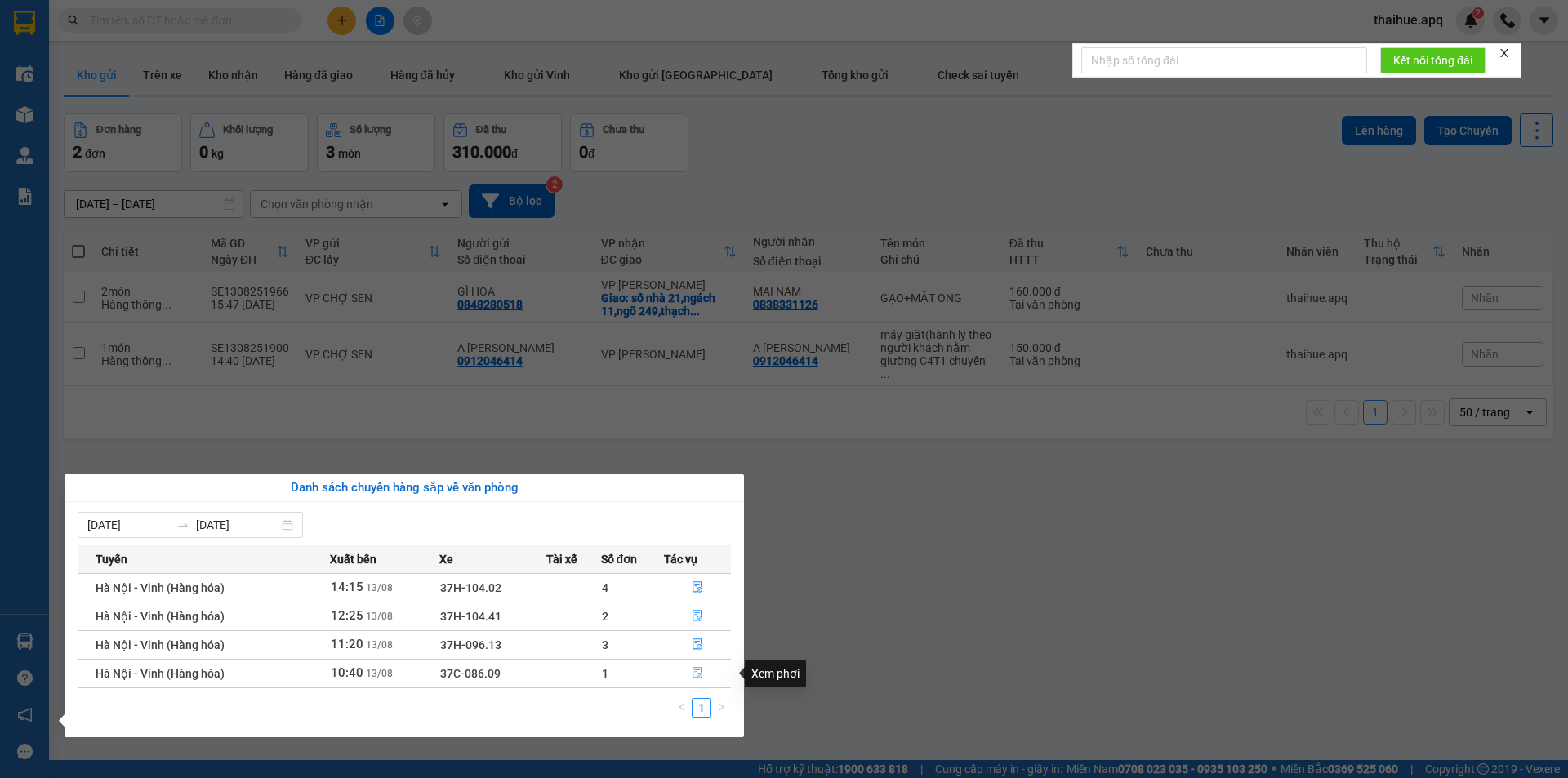
click at [696, 666] on button "button" at bounding box center [697, 673] width 65 height 26
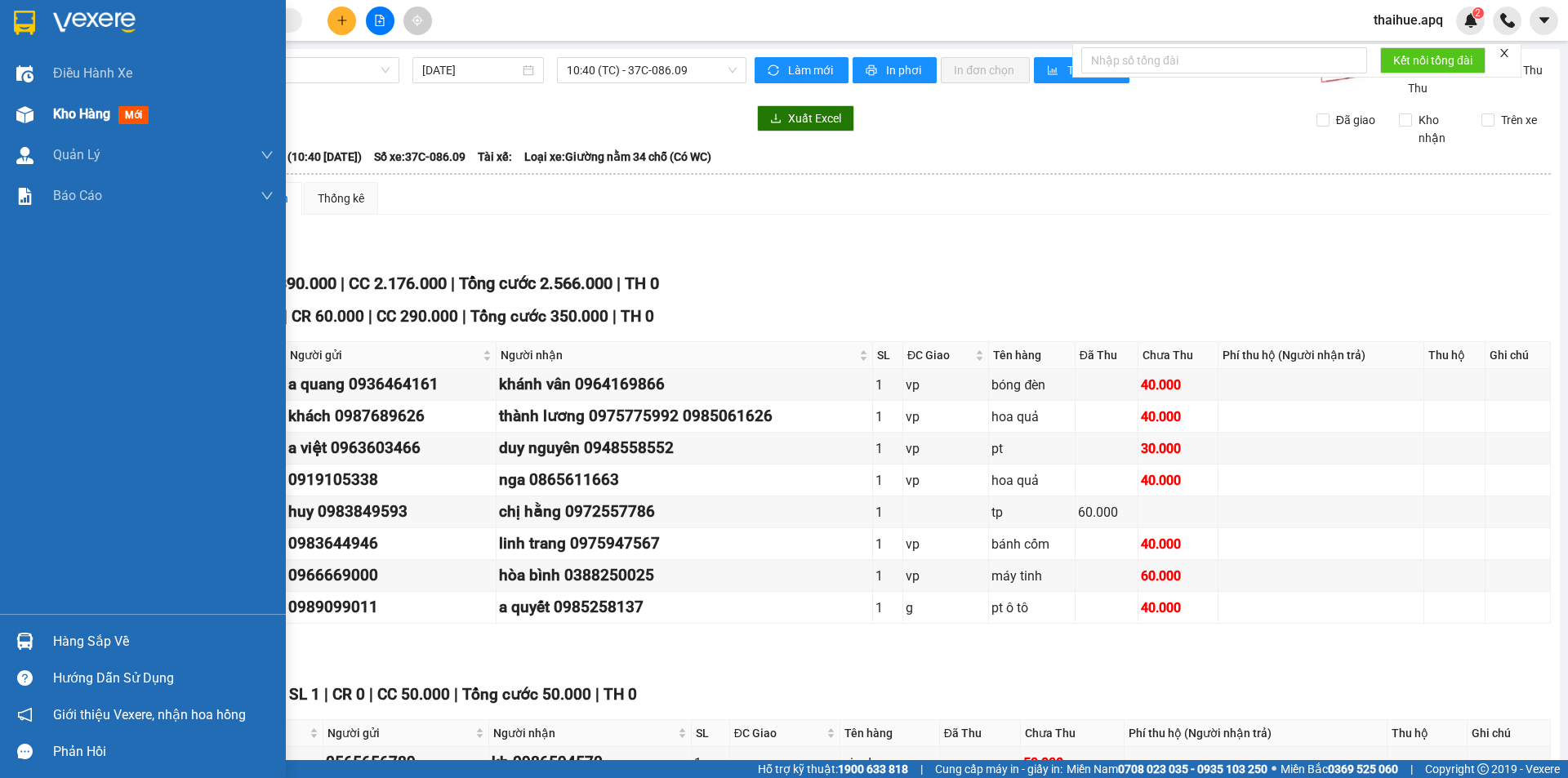
click at [97, 114] on span "Kho hàng" at bounding box center [82, 114] width 57 height 15
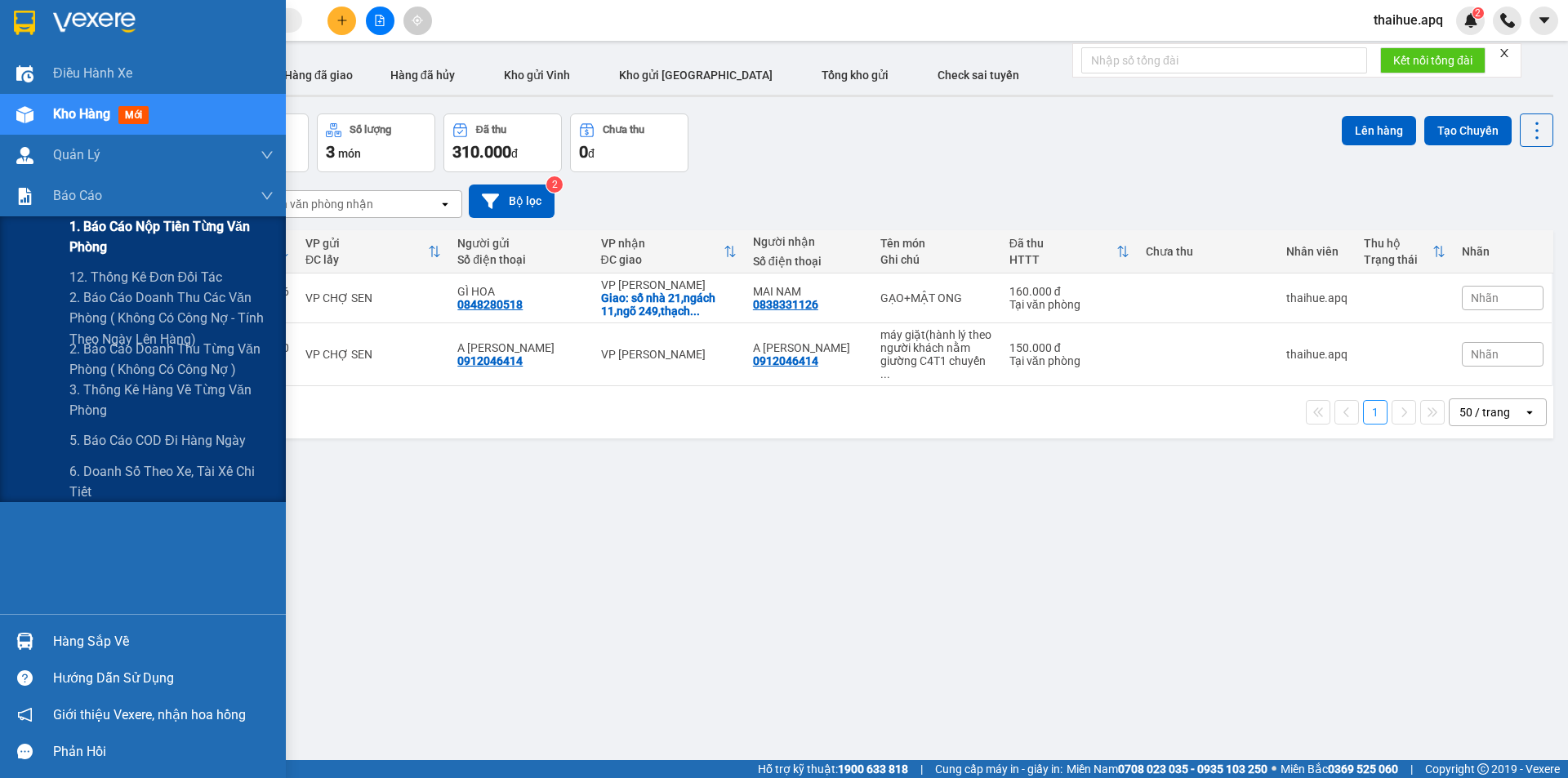
click at [84, 234] on span "1. Báo cáo nộp tiền từng văn phòng" at bounding box center [172, 237] width 204 height 41
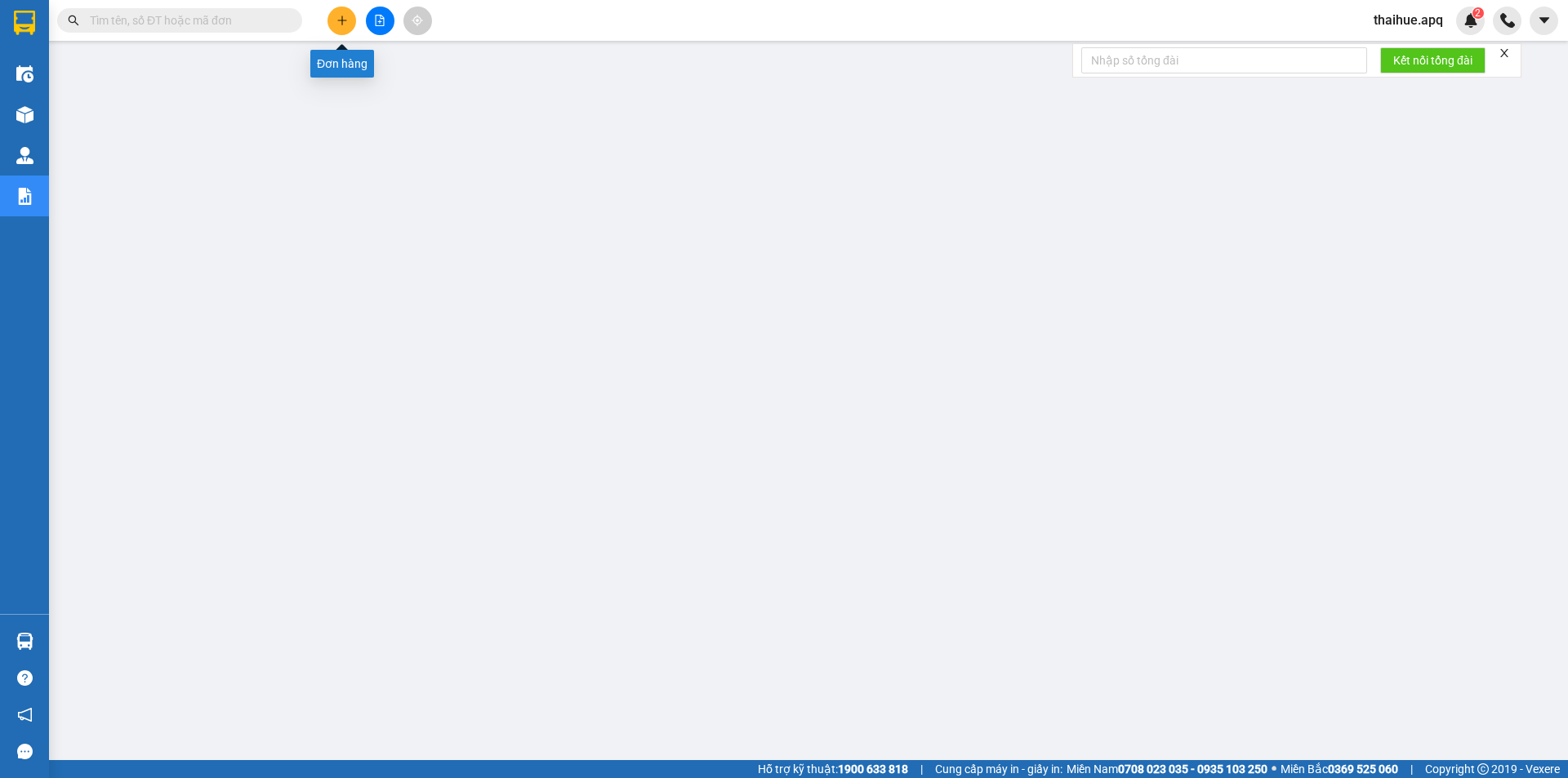
click at [343, 20] on icon "plus" at bounding box center [341, 19] width 9 height 1
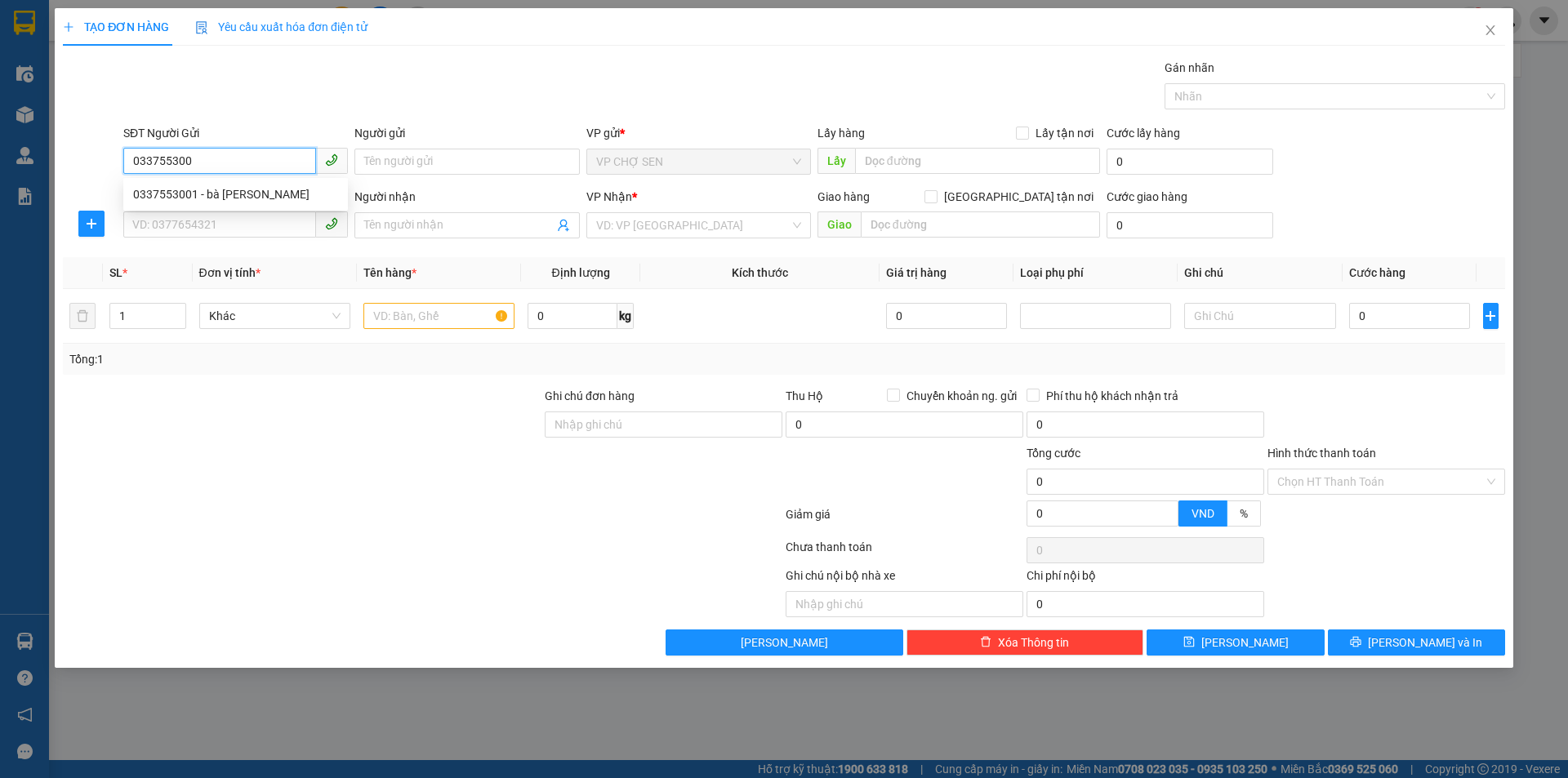
type input "0337553001"
click at [244, 202] on div "0337553001 - bà [PERSON_NAME]" at bounding box center [236, 193] width 205 height 18
type input "bà dung"
type input "0337553001"
click at [220, 220] on input "SĐT Người Nhận" at bounding box center [220, 224] width 193 height 26
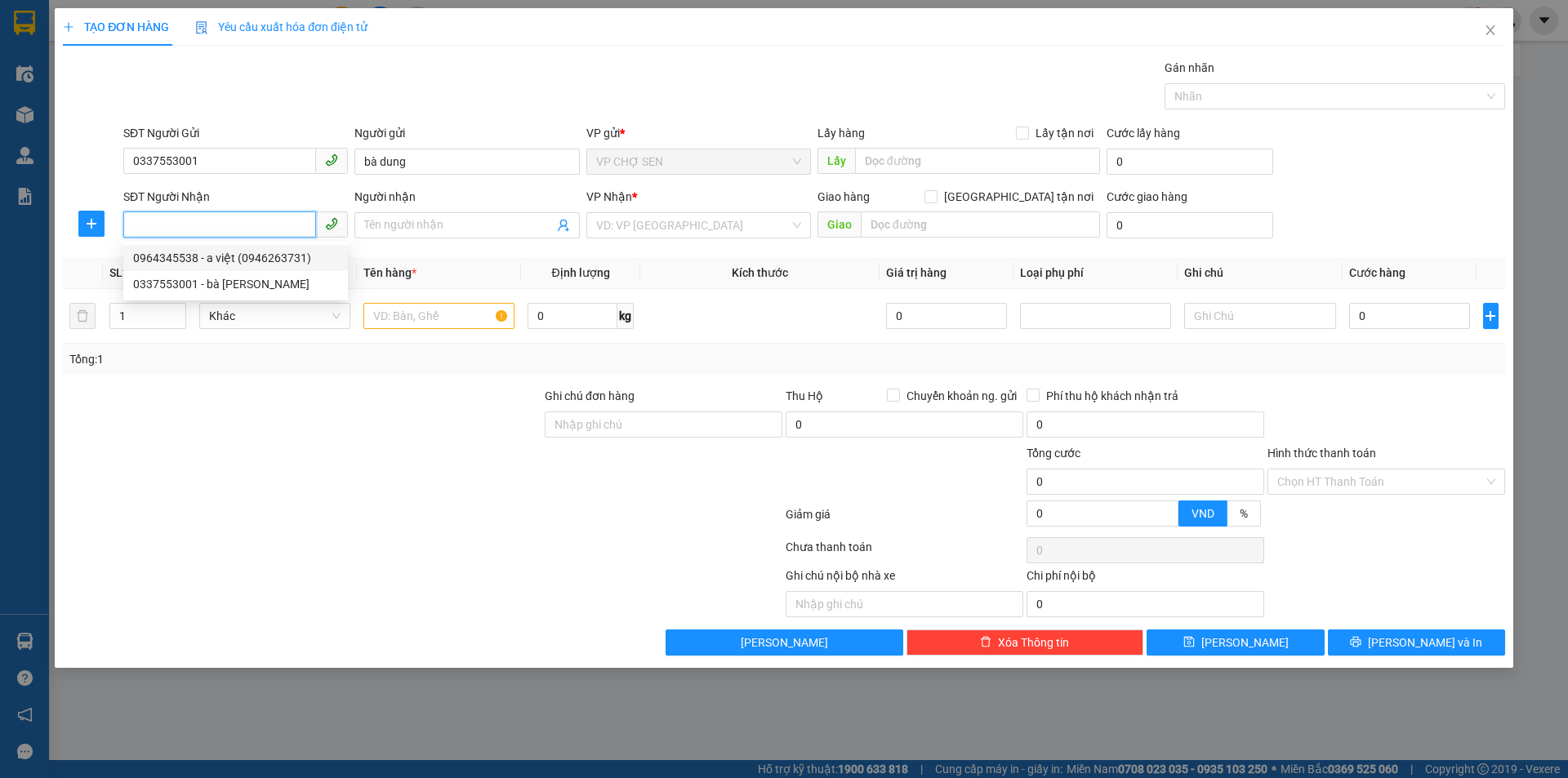
click at [223, 262] on div "0964345538 - a việt (0946263731)" at bounding box center [236, 258] width 205 height 18
type input "0964345538"
type input "a việt (0946263731)"
checkbox input "true"
type input "truong tiểu hoc cô nhuế 2a phuong cổ nhue 2 quân băc từ [GEOGRAPHIC_DATA]"
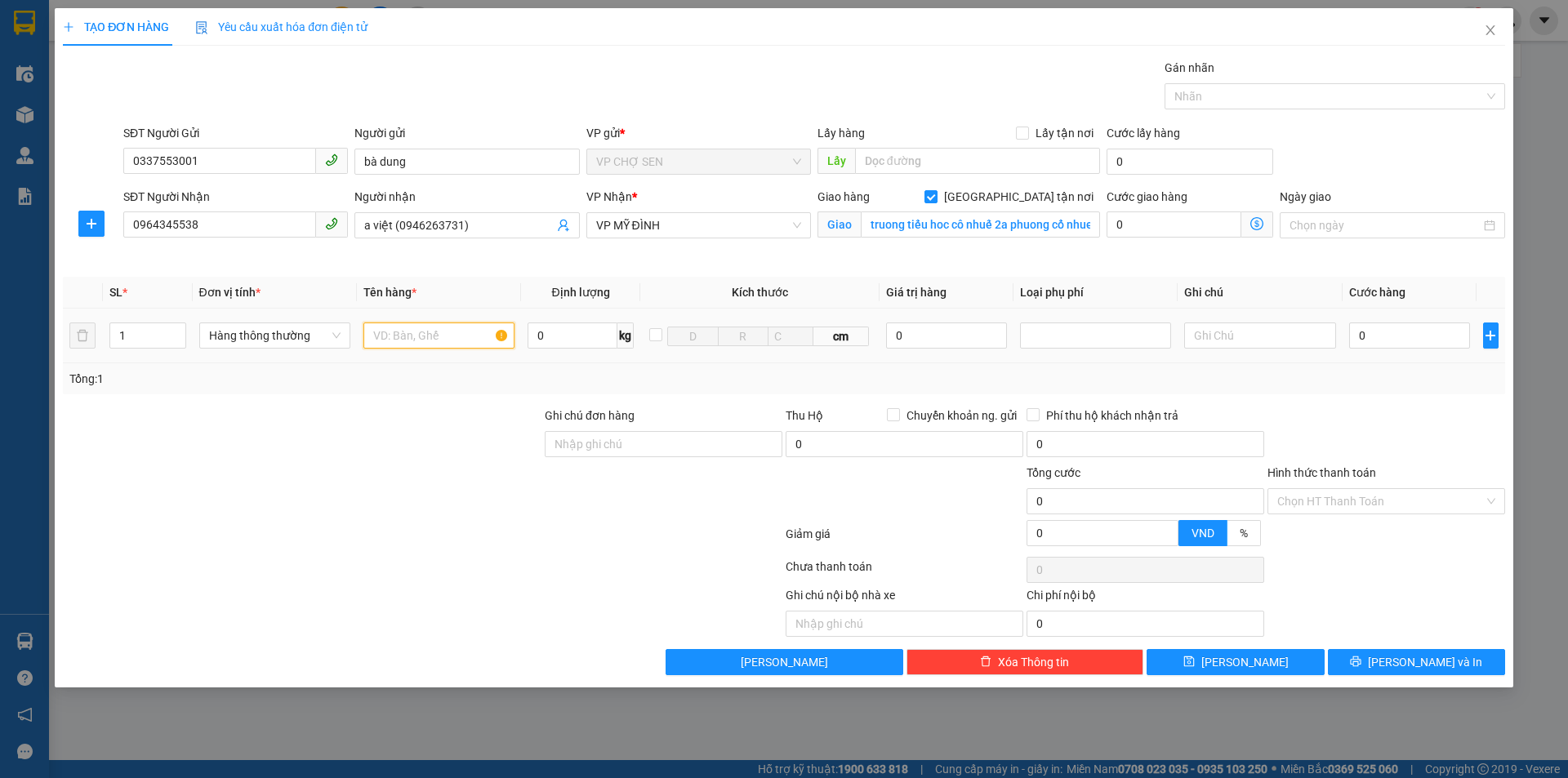
click at [384, 337] on input "text" at bounding box center [438, 335] width 151 height 26
type input "DẦU LẠC"
click at [1361, 340] on input "0" at bounding box center [1410, 335] width 122 height 26
type input "4"
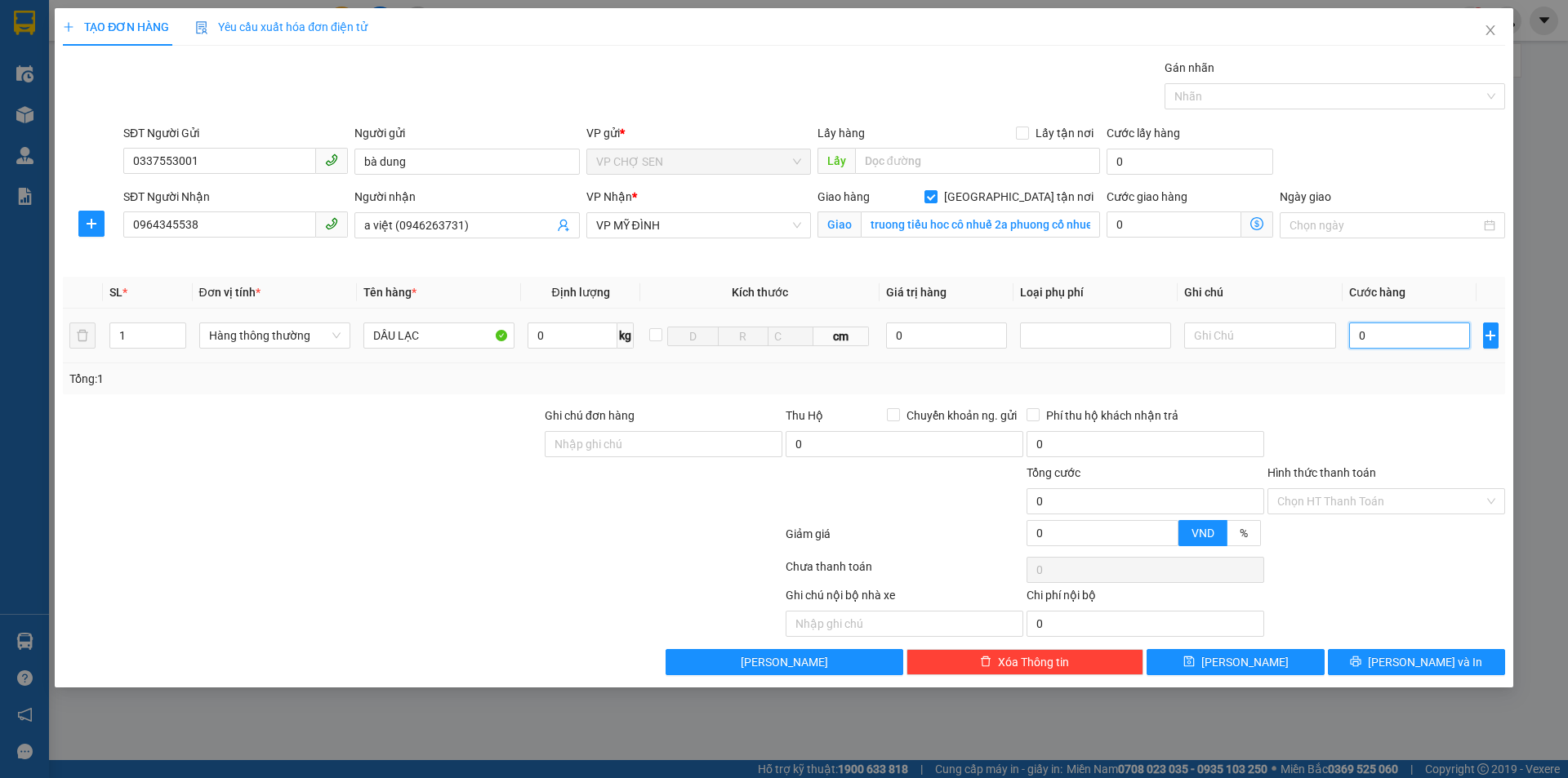
type input "4"
type input "40"
type input "400"
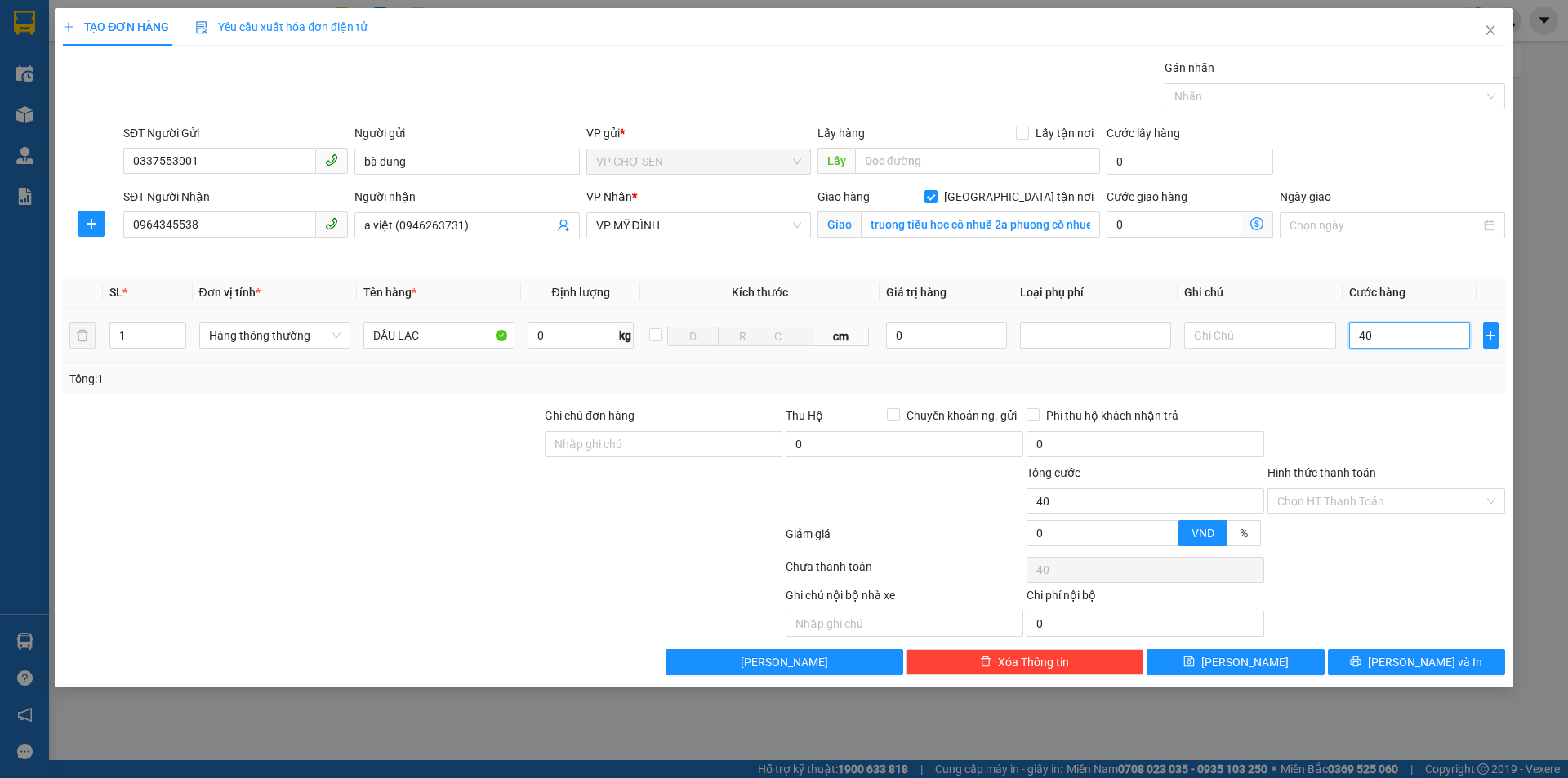
type input "400"
type input "4.000"
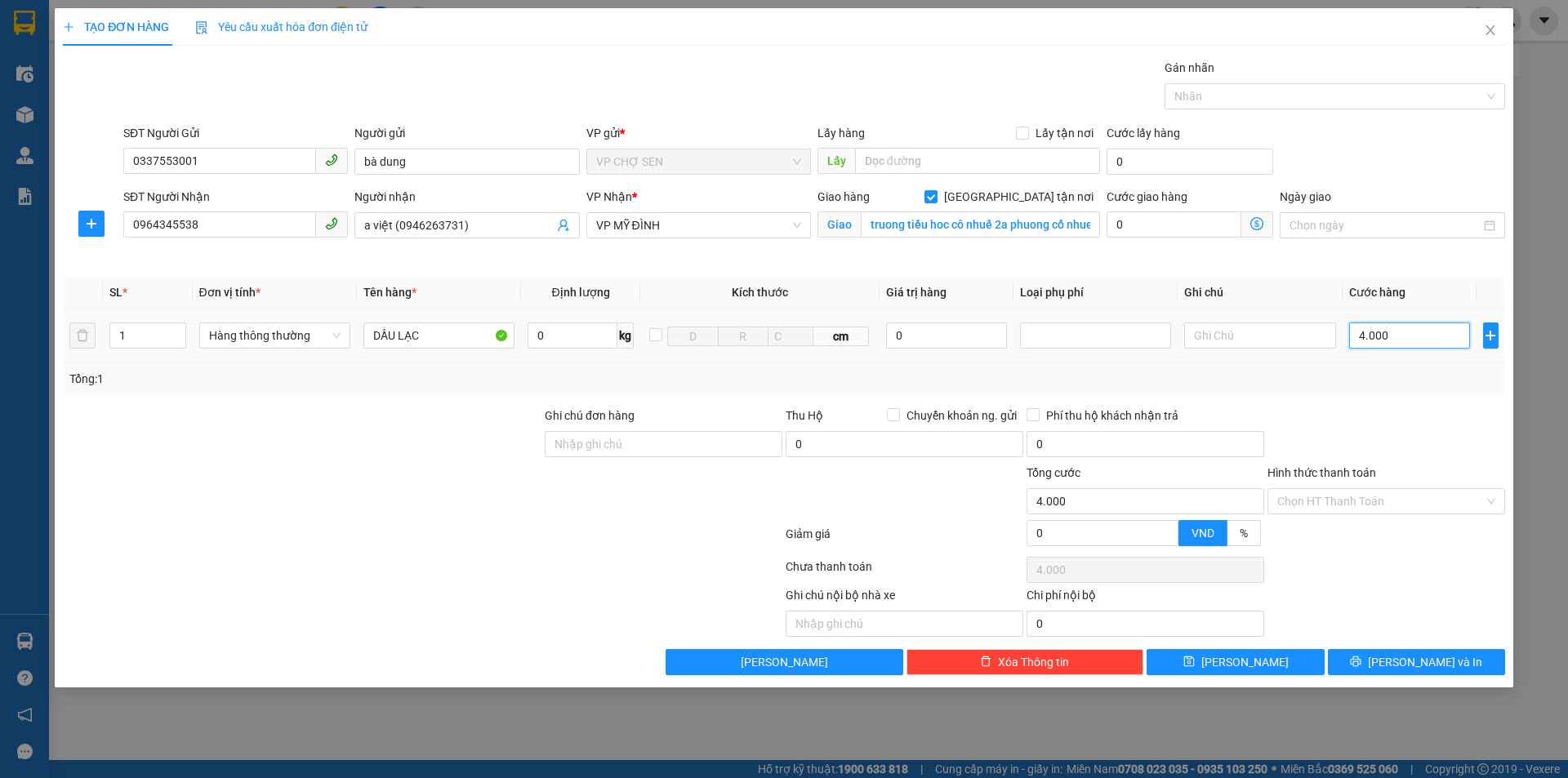
type input "40.000"
click at [1255, 222] on icon "dollar-circle" at bounding box center [1256, 223] width 13 height 13
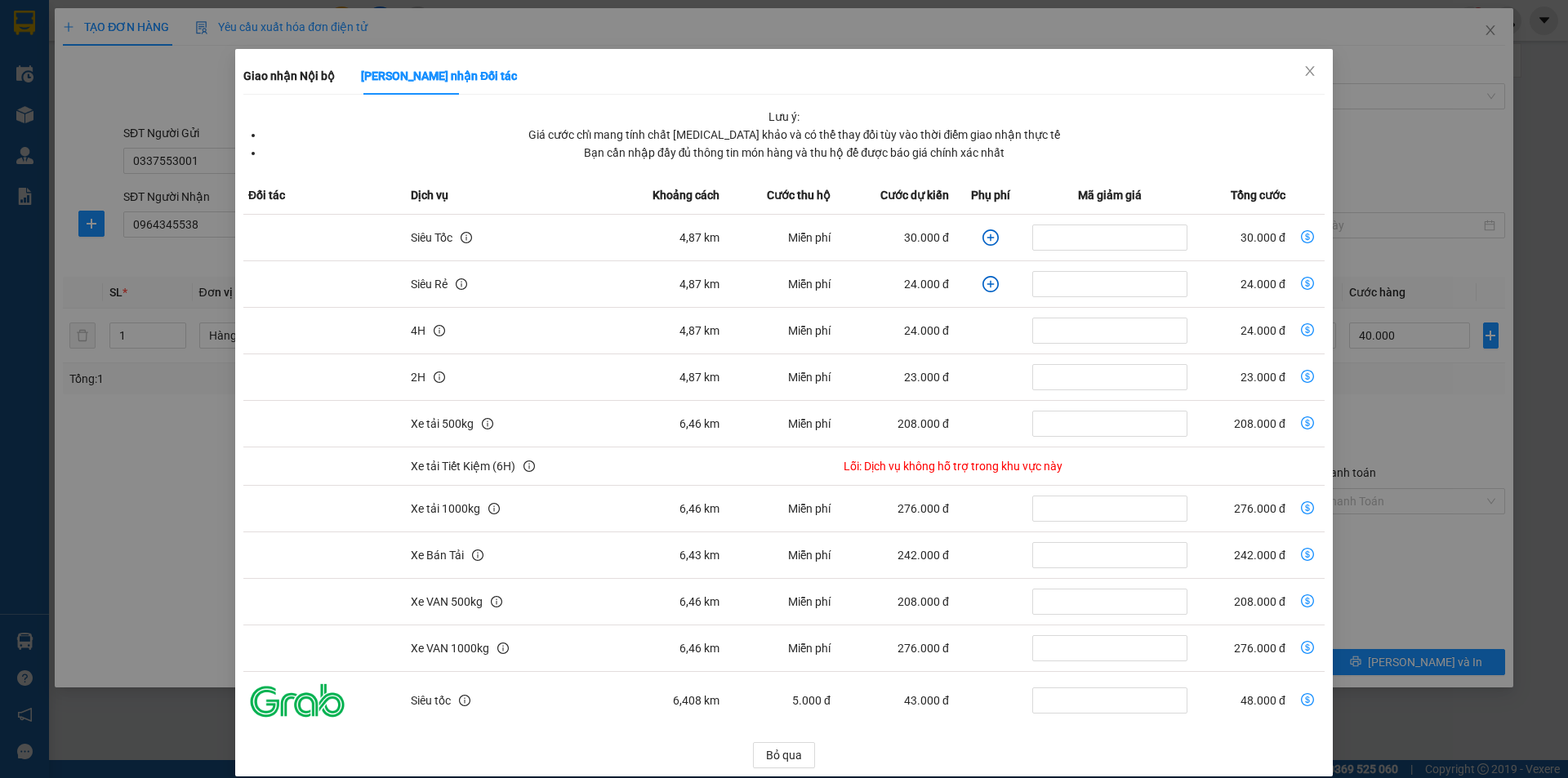
scroll to position [51, 0]
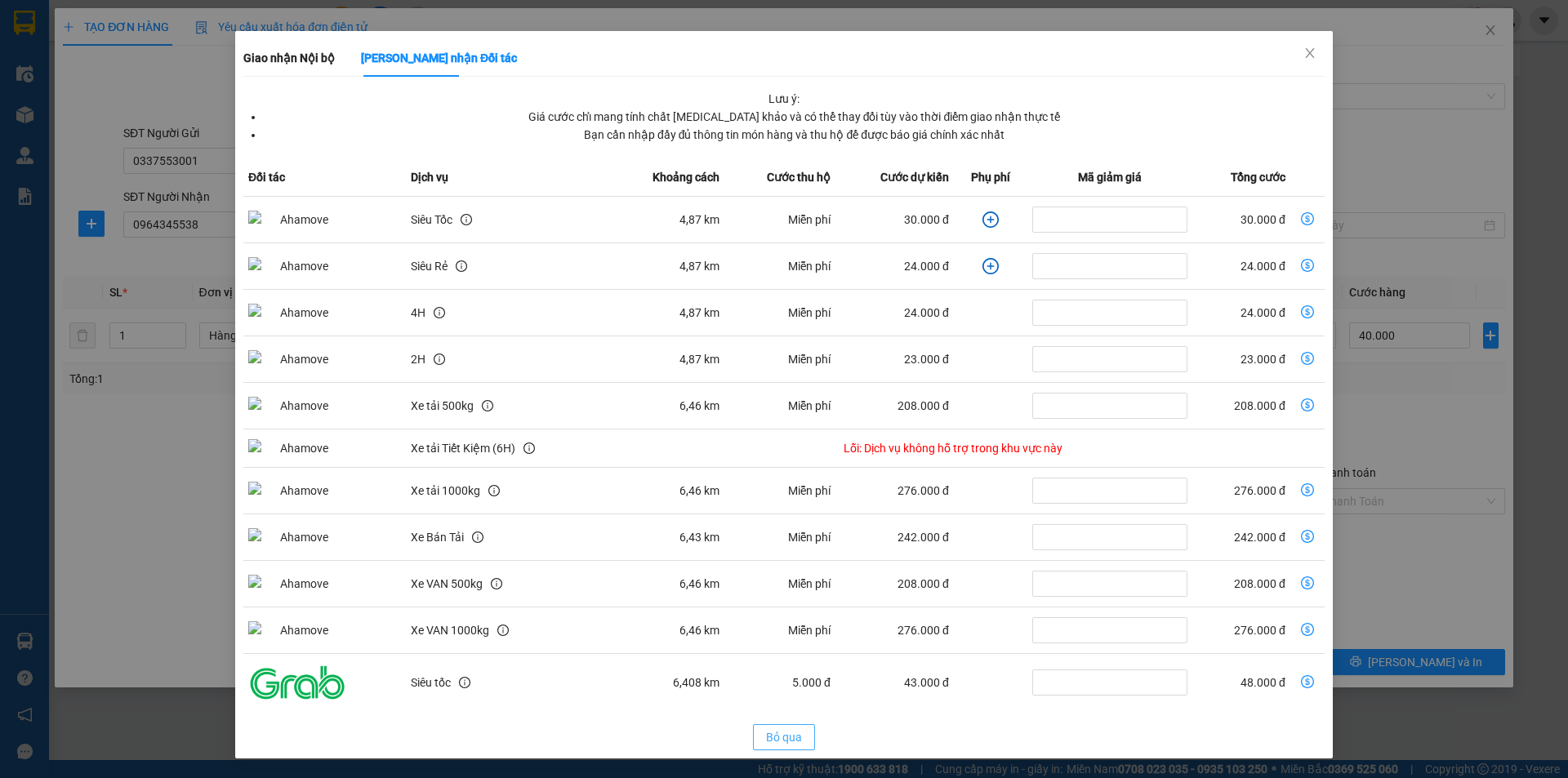
click at [774, 743] on span "Bỏ qua" at bounding box center [784, 737] width 36 height 18
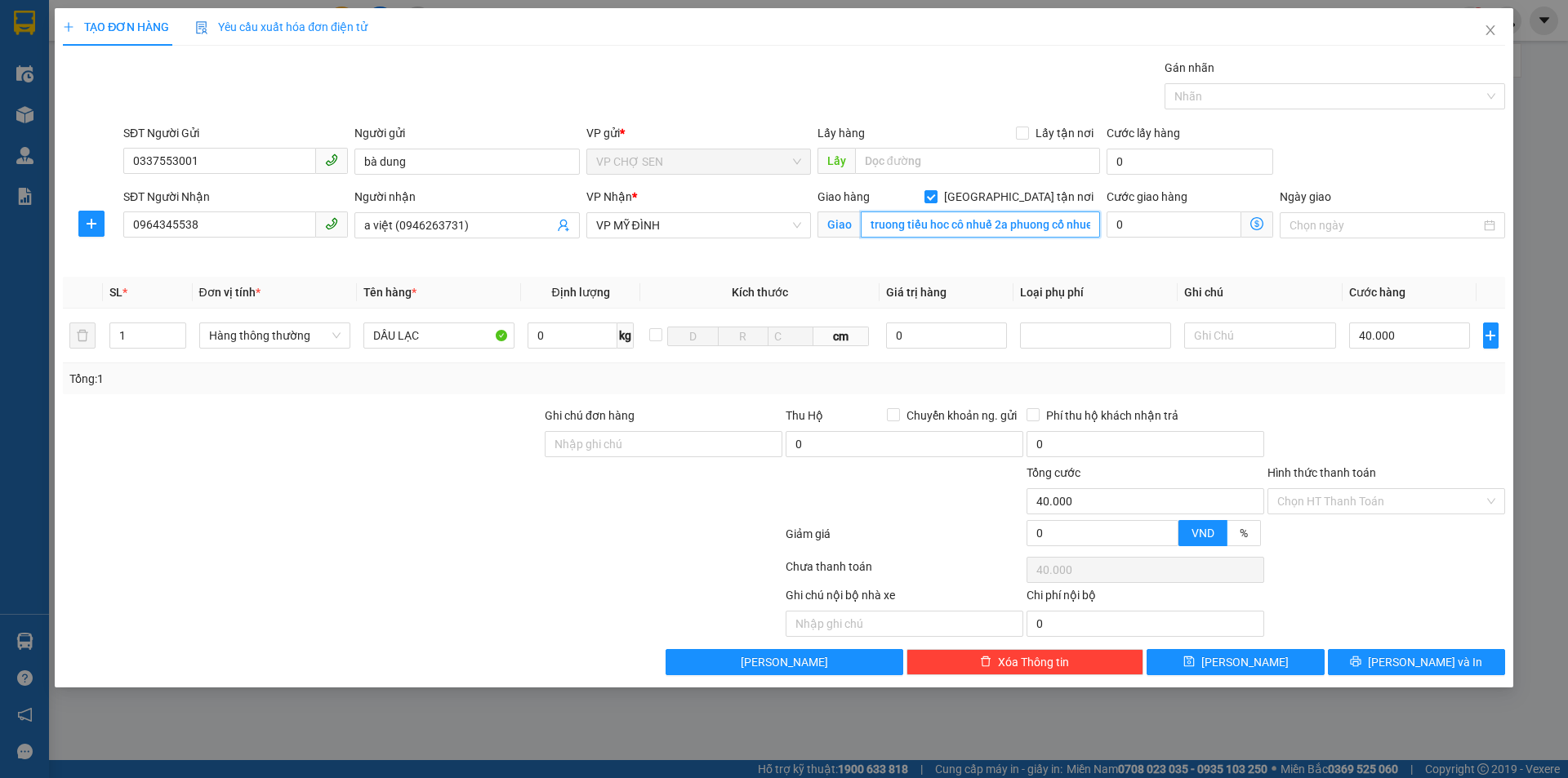
click at [1072, 219] on input "truong tiểu hoc cô nhuế 2a phuong cổ nhue 2 quân băc từ [GEOGRAPHIC_DATA]" at bounding box center [980, 224] width 239 height 26
click at [1075, 219] on input "truong tiểu hoc cô nhuế 2a phuong cổ nhue 2 quân băc từ [GEOGRAPHIC_DATA]" at bounding box center [980, 224] width 239 height 26
click at [1396, 659] on button "[PERSON_NAME] và In" at bounding box center [1417, 662] width 177 height 26
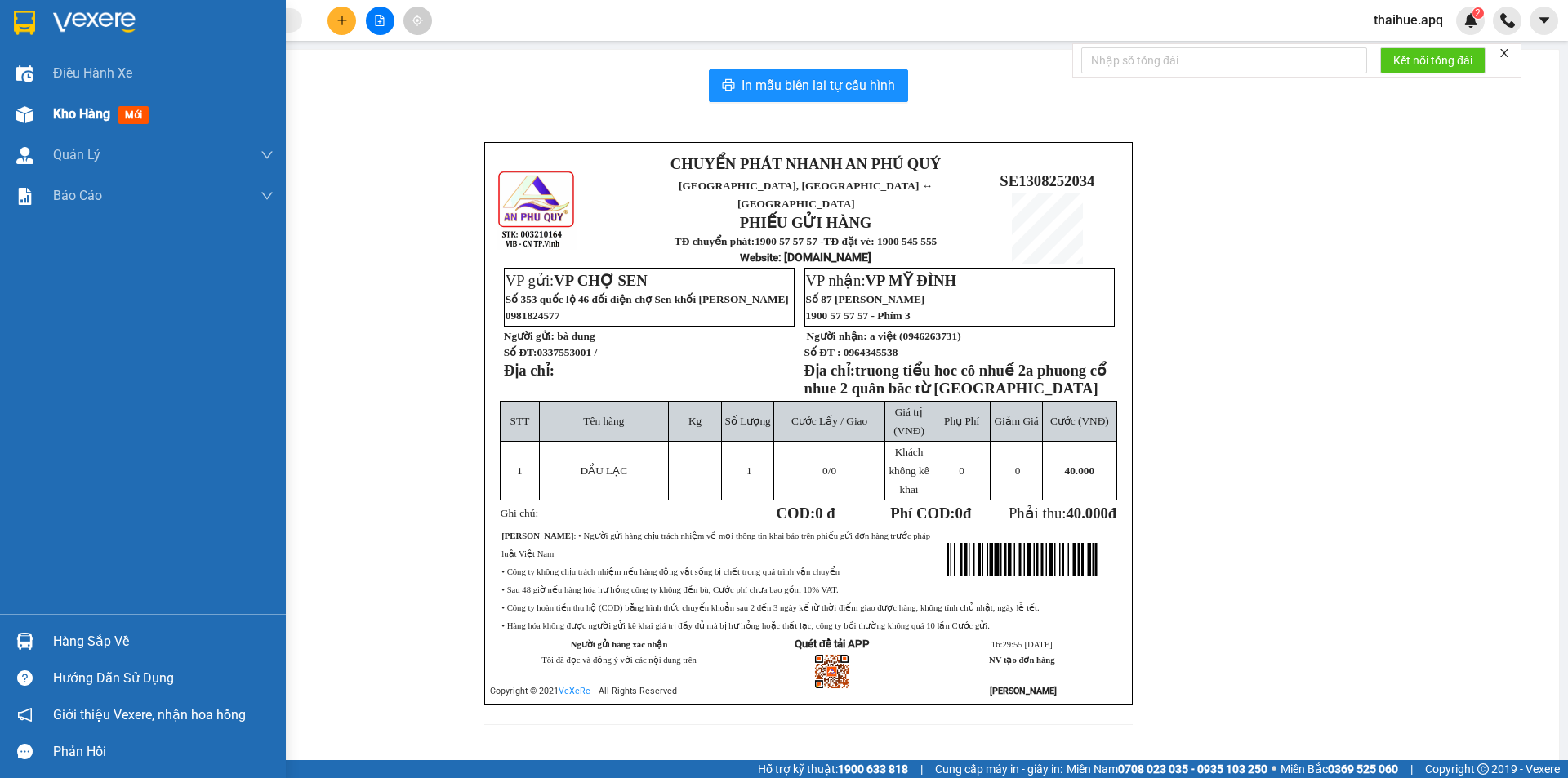
click at [88, 114] on span "Kho hàng" at bounding box center [82, 114] width 57 height 15
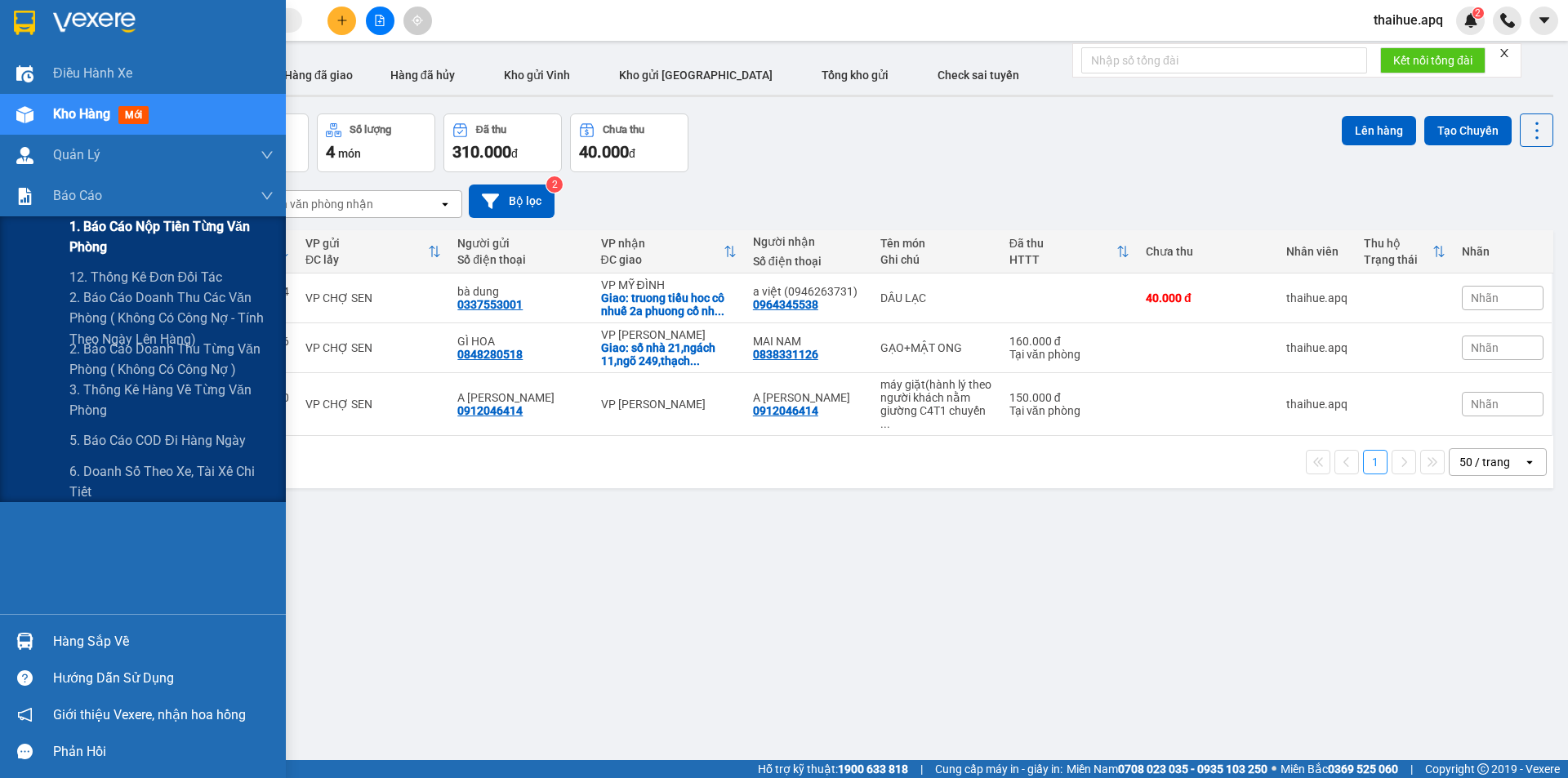
click at [93, 234] on span "1. Báo cáo nộp tiền từng văn phòng" at bounding box center [172, 237] width 204 height 41
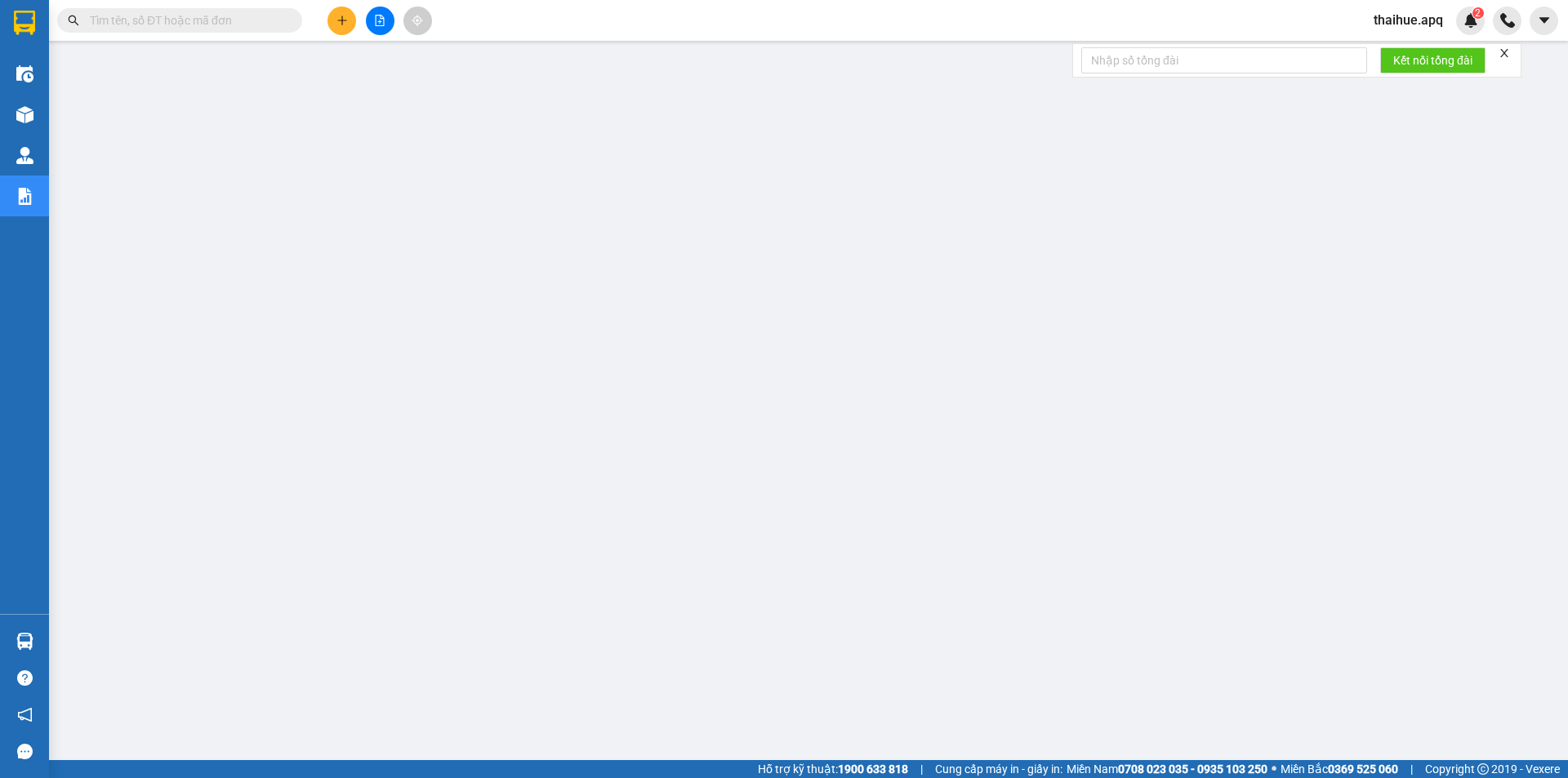
click at [87, 15] on span at bounding box center [180, 20] width 245 height 24
click at [100, 19] on input "text" at bounding box center [186, 20] width 193 height 18
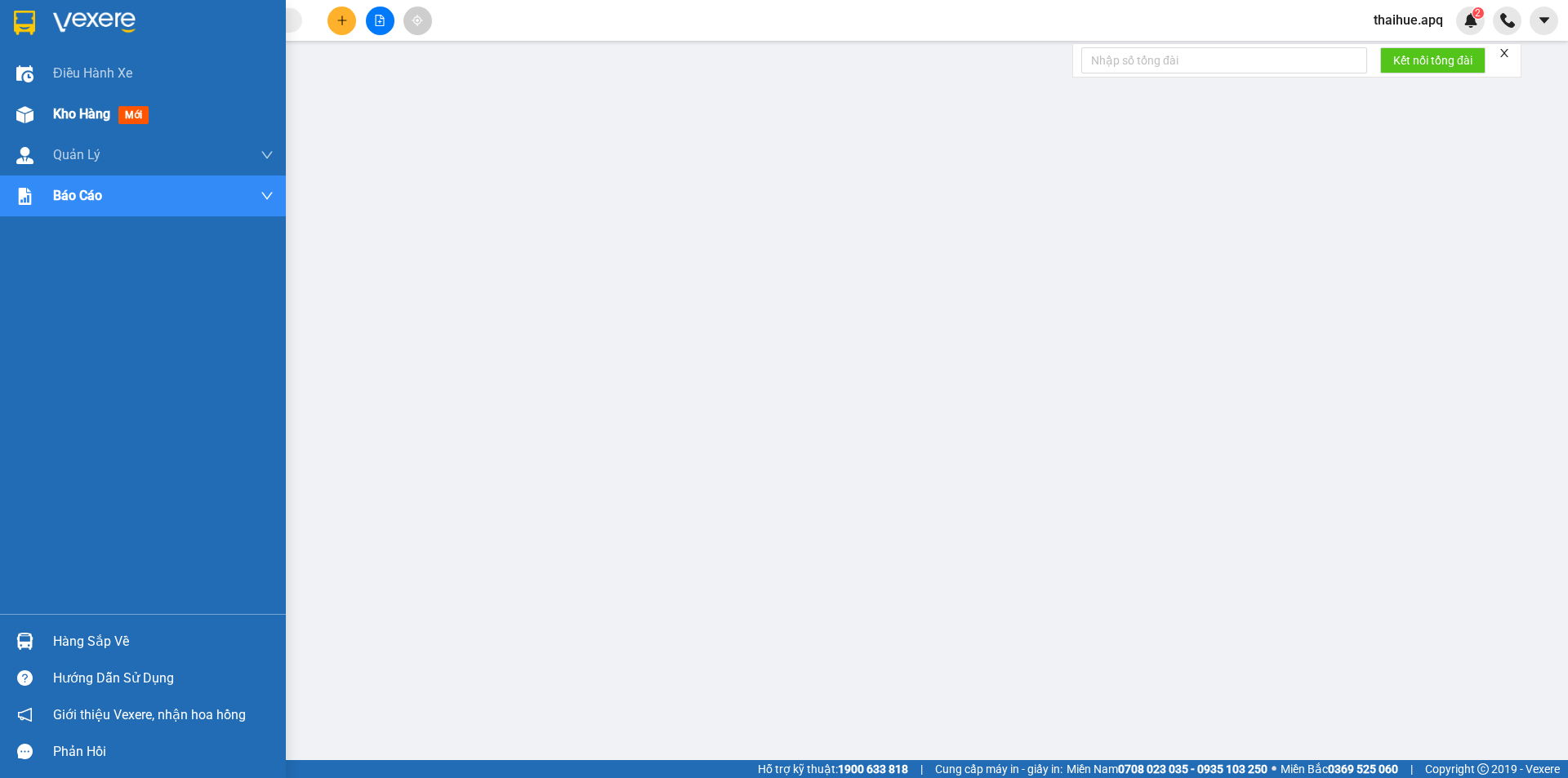
click at [95, 117] on span "Kho hàng" at bounding box center [82, 114] width 57 height 15
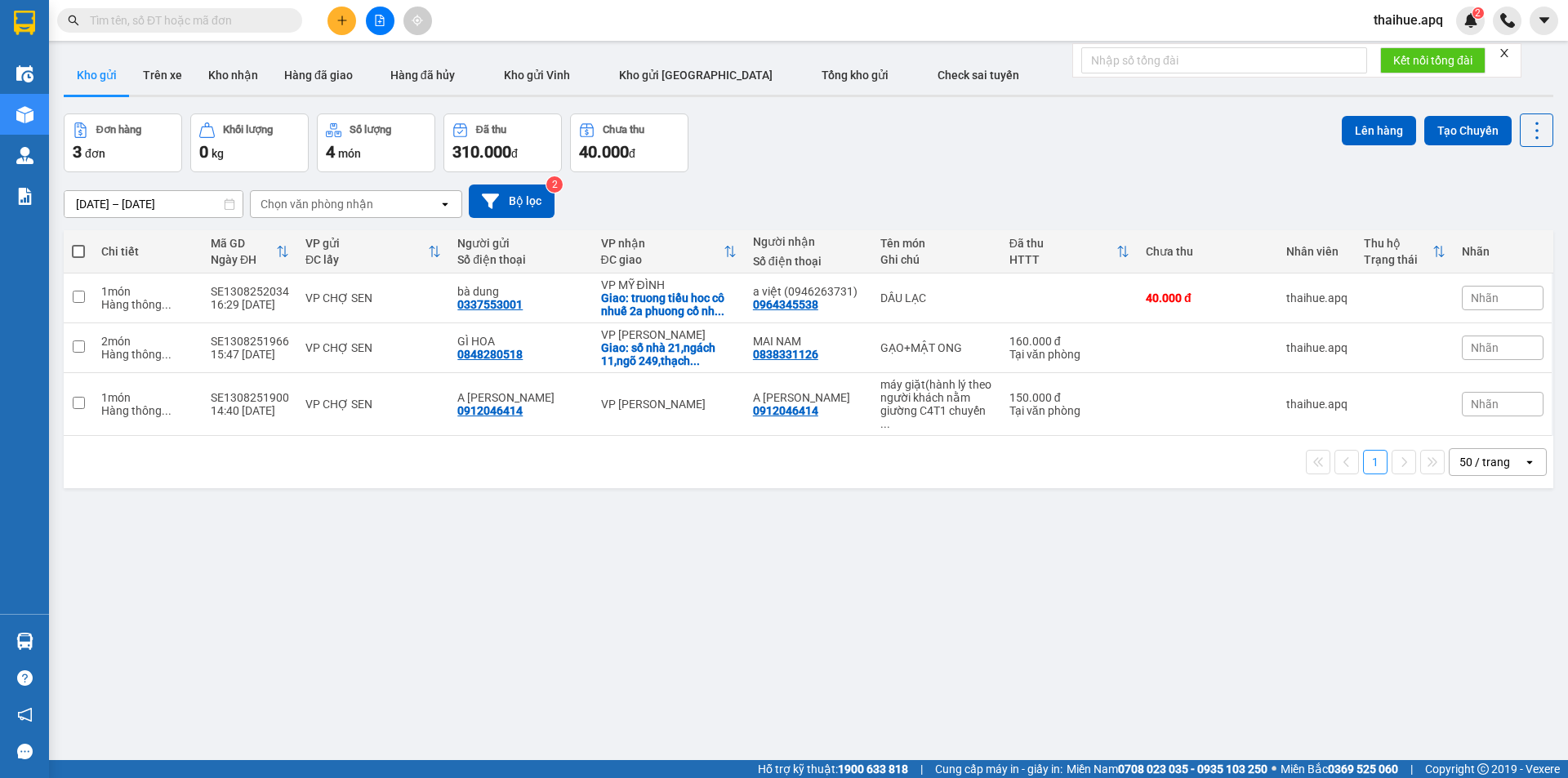
click at [123, 17] on input "text" at bounding box center [186, 20] width 193 height 18
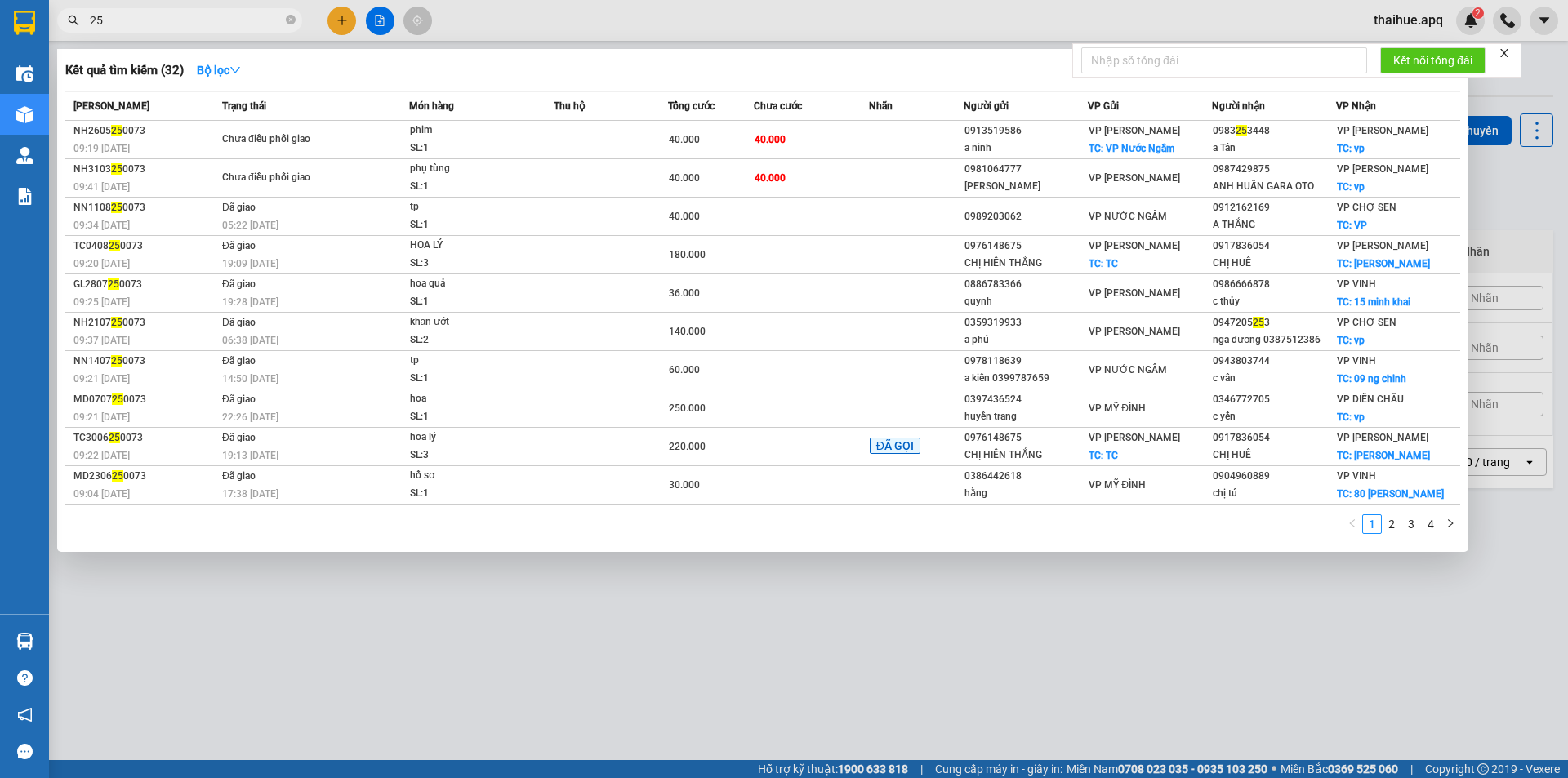
type input "2"
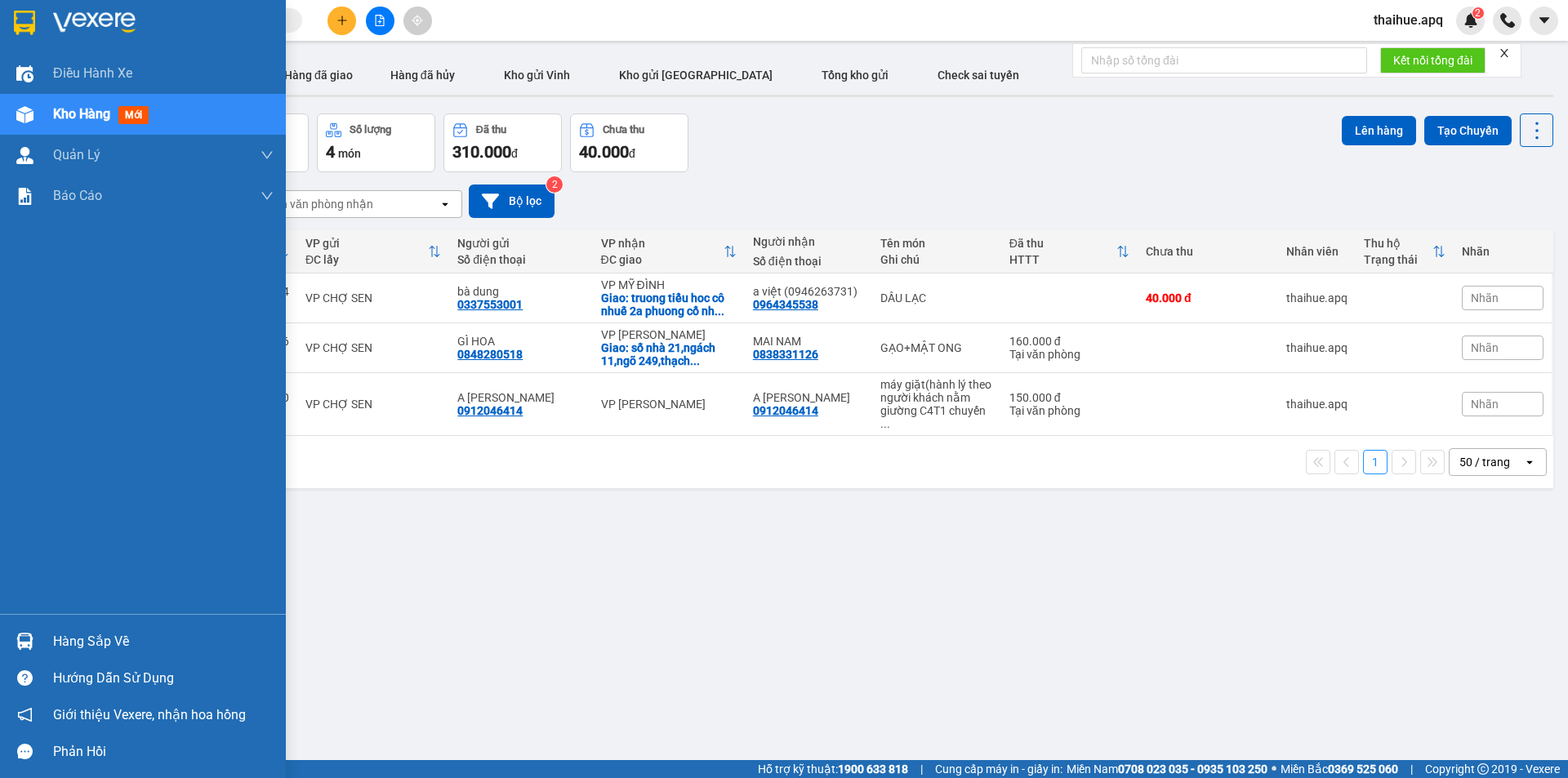
click at [89, 112] on span "Kho hàng" at bounding box center [82, 114] width 57 height 15
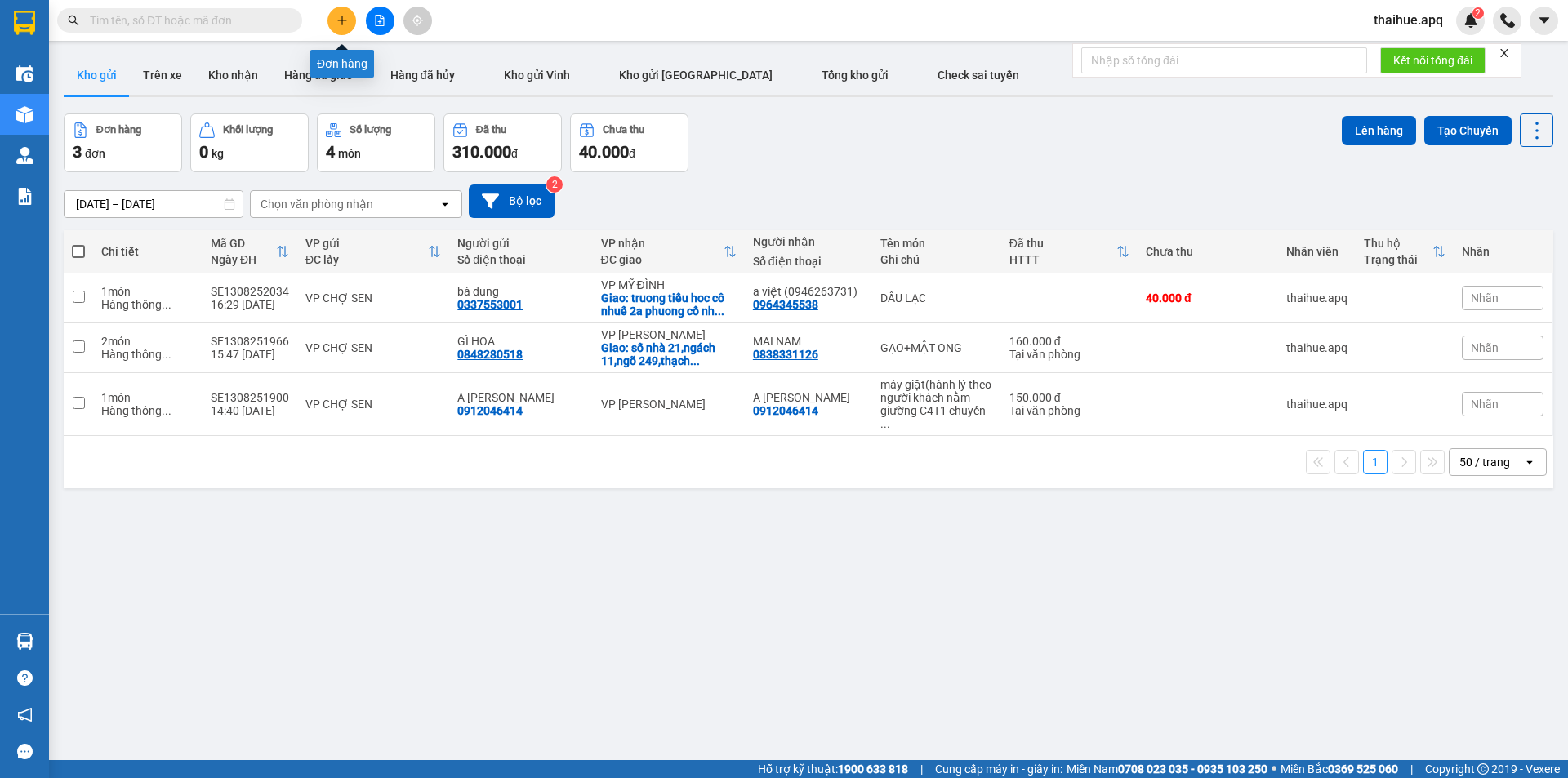
click at [338, 21] on icon "plus" at bounding box center [342, 20] width 12 height 12
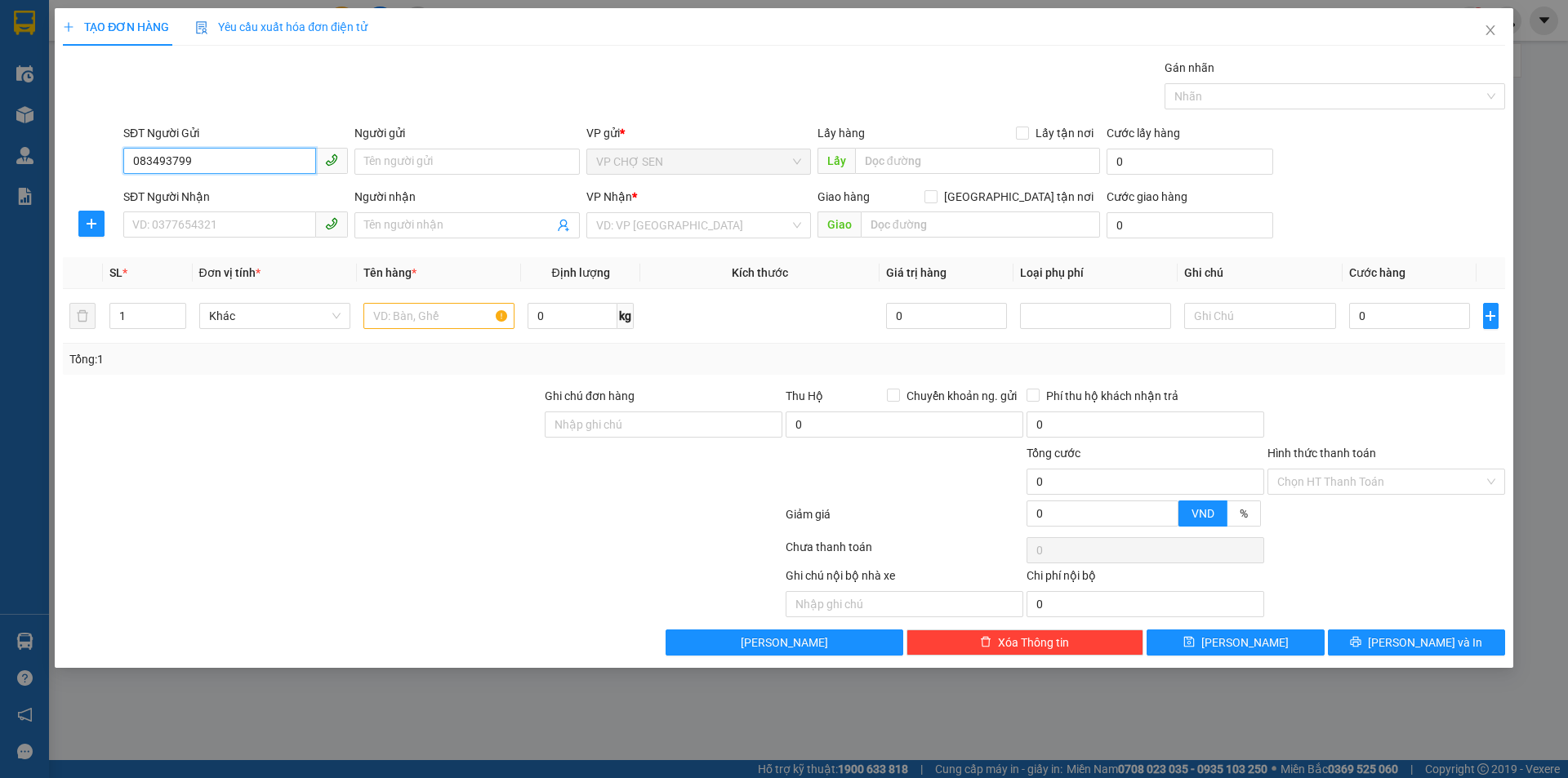
type input "0834937999"
click at [252, 187] on div "0834937999 - hợi 0334452999" at bounding box center [236, 193] width 205 height 18
type input "hợi 0334452999"
type input "0834937999"
click at [217, 220] on input "SĐT Người Nhận" at bounding box center [220, 224] width 193 height 26
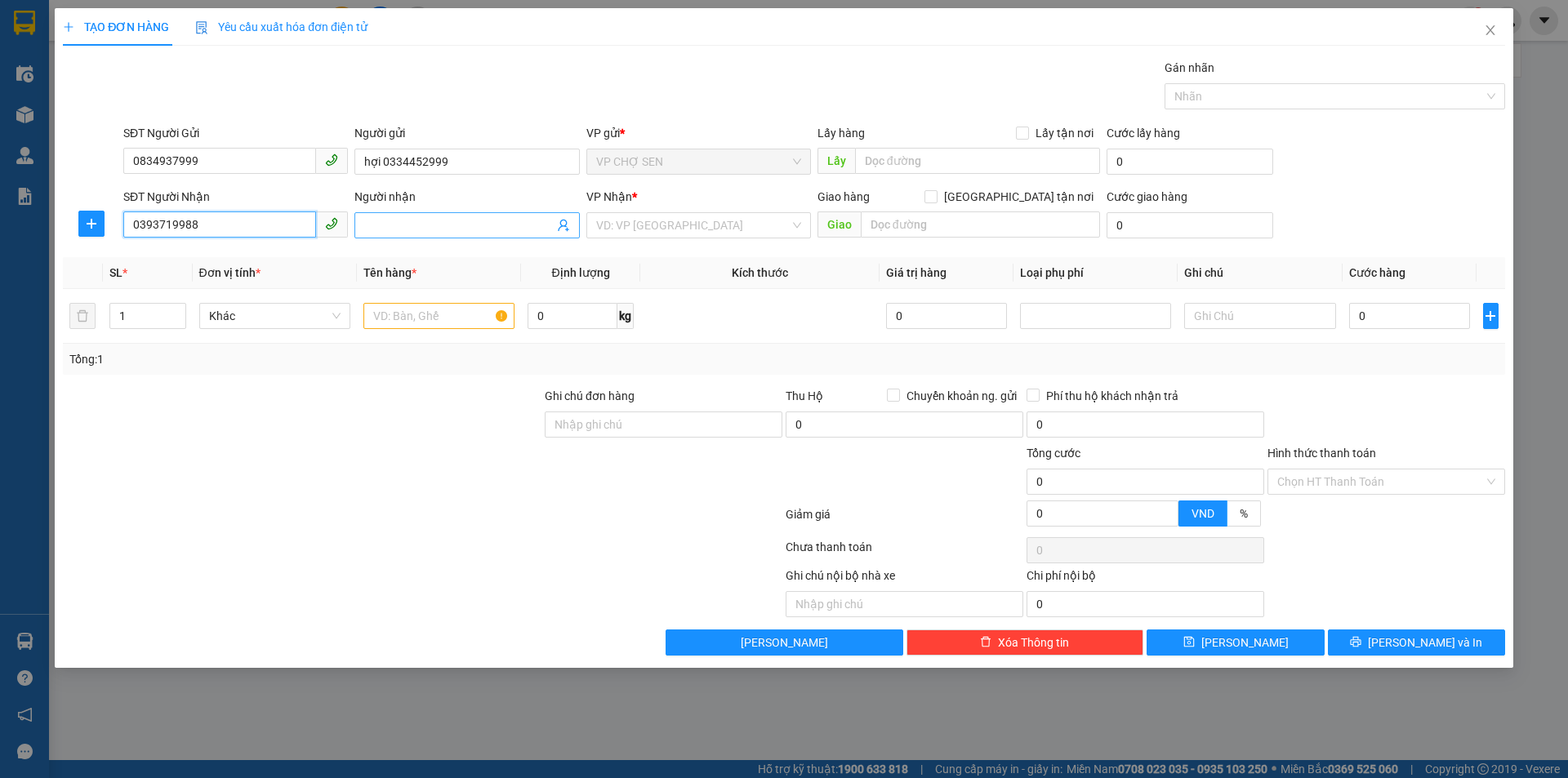
type input "0393719988"
click at [375, 220] on input "Người nhận" at bounding box center [458, 225] width 188 height 18
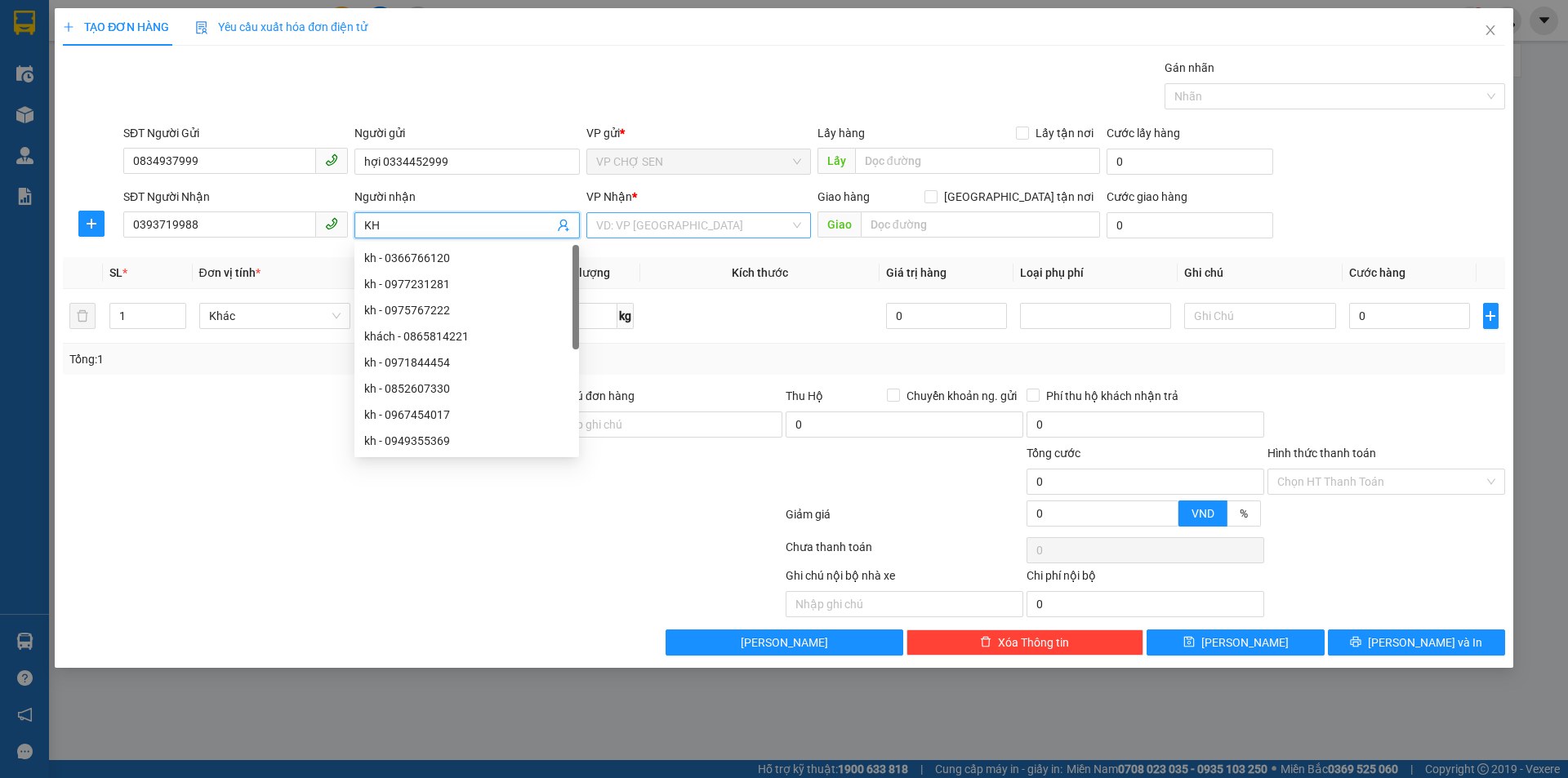
type input "KH"
click at [661, 227] on input "search" at bounding box center [693, 225] width 193 height 24
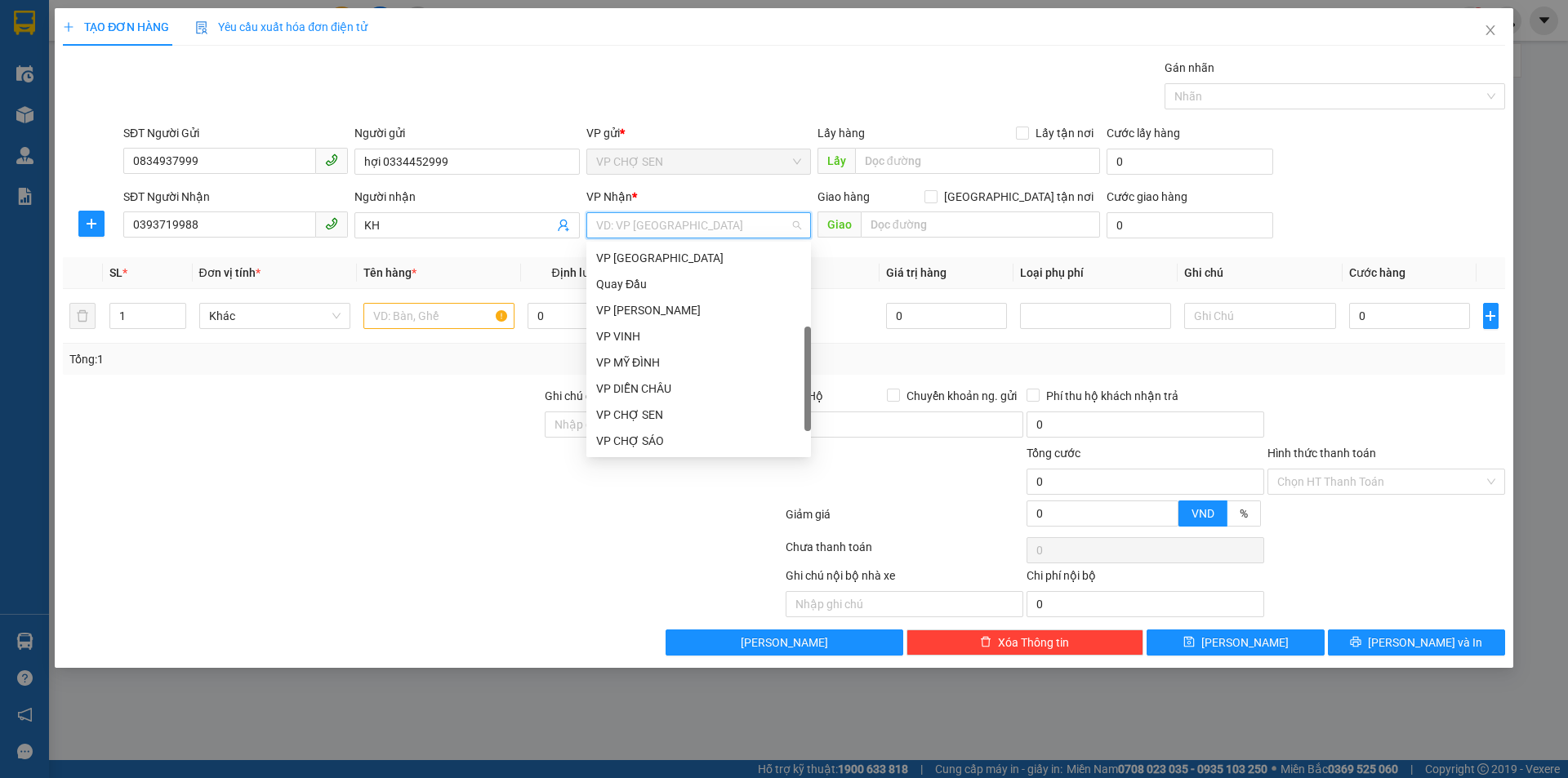
scroll to position [235, 0]
click at [654, 280] on div "VP [PERSON_NAME]" at bounding box center [699, 284] width 205 height 18
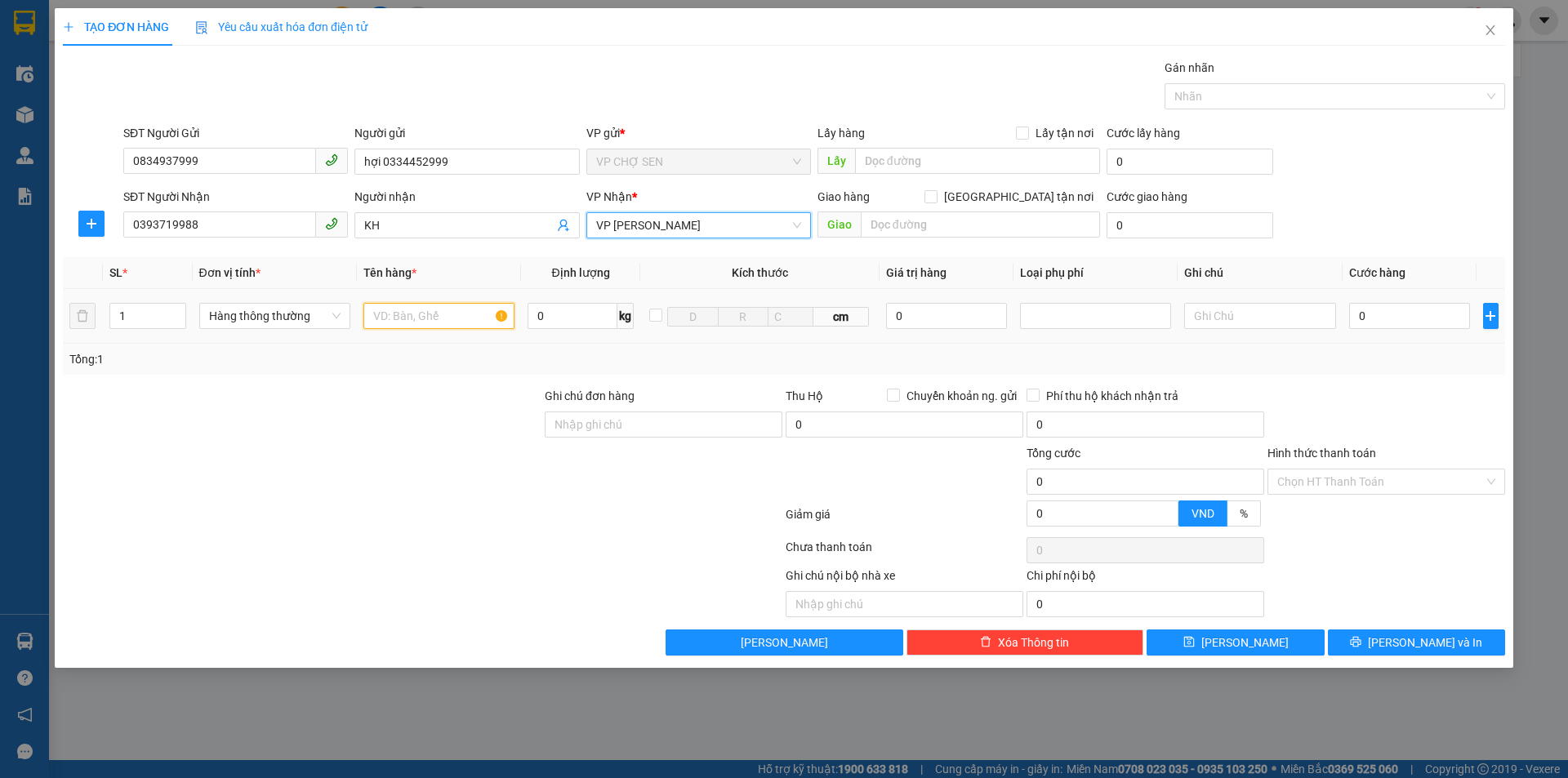
click at [377, 317] on input "text" at bounding box center [438, 316] width 151 height 26
type input "D"
type input "ĐỒ ĐIỆN"
click at [1358, 307] on input "0" at bounding box center [1410, 316] width 122 height 26
type input "5"
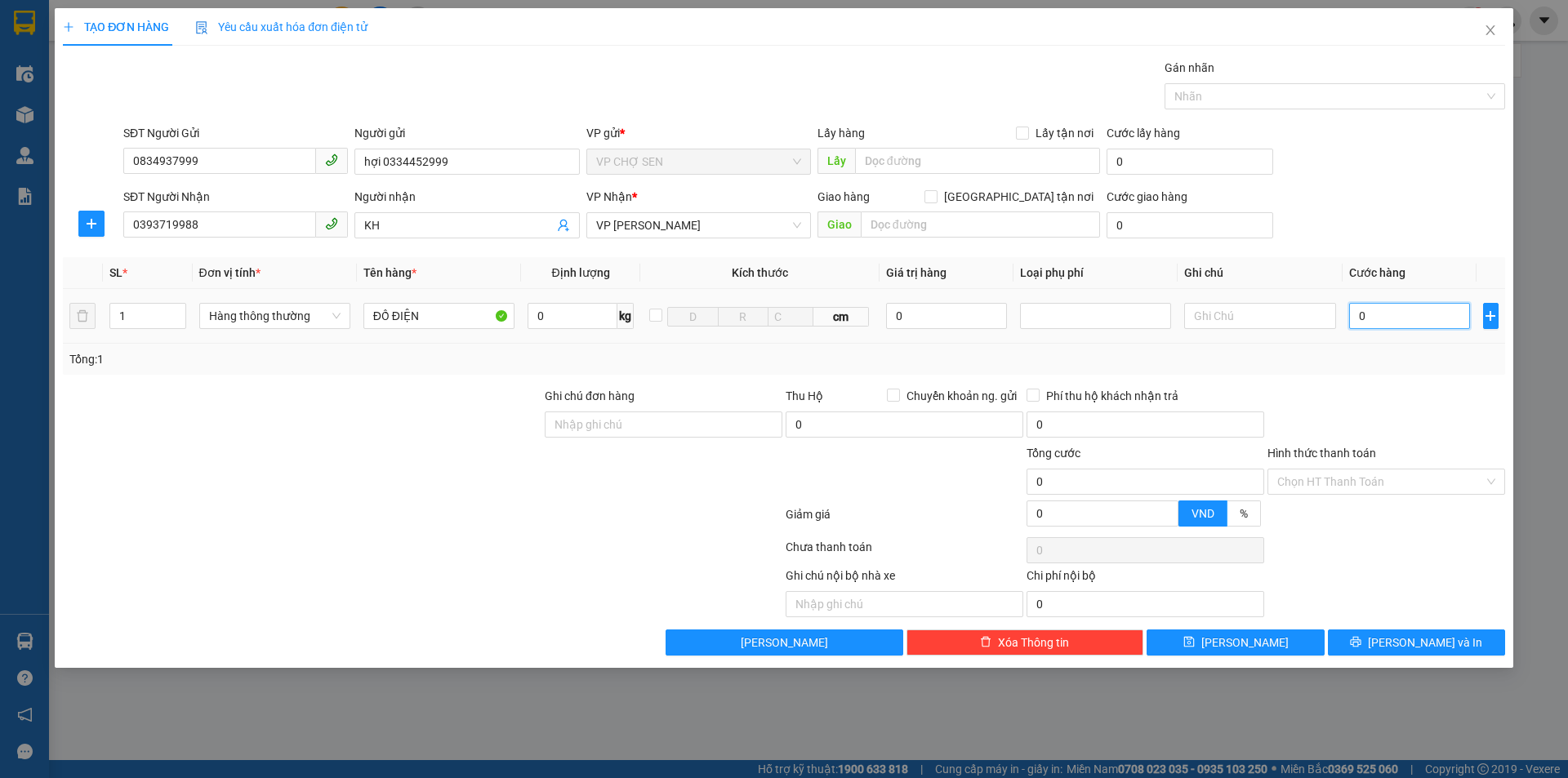
type input "5"
type input "50"
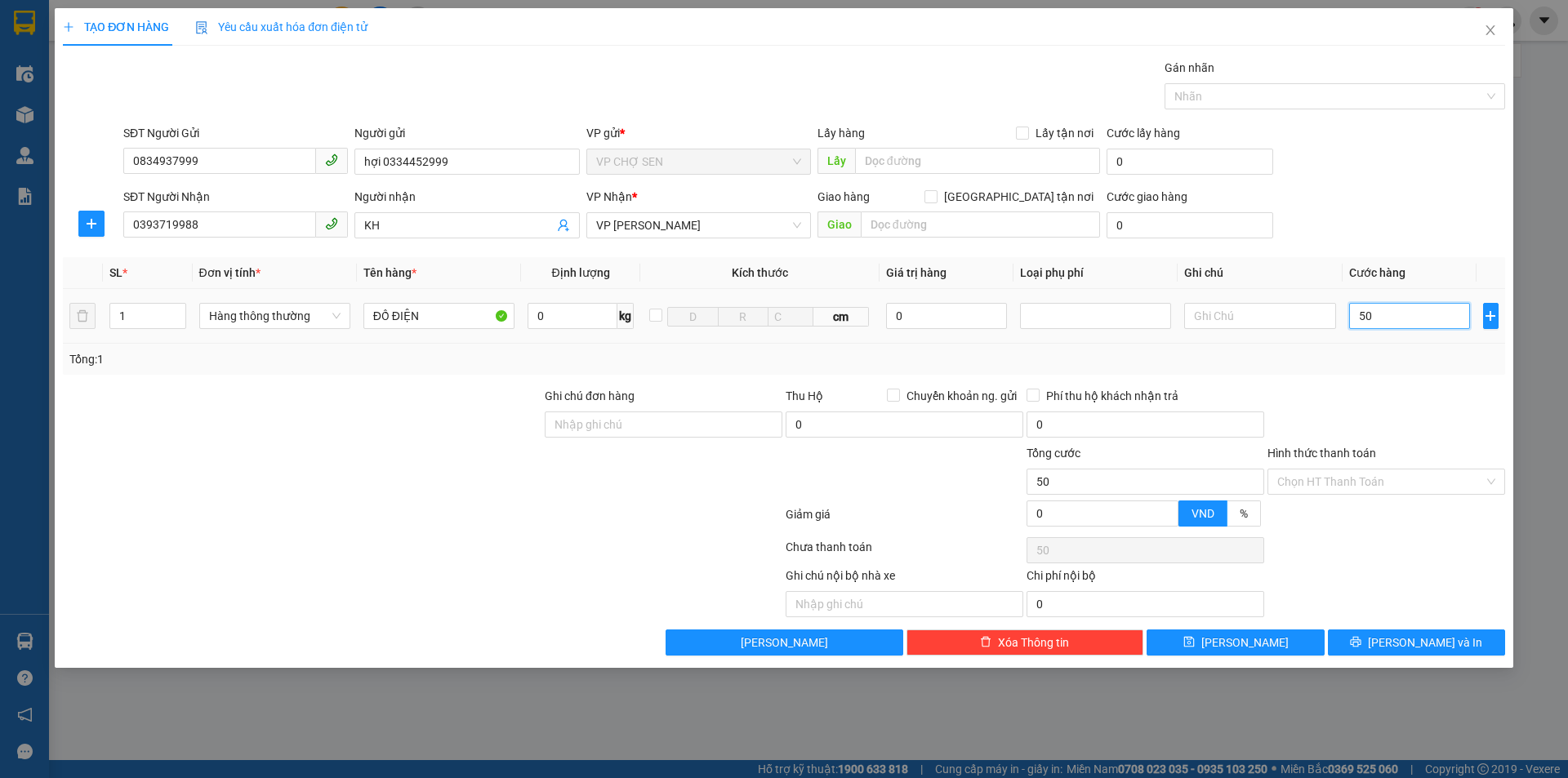
type input "500"
type input "5.000"
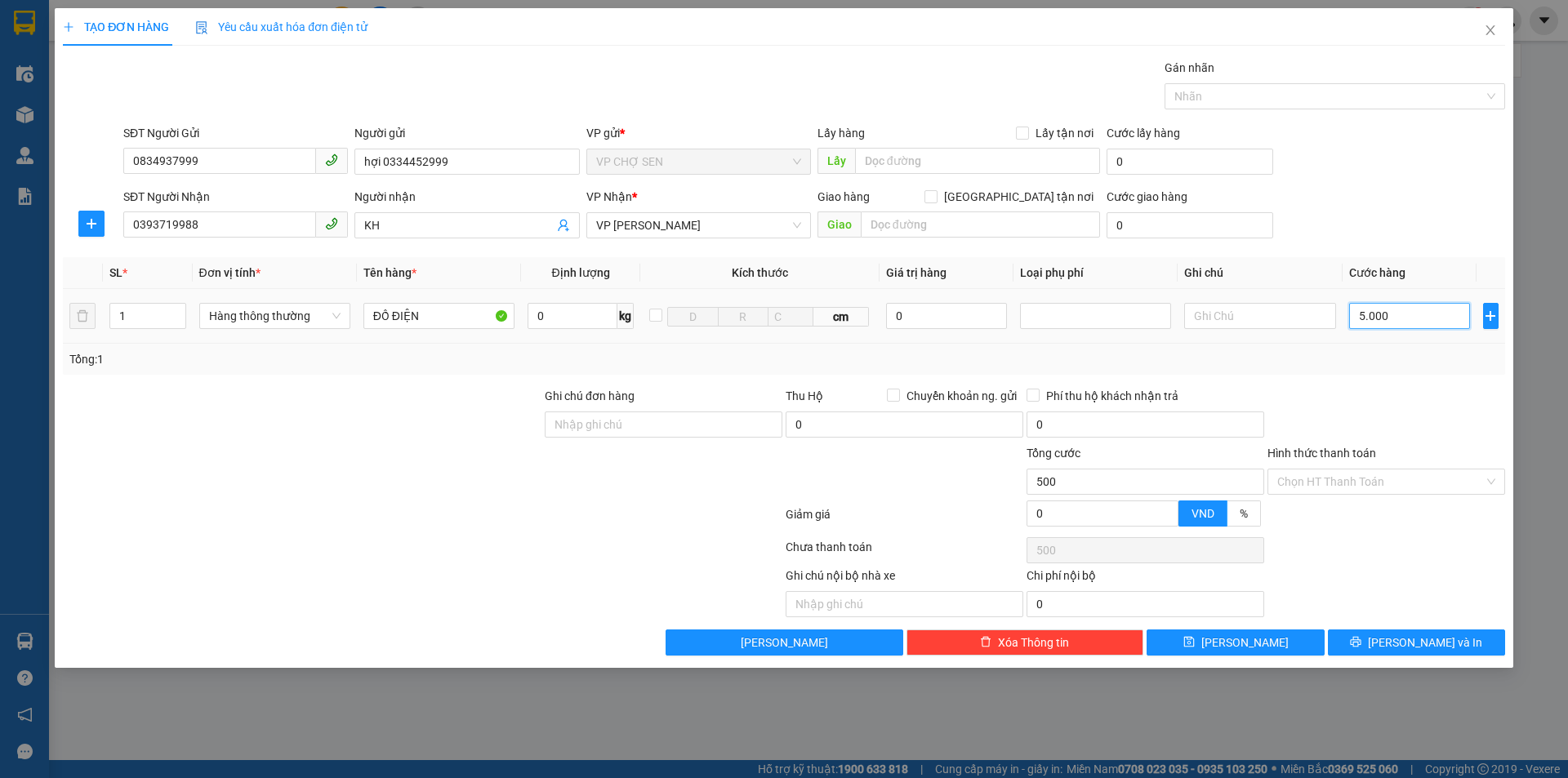
type input "5.000"
type input "50.000"
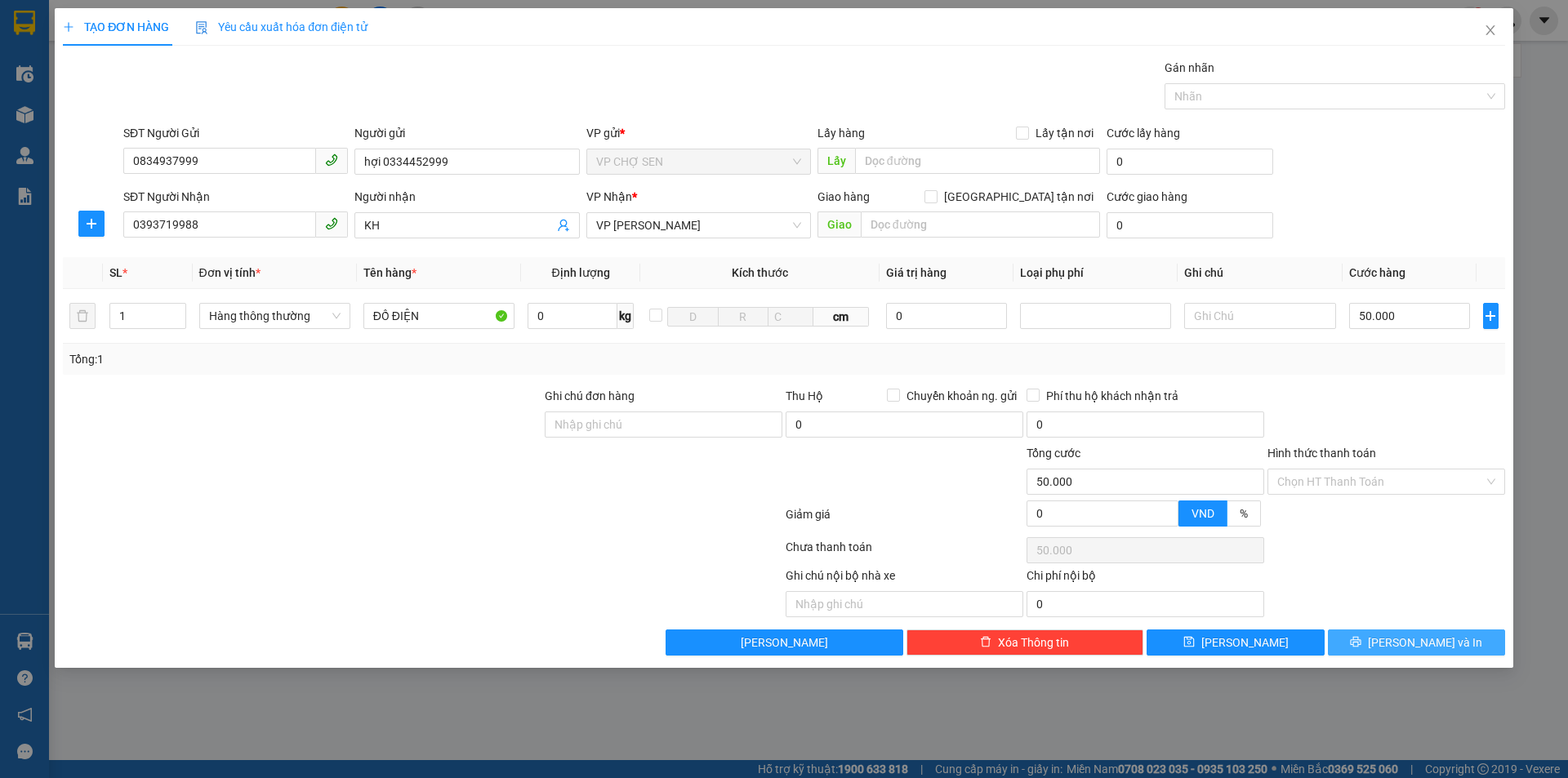
drag, startPoint x: 1407, startPoint y: 639, endPoint x: 1091, endPoint y: 393, distance: 400.5
click at [1403, 636] on span "[PERSON_NAME] và In" at bounding box center [1424, 642] width 114 height 18
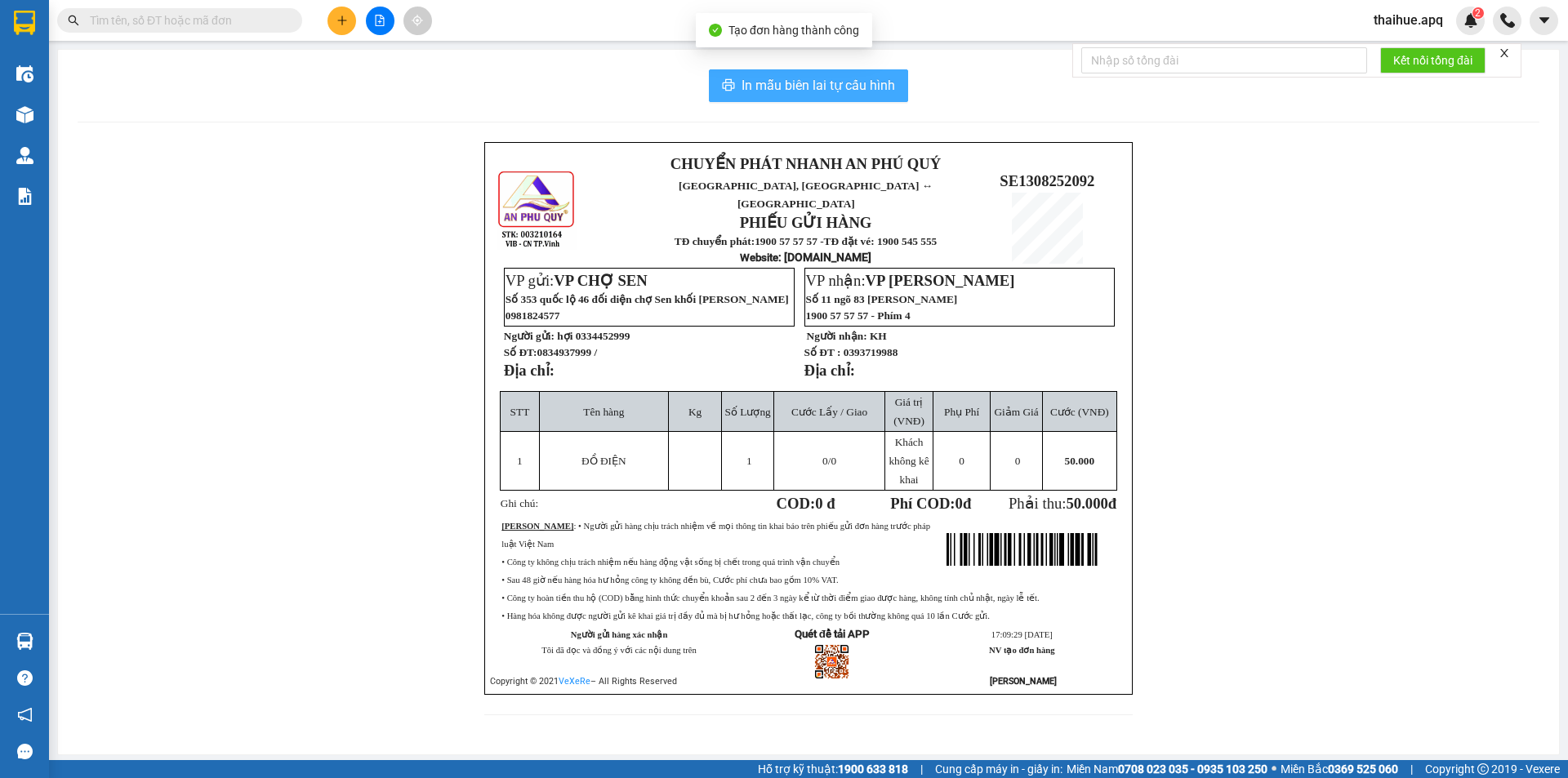
click at [823, 86] on span "In mẫu biên lai tự cấu hình" at bounding box center [819, 85] width 154 height 20
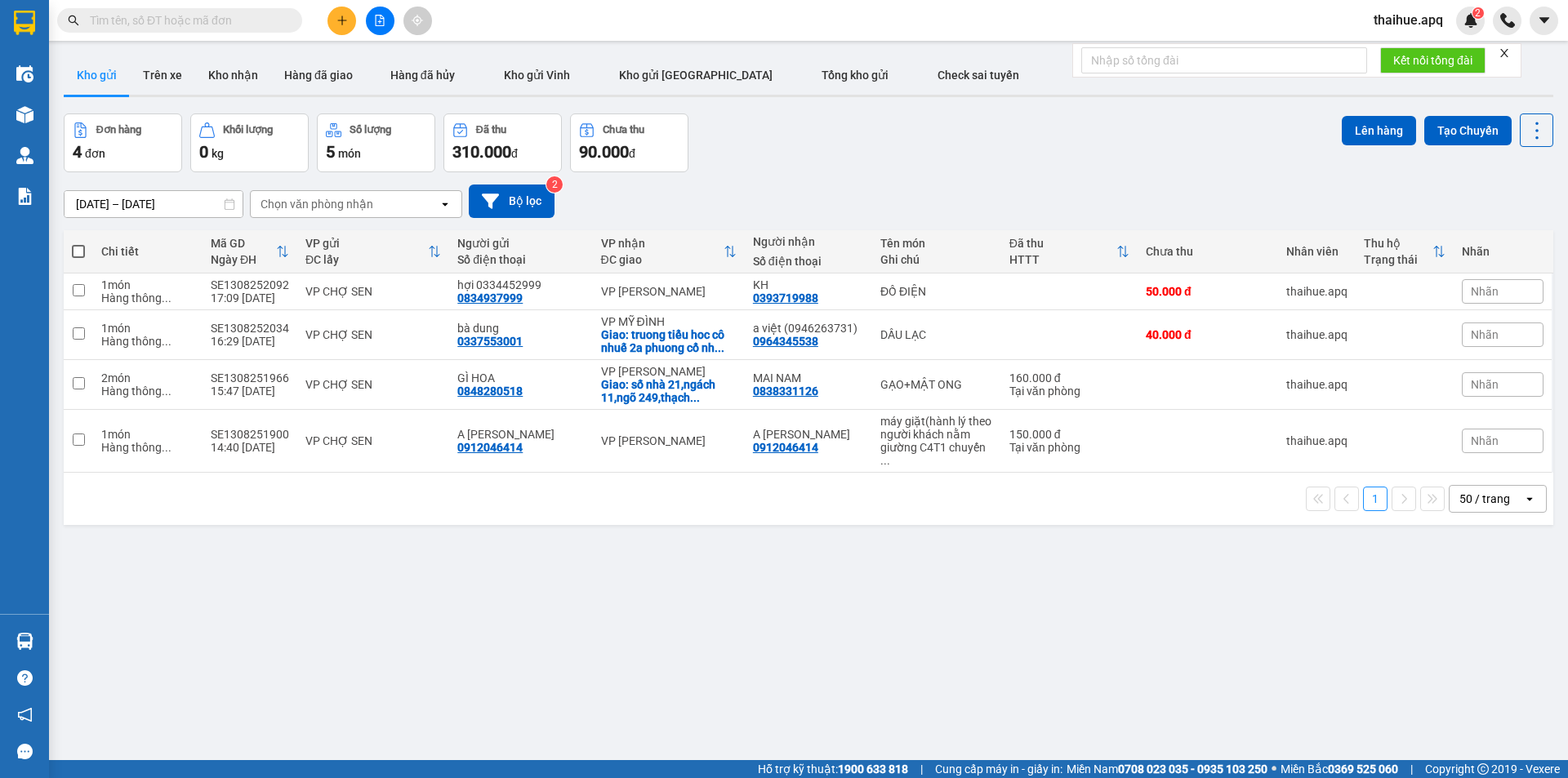
click at [113, 21] on input "text" at bounding box center [186, 20] width 193 height 18
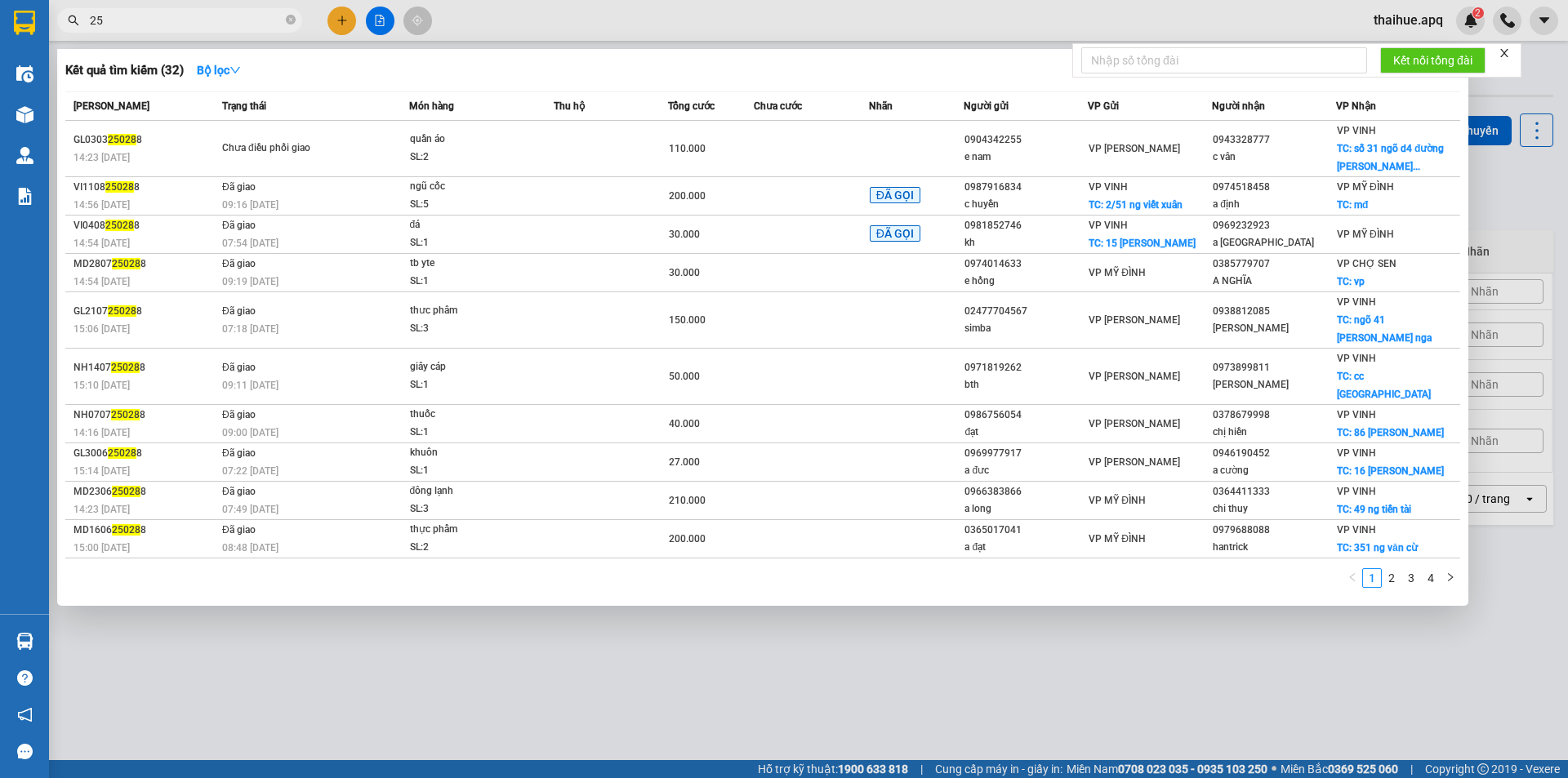
type input "2"
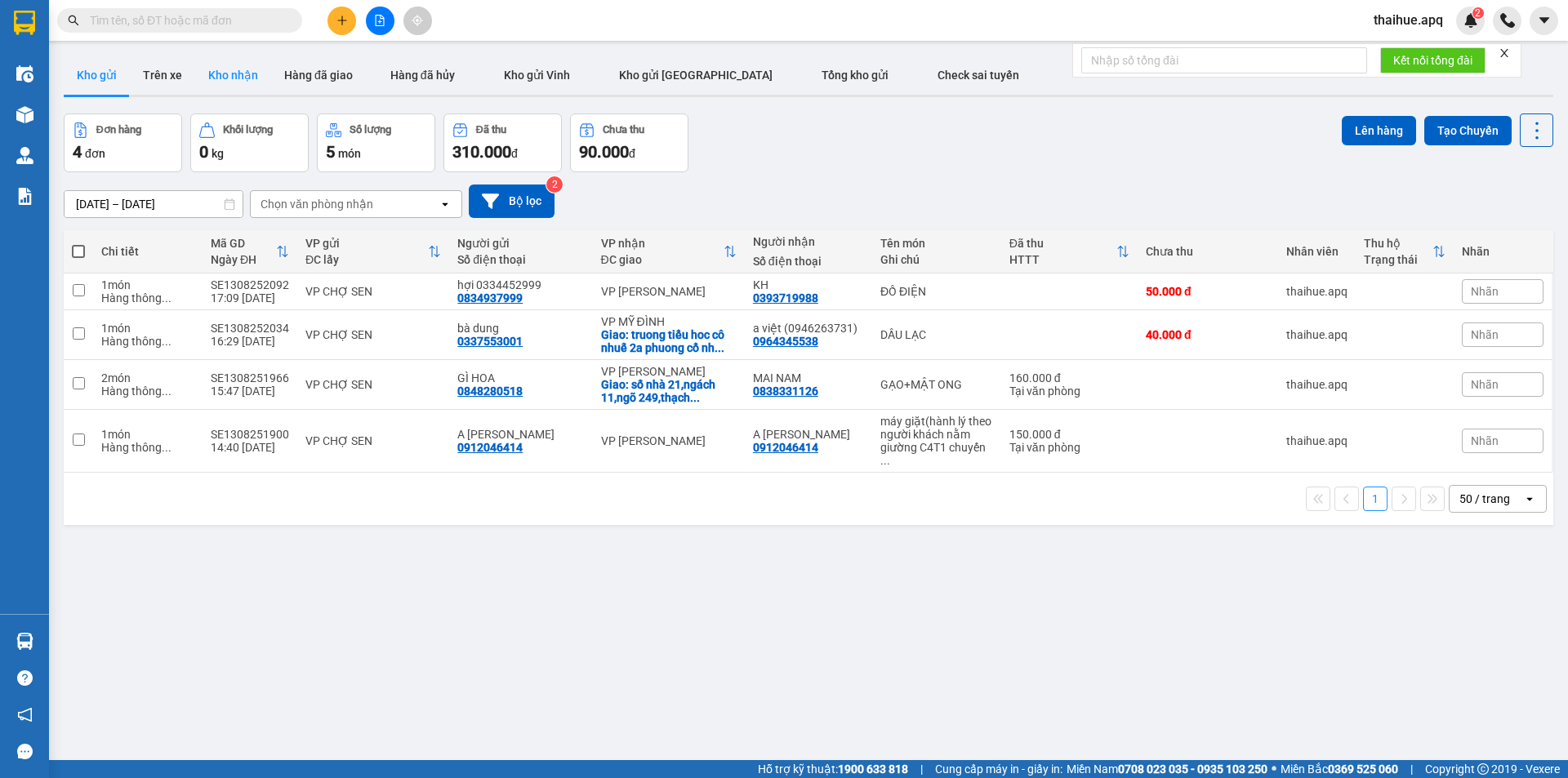
click at [210, 80] on button "Kho nhận" at bounding box center [233, 75] width 76 height 39
